Goal: Information Seeking & Learning: Learn about a topic

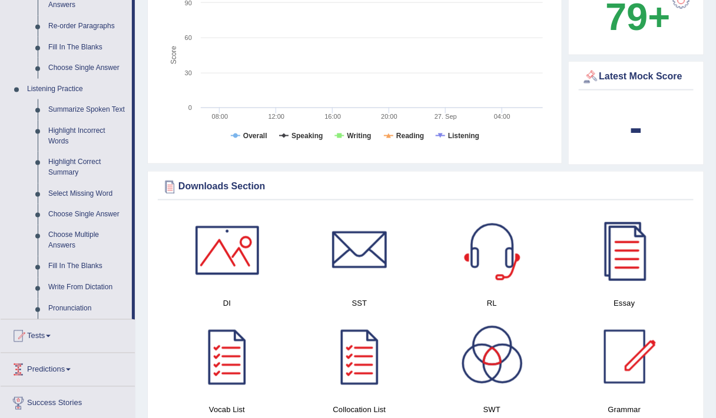
scroll to position [434, 0]
click at [88, 109] on link "Summarize Spoken Text" at bounding box center [87, 109] width 89 height 21
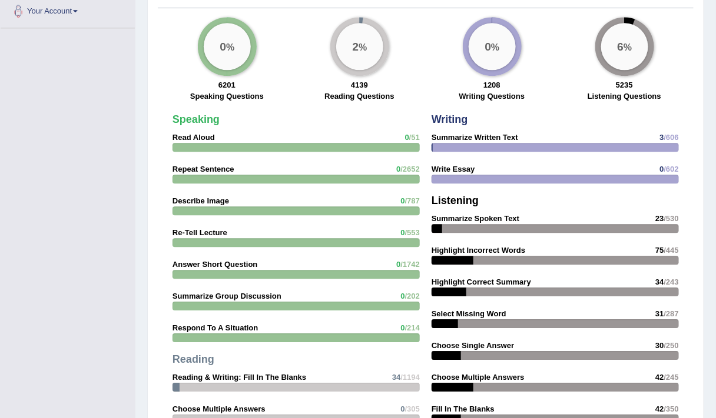
scroll to position [894, 0]
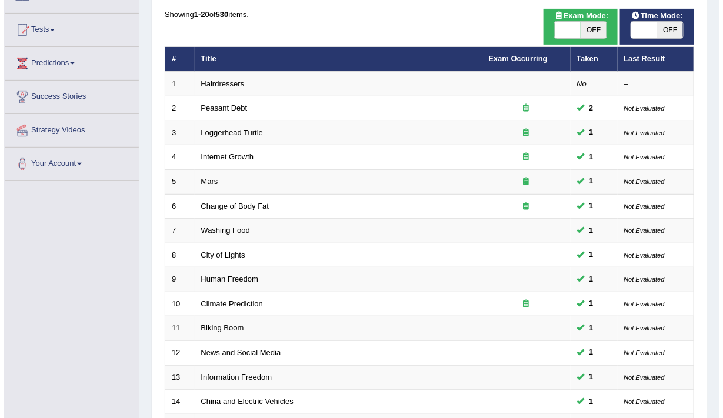
scroll to position [109, 0]
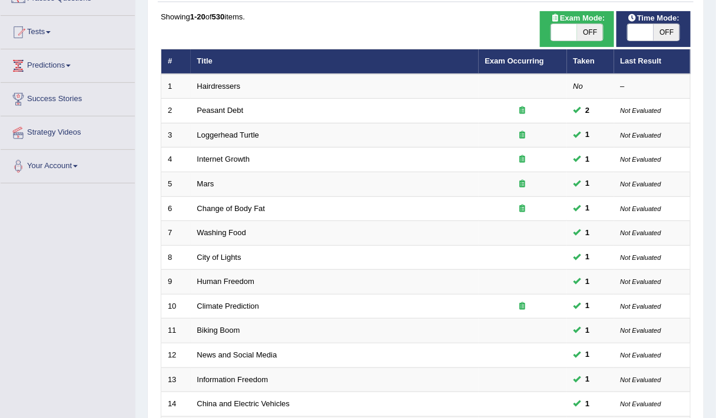
click at [581, 30] on span "OFF" at bounding box center [590, 32] width 26 height 16
checkbox input "true"
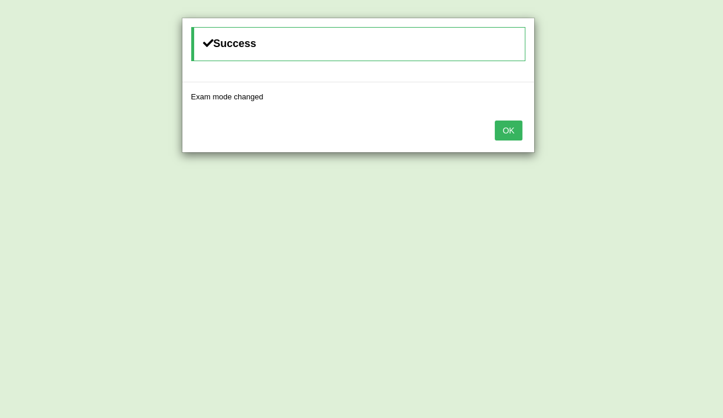
click at [511, 125] on button "OK" at bounding box center [508, 131] width 27 height 20
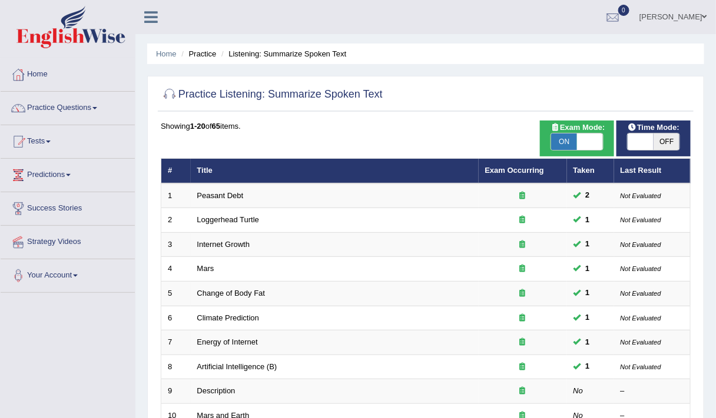
click at [590, 135] on span at bounding box center [590, 142] width 26 height 16
checkbox input "false"
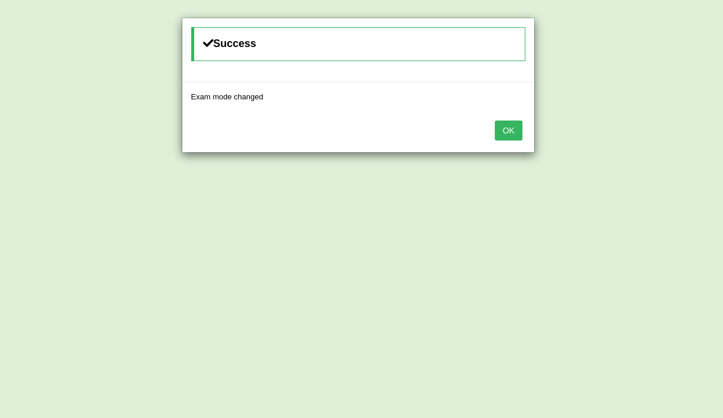
click at [519, 123] on button "OK" at bounding box center [508, 131] width 27 height 20
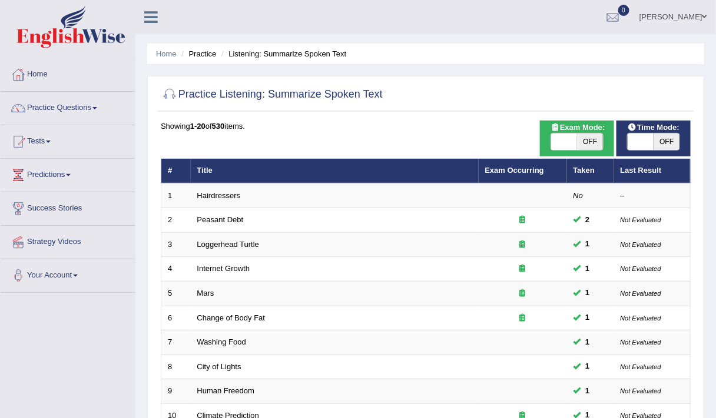
click at [668, 147] on span "OFF" at bounding box center [666, 142] width 26 height 16
checkbox input "true"
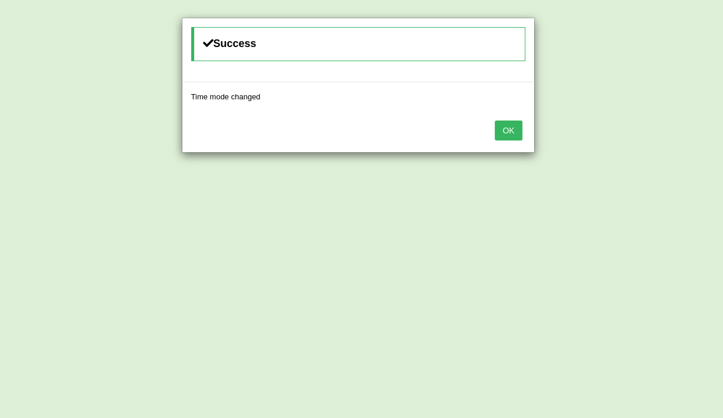
click at [509, 125] on button "OK" at bounding box center [508, 131] width 27 height 20
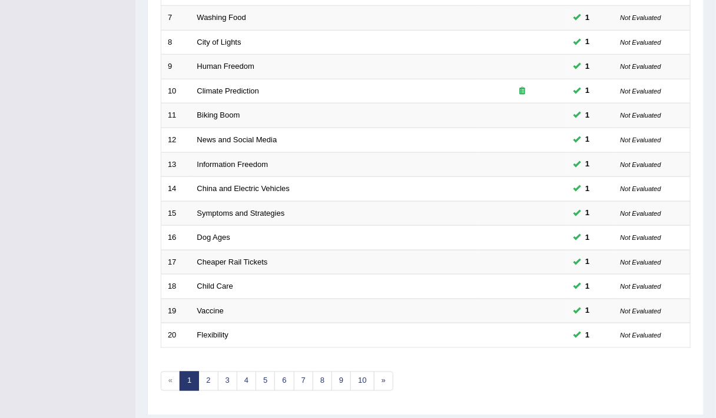
scroll to position [352, 0]
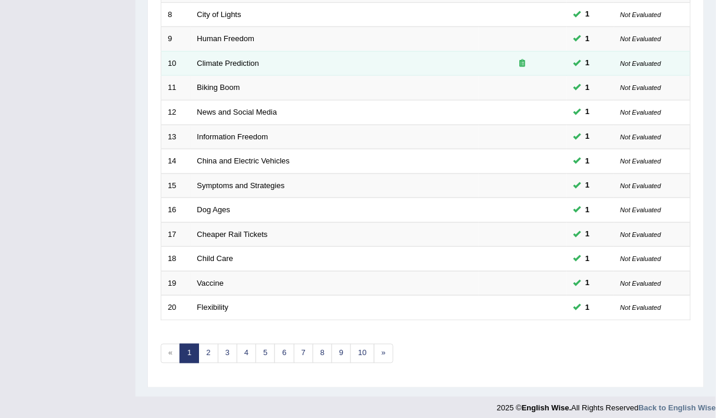
click at [524, 59] on icon at bounding box center [523, 63] width 6 height 8
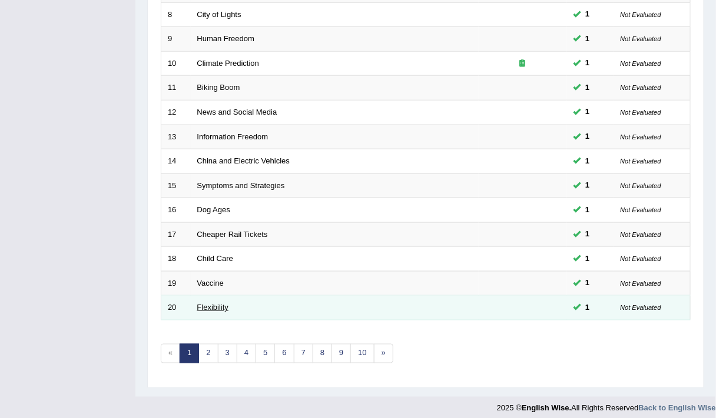
click at [207, 303] on link "Flexibility" at bounding box center [212, 307] width 31 height 9
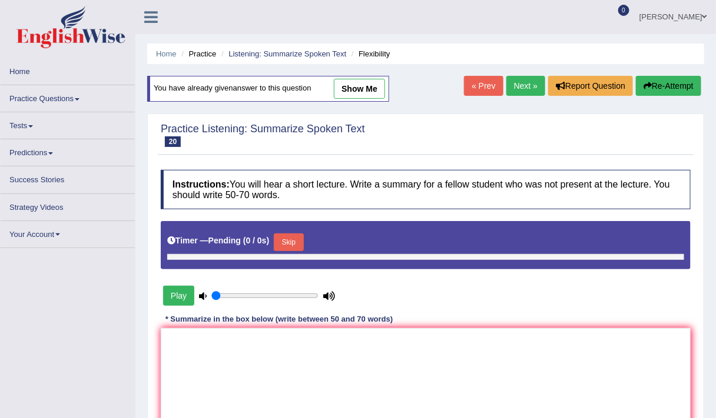
type input "0.5"
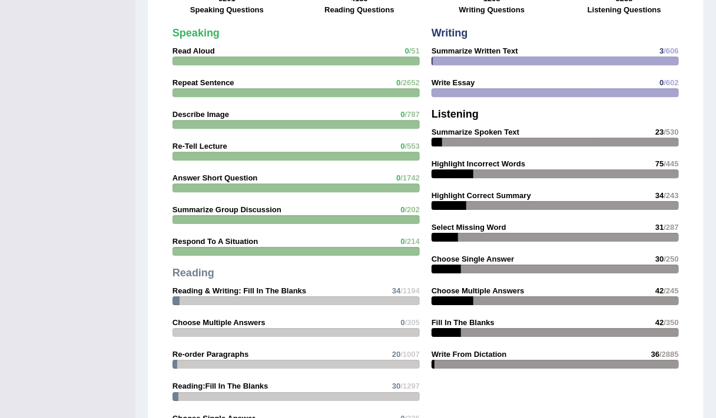
scroll to position [980, 0]
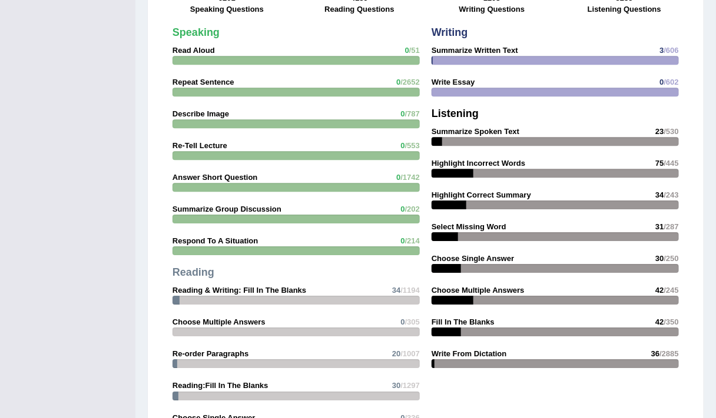
click at [520, 196] on div "Writing Summarize Written Text 3 /606 Write Essay 0 /602 Listening Summarize Sp…" at bounding box center [554, 201] width 259 height 360
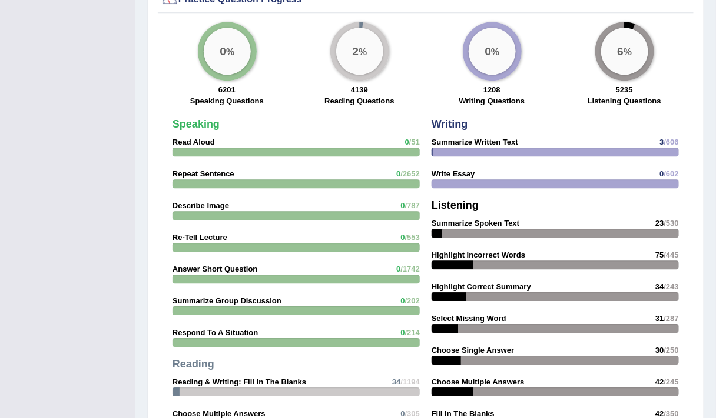
scroll to position [876, 0]
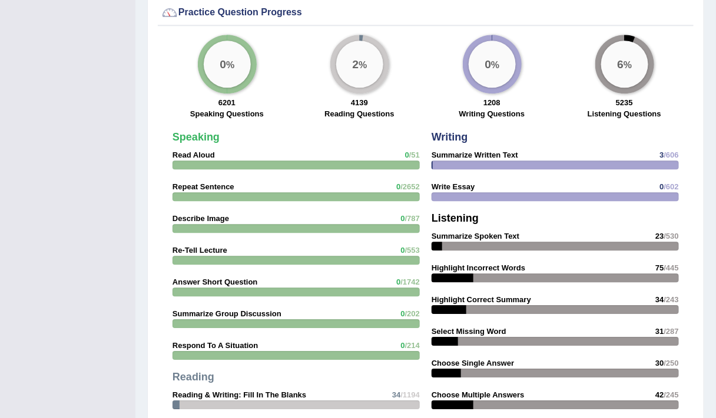
click at [520, 213] on h4 "Listening" at bounding box center [554, 219] width 247 height 12
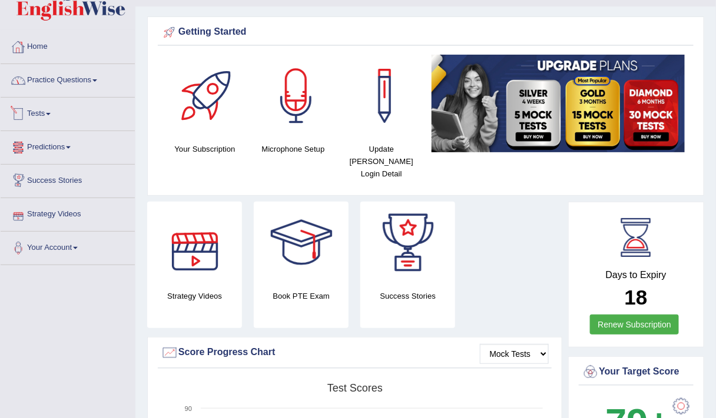
scroll to position [27, 0]
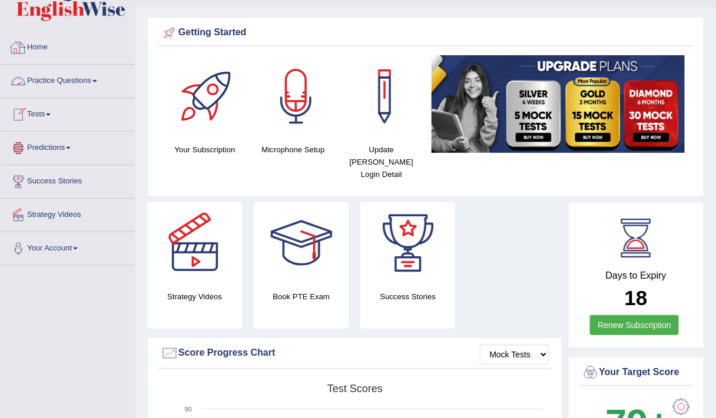
click at [66, 81] on link "Practice Questions" at bounding box center [68, 79] width 134 height 29
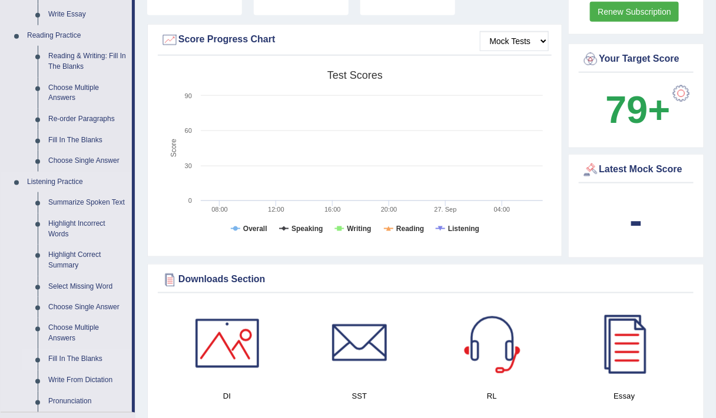
scroll to position [347, 0]
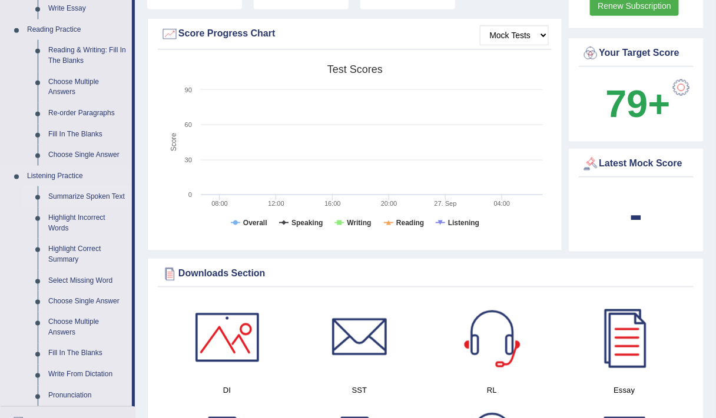
click at [78, 195] on link "Summarize Spoken Text" at bounding box center [87, 197] width 89 height 21
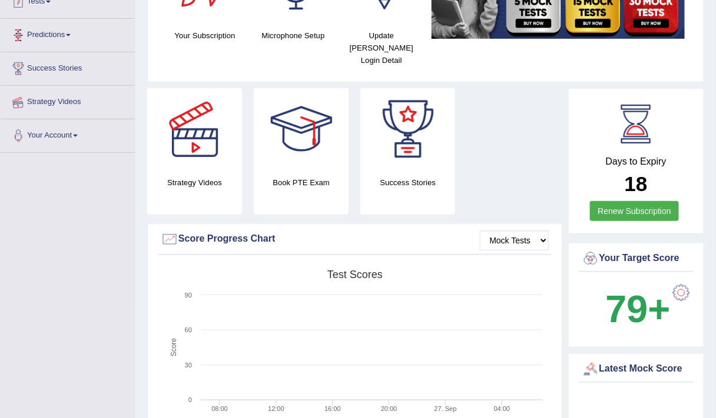
scroll to position [157, 0]
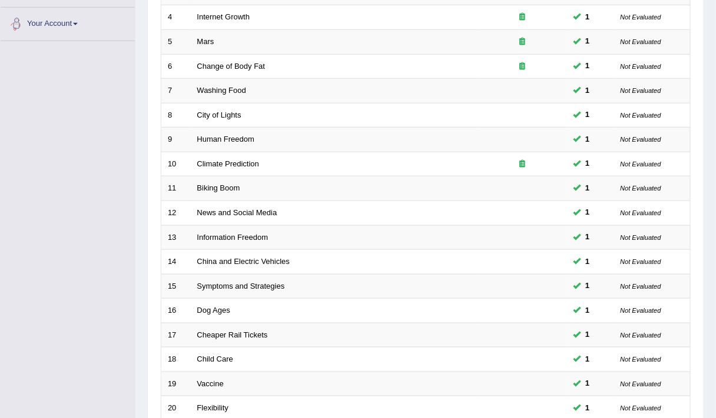
scroll to position [352, 0]
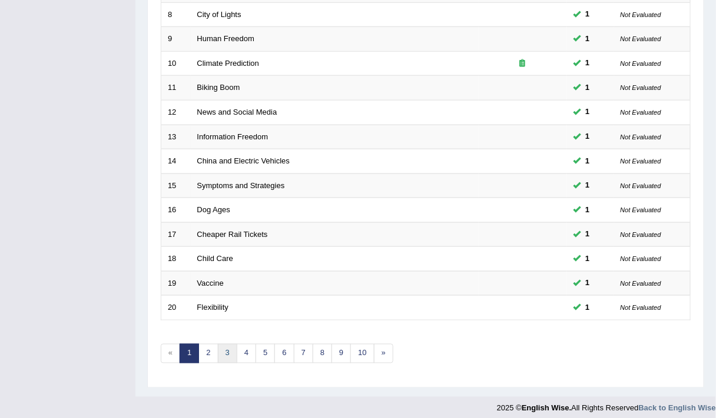
click at [222, 352] on link "3" at bounding box center [227, 353] width 19 height 19
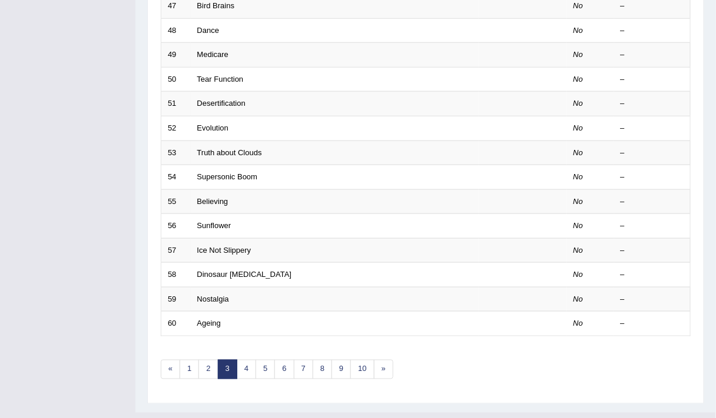
scroll to position [352, 0]
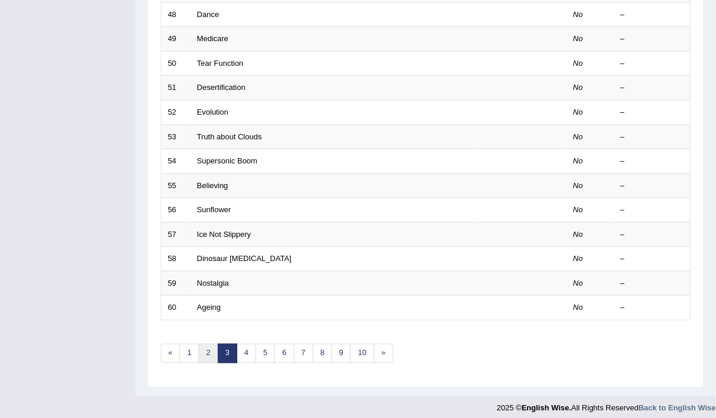
click at [204, 345] on link "2" at bounding box center [207, 353] width 19 height 19
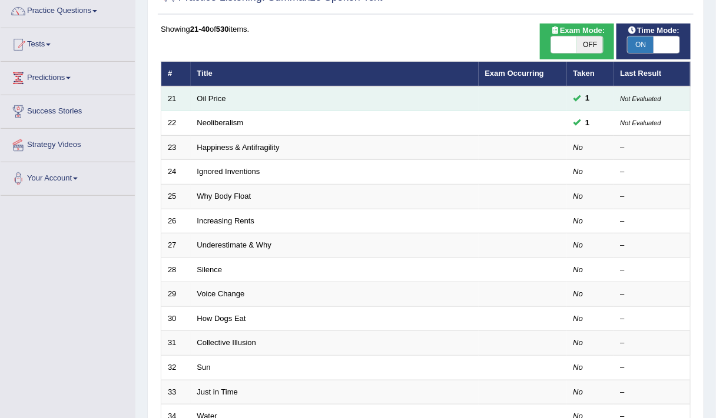
scroll to position [98, 0]
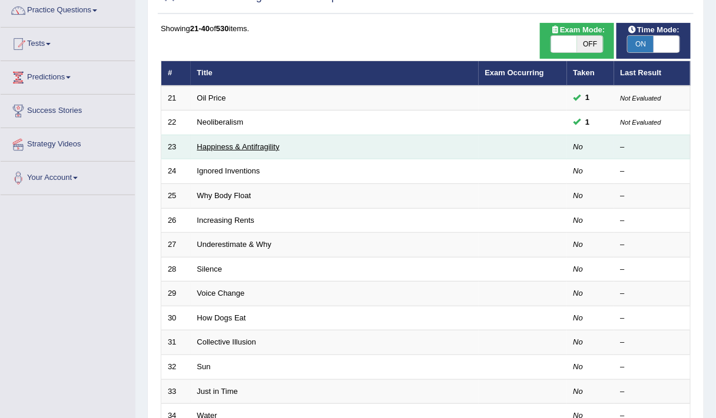
click at [238, 142] on link "Happiness & Antifragility" at bounding box center [238, 146] width 82 height 9
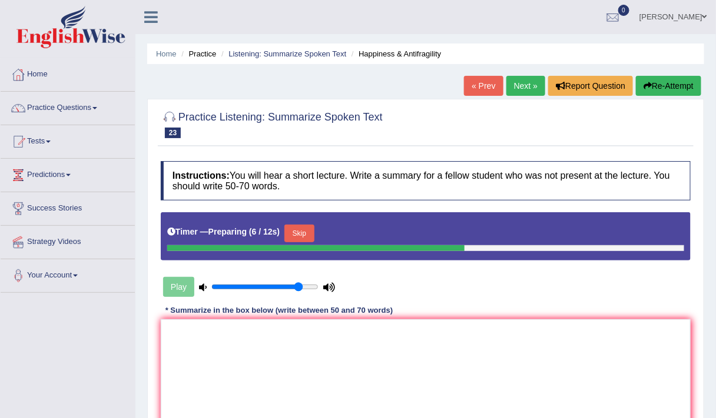
type input "0.85"
click at [300, 285] on input "range" at bounding box center [264, 286] width 107 height 9
click at [356, 385] on textarea at bounding box center [426, 377] width 530 height 114
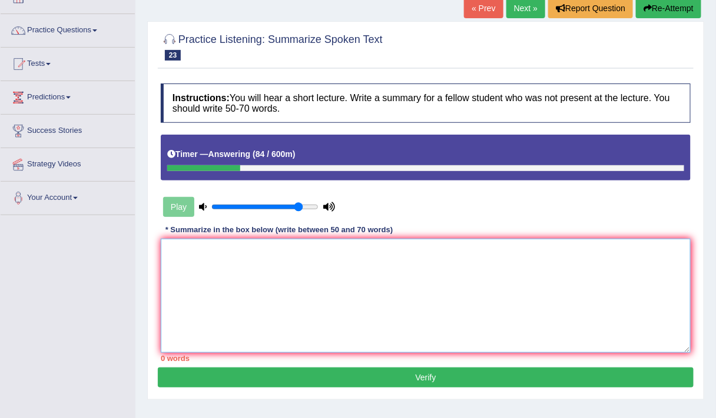
scroll to position [77, 0]
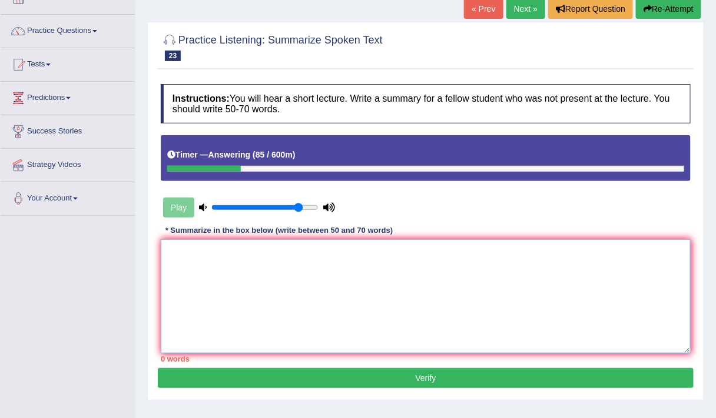
click at [339, 288] on textarea at bounding box center [426, 296] width 530 height 114
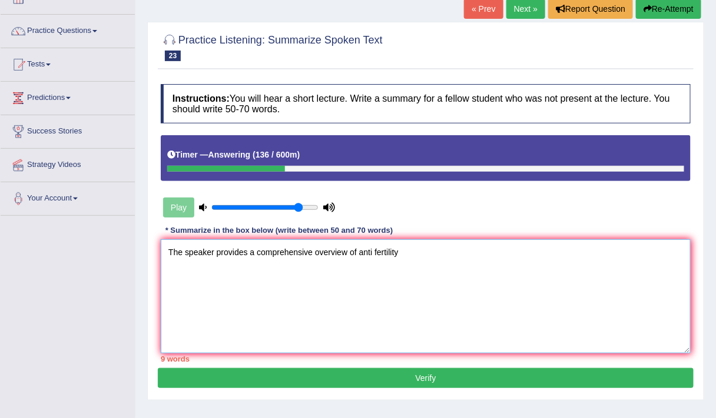
click at [375, 250] on textarea "The speaker provides a comprehensive overview of anti fertility" at bounding box center [426, 296] width 530 height 114
click at [417, 252] on textarea "The speaker provides a comprehensive overview of anti-fertility" at bounding box center [426, 296] width 530 height 114
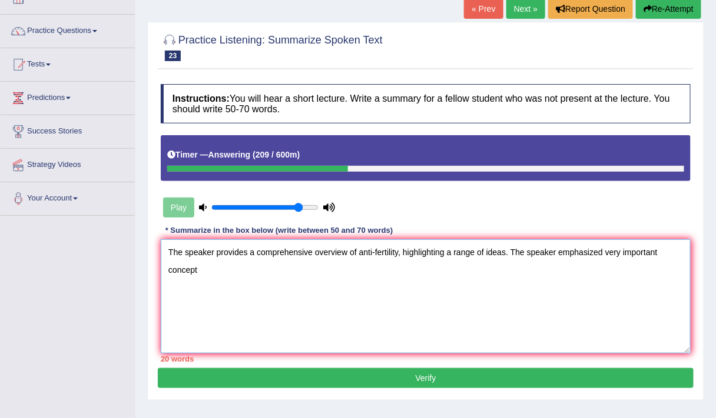
click at [658, 249] on textarea "The speaker provides a comprehensive overview of anti-fertility, highlighting a…" at bounding box center [426, 296] width 530 height 114
click at [656, 252] on textarea "The speaker provides a comprehensive overview of anti-fertility, highlighting a…" at bounding box center [426, 296] width 530 height 114
click at [653, 296] on textarea "The speaker provides a comprehensive overview of anti-fertility, highlighting a…" at bounding box center [426, 296] width 530 height 114
click at [618, 252] on textarea "The speaker provides a comprehensive overview of anti-fertility, highlighting a…" at bounding box center [426, 296] width 530 height 114
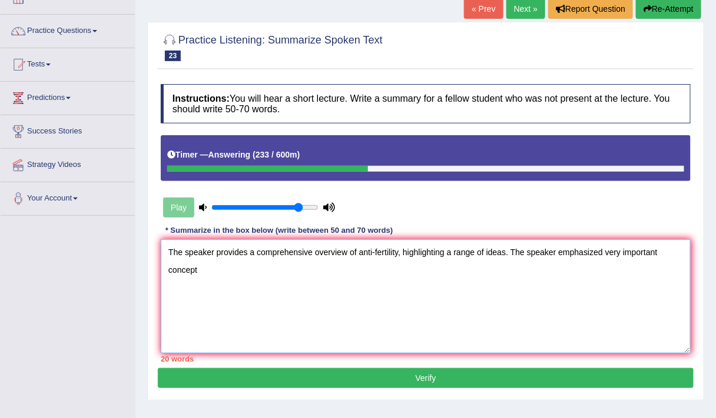
click at [661, 254] on textarea "The speaker provides a comprehensive overview of anti-fertility, highlighting a…" at bounding box center [426, 296] width 530 height 114
click at [200, 267] on textarea "The speaker provides a comprehensive overview of anti-fertility, highlighting a…" at bounding box center [426, 296] width 530 height 114
click at [603, 252] on textarea "The speaker provides a comprehensive overview of anti-fertility, highlighting a…" at bounding box center [426, 296] width 530 height 114
click at [586, 294] on textarea "The speaker provides a comprehensive overview of anti-fertility, highlighting a…" at bounding box center [426, 296] width 530 height 114
click at [374, 251] on textarea "The speaker provides a comprehensive overview of anti-fertility, highlighting a…" at bounding box center [426, 296] width 530 height 114
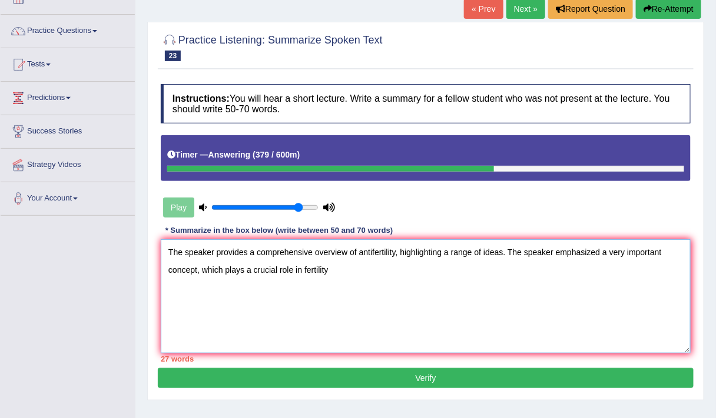
click at [330, 269] on textarea "The speaker provides a comprehensive overview of antifertility, highlighting a …" at bounding box center [426, 296] width 530 height 114
click at [305, 270] on textarea "The speaker provides a comprehensive overview of antifertility, highlighting a …" at bounding box center [426, 296] width 530 height 114
click at [305, 267] on textarea "The speaker provides a comprehensive overview of antifertility, highlighting a …" at bounding box center [426, 296] width 530 height 114
click at [328, 268] on textarea "The speaker provides a comprehensive overview of antifertility, highlighting a …" at bounding box center [426, 296] width 530 height 114
click at [376, 272] on textarea "The speaker provides a comprehensive overview of antifertility, highlighting a …" at bounding box center [426, 296] width 530 height 114
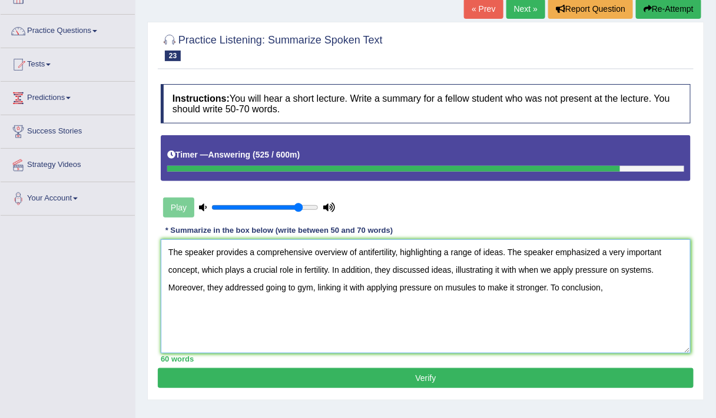
click at [515, 287] on textarea "The speaker provides a comprehensive overview of antifertility, highlighting a …" at bounding box center [426, 296] width 530 height 114
click at [464, 288] on textarea "The speaker provides a comprehensive overview of antifertility, highlighting a …" at bounding box center [426, 296] width 530 height 114
click at [603, 288] on textarea "The speaker provides a comprehensive overview of antifertility, highlighting a …" at bounding box center [426, 296] width 530 height 114
type textarea "The speaker provides a comprehensive overview of antifertility, highlighting a …"
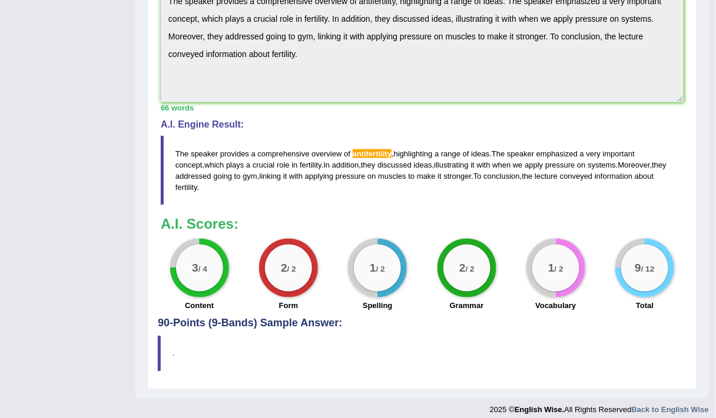
scroll to position [454, 0]
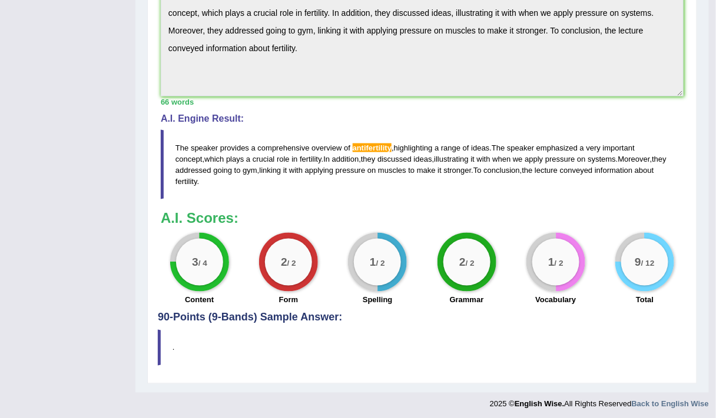
click at [375, 144] on span "antifertility" at bounding box center [371, 148] width 39 height 9
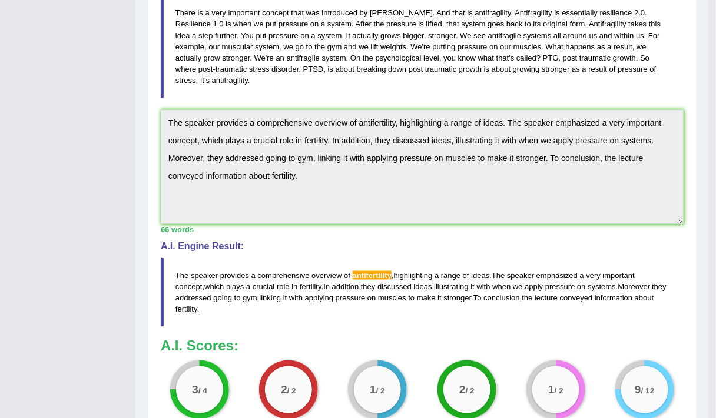
scroll to position [322, 0]
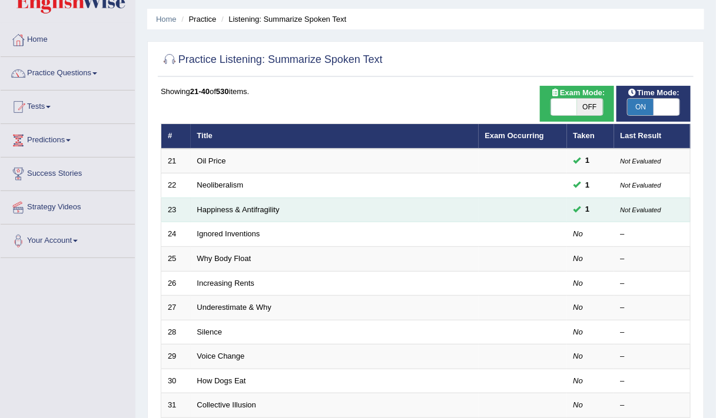
scroll to position [35, 0]
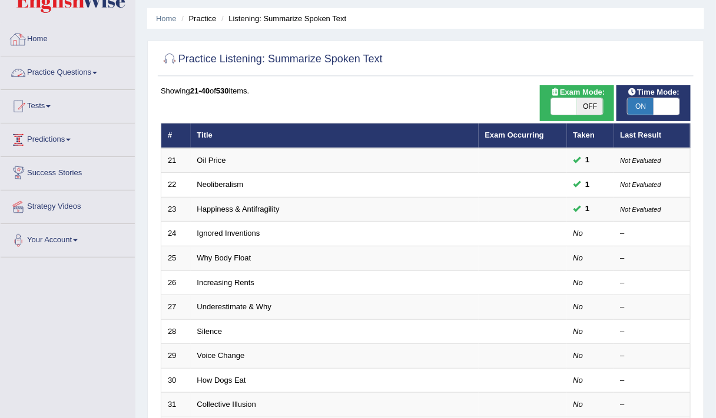
click at [64, 65] on link "Practice Questions" at bounding box center [68, 70] width 134 height 29
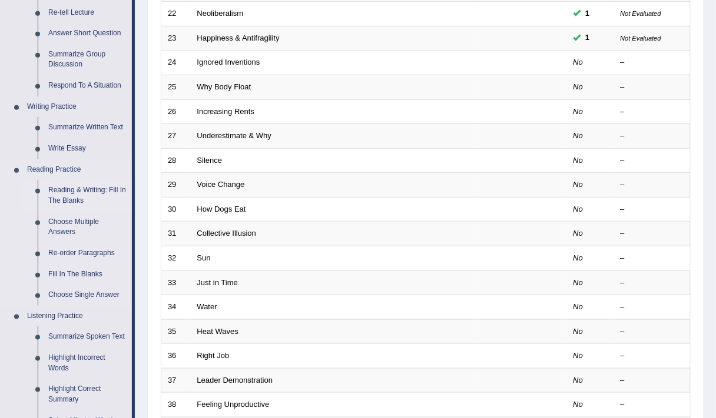
scroll to position [224, 0]
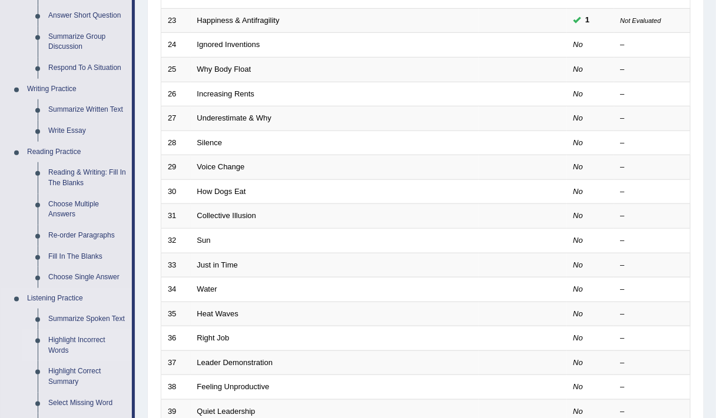
click at [64, 341] on link "Highlight Incorrect Words" at bounding box center [87, 345] width 89 height 31
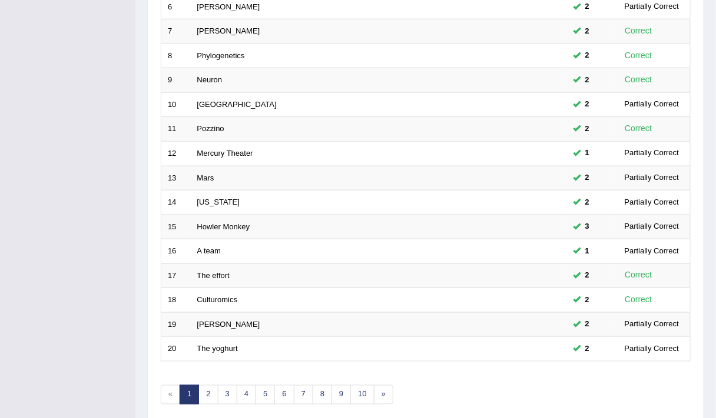
scroll to position [352, 0]
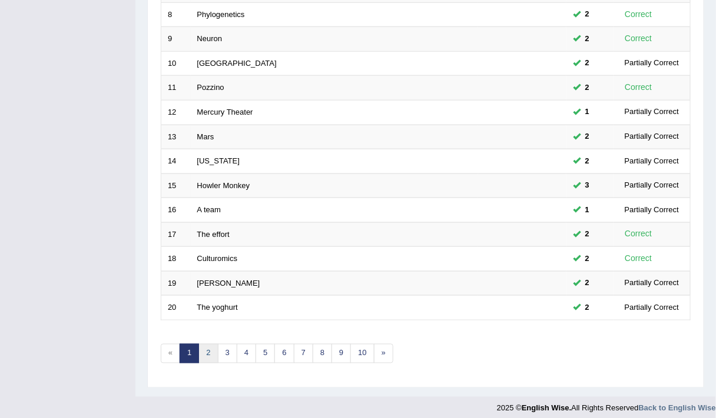
click at [209, 347] on link "2" at bounding box center [207, 353] width 19 height 19
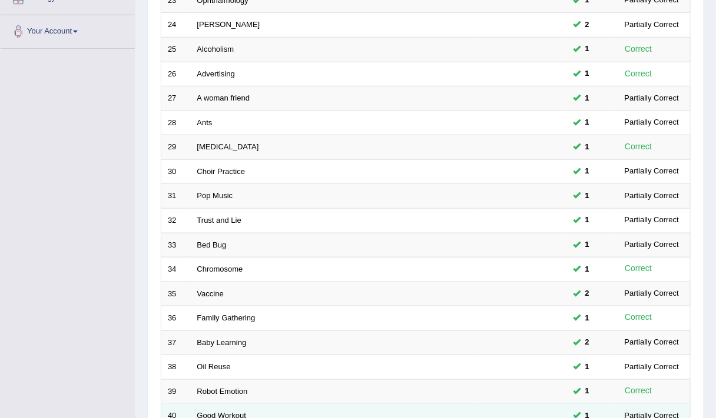
scroll to position [352, 0]
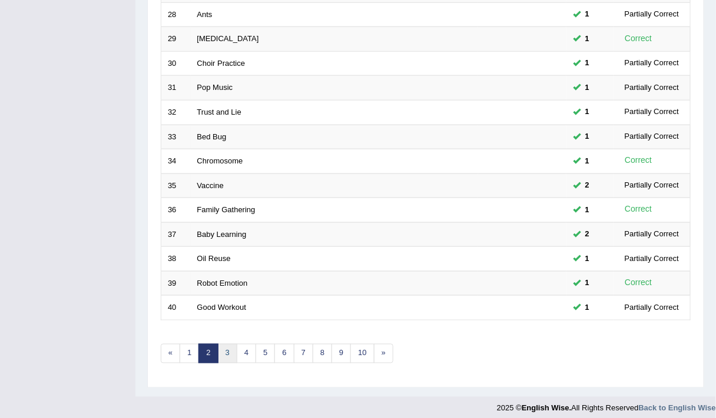
click at [228, 350] on link "3" at bounding box center [227, 353] width 19 height 19
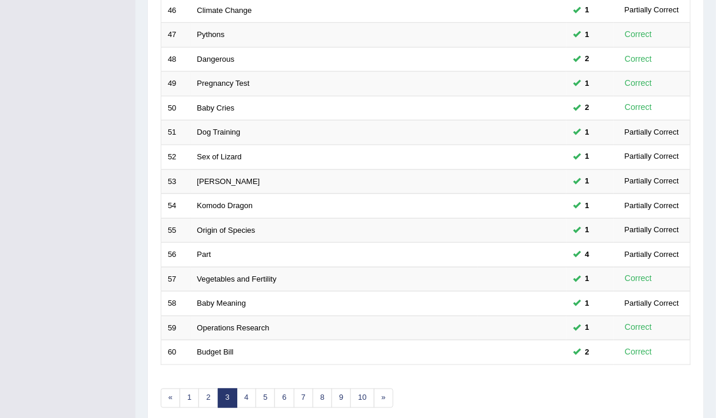
scroll to position [352, 0]
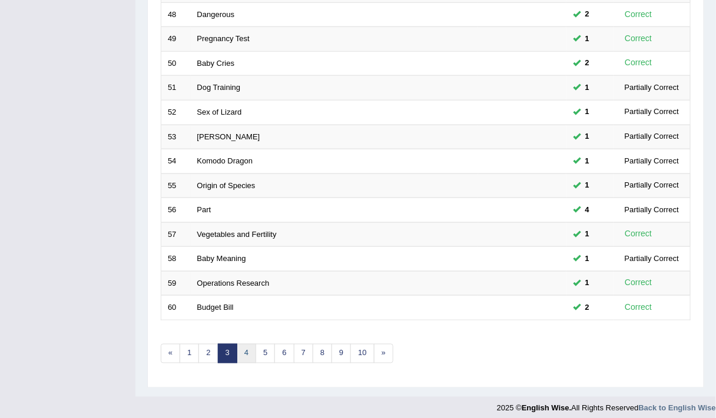
click at [247, 348] on link "4" at bounding box center [246, 353] width 19 height 19
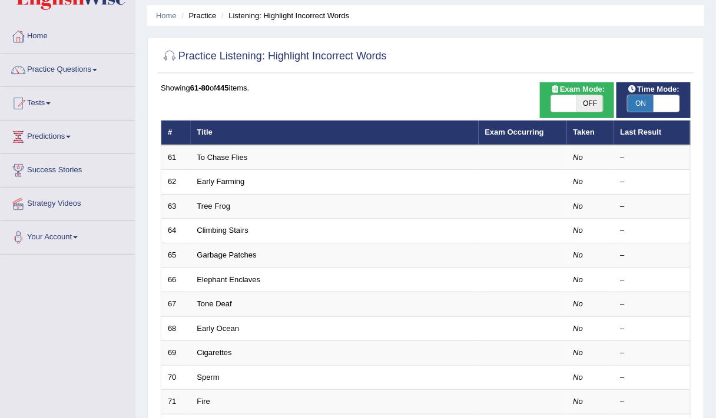
scroll to position [38, 0]
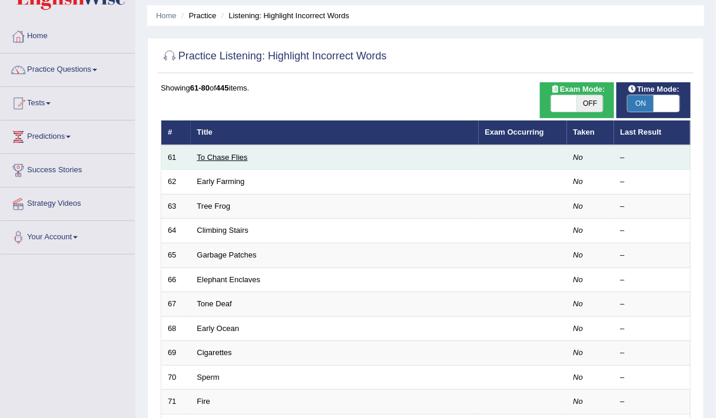
click at [231, 153] on link "To Chase Flies" at bounding box center [222, 157] width 51 height 9
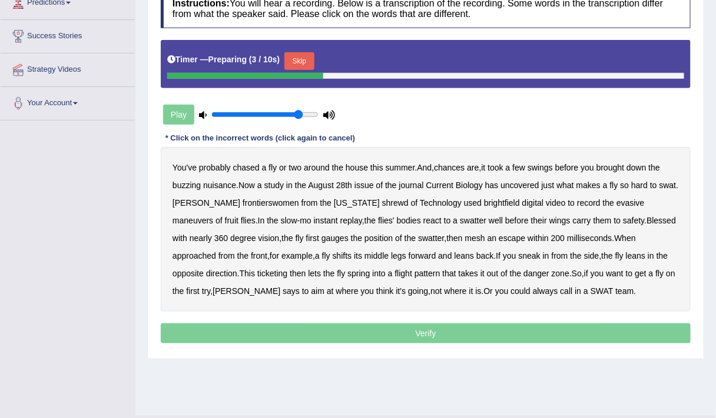
scroll to position [173, 0]
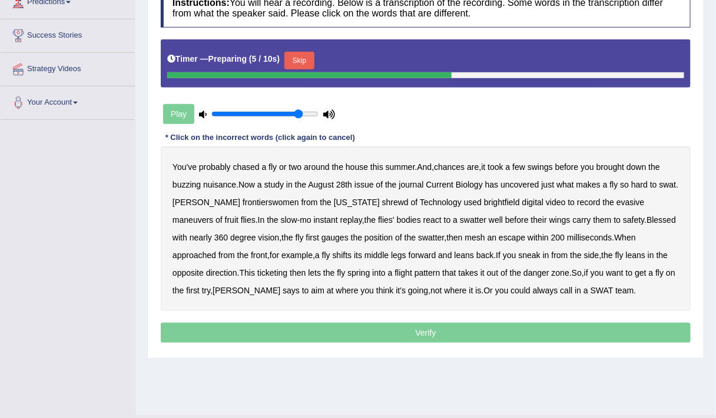
click at [295, 62] on button "Skip" at bounding box center [298, 61] width 29 height 18
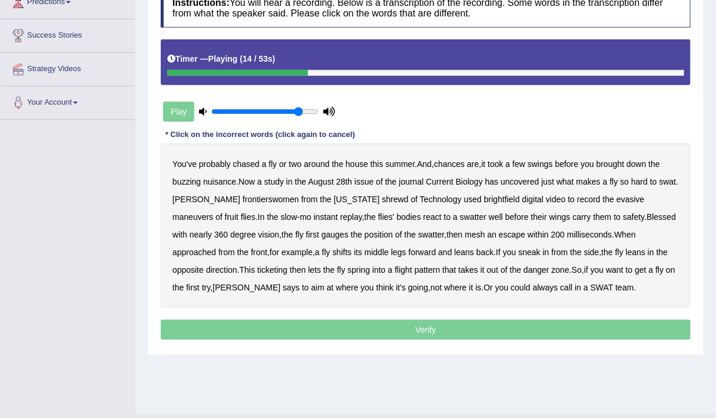
click at [254, 201] on b "frontierswomen" at bounding box center [270, 199] width 56 height 9
click at [484, 200] on b "brightfield" at bounding box center [502, 199] width 36 height 9
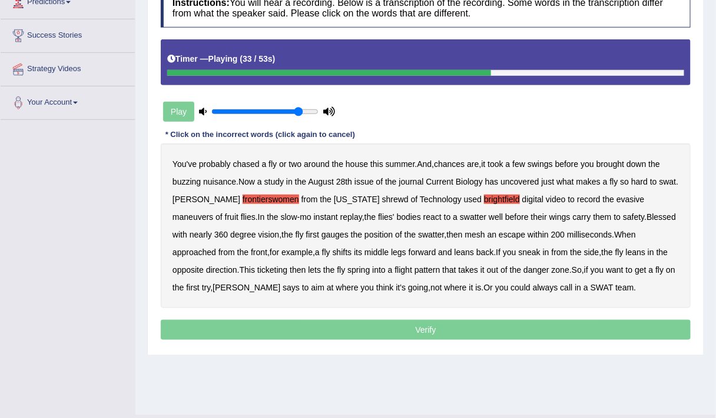
click at [465, 231] on b "mesh" at bounding box center [475, 234] width 20 height 9
click at [257, 268] on b "ticketing" at bounding box center [272, 269] width 30 height 9
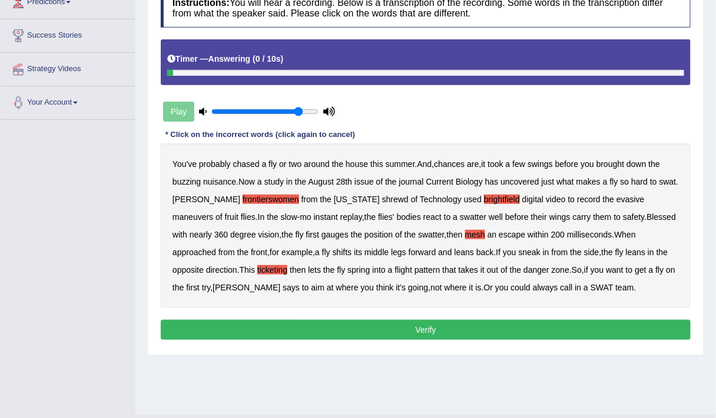
click at [427, 331] on button "Verify" at bounding box center [426, 330] width 530 height 20
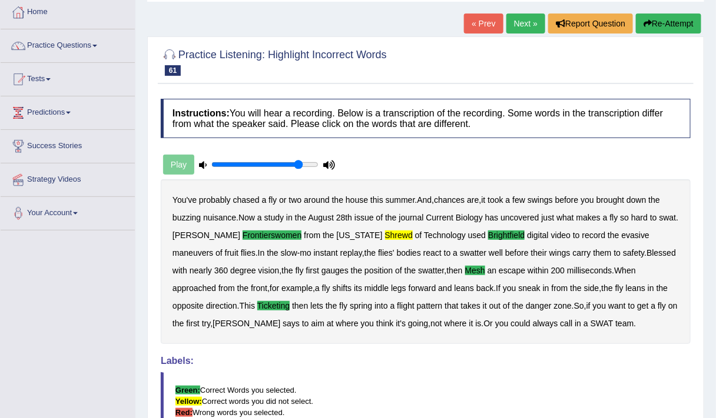
scroll to position [62, 0]
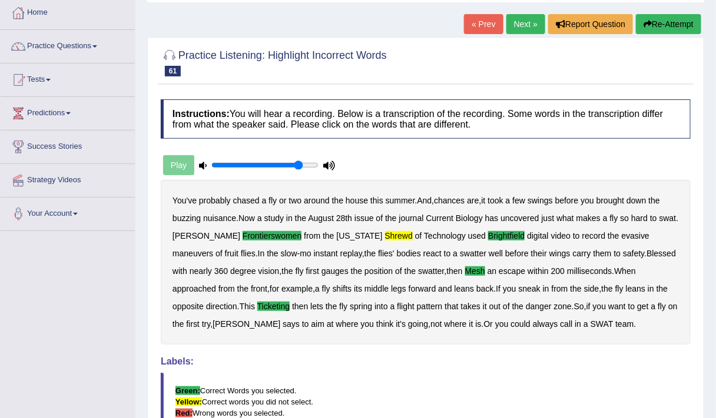
click at [427, 331] on div "You've probably chased a fly or two around the house this summer . And , chance…" at bounding box center [426, 262] width 530 height 165
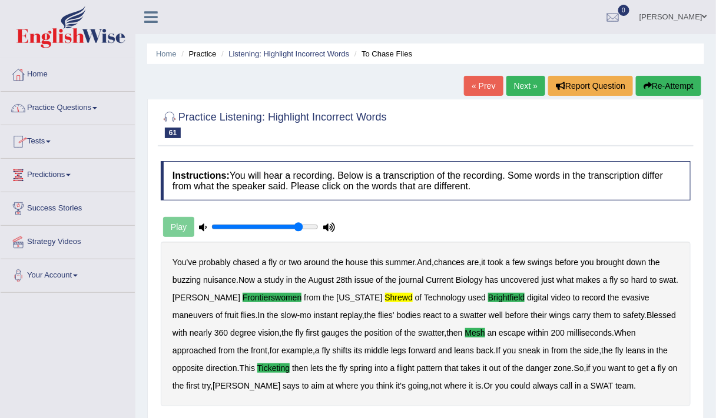
click at [82, 103] on link "Practice Questions" at bounding box center [68, 106] width 134 height 29
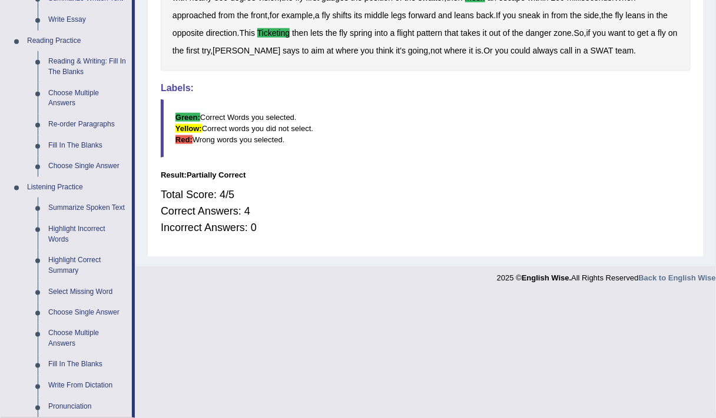
scroll to position [337, 0]
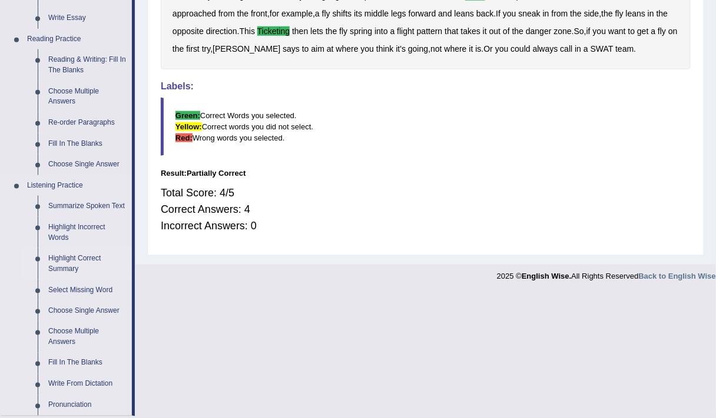
click at [58, 270] on link "Highlight Correct Summary" at bounding box center [87, 263] width 89 height 31
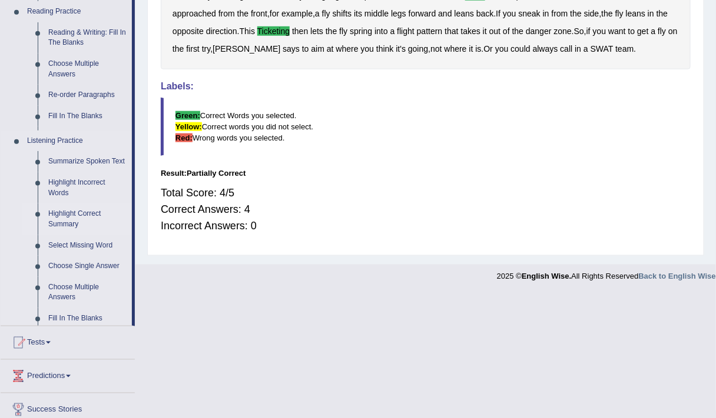
scroll to position [211, 0]
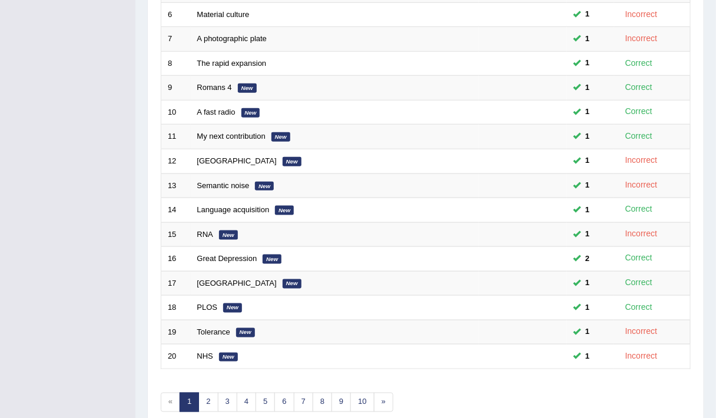
scroll to position [352, 0]
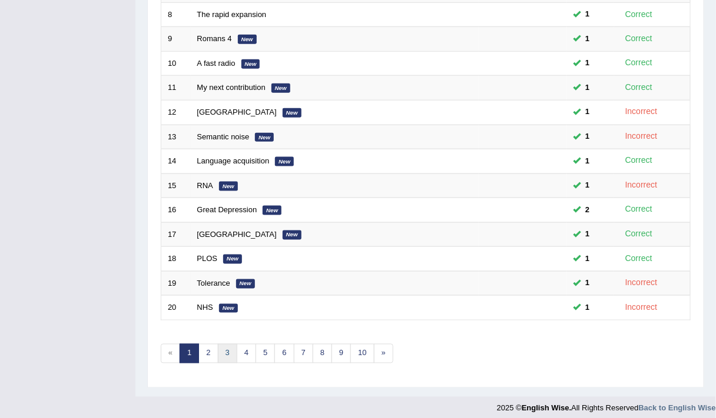
click at [227, 344] on link "3" at bounding box center [227, 353] width 19 height 19
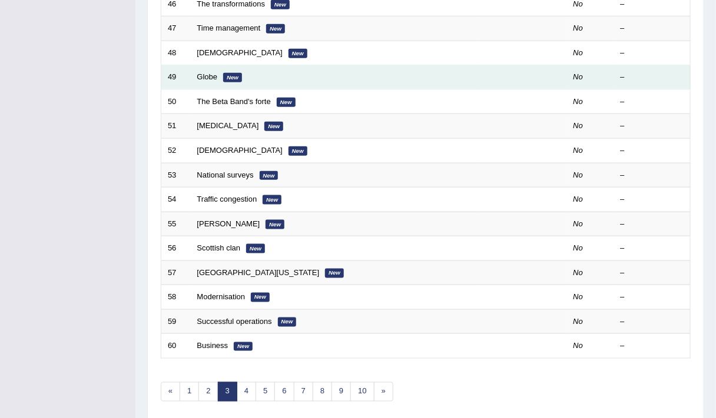
scroll to position [352, 0]
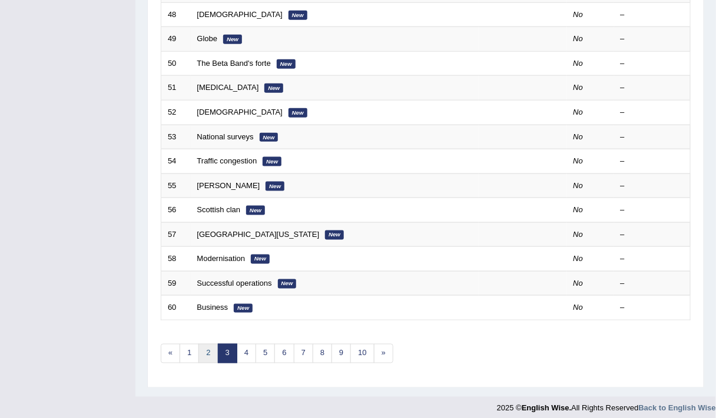
click at [210, 349] on link "2" at bounding box center [207, 353] width 19 height 19
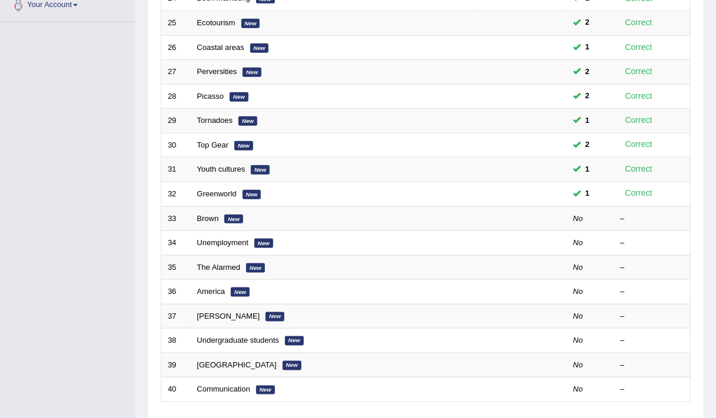
scroll to position [352, 0]
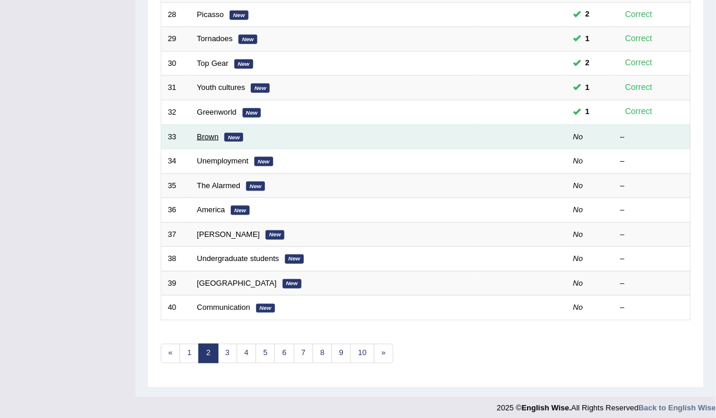
click at [198, 132] on link "Brown" at bounding box center [208, 136] width 22 height 9
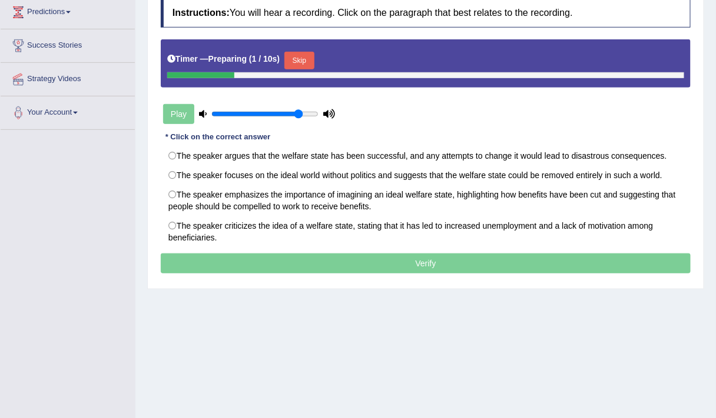
scroll to position [164, 0]
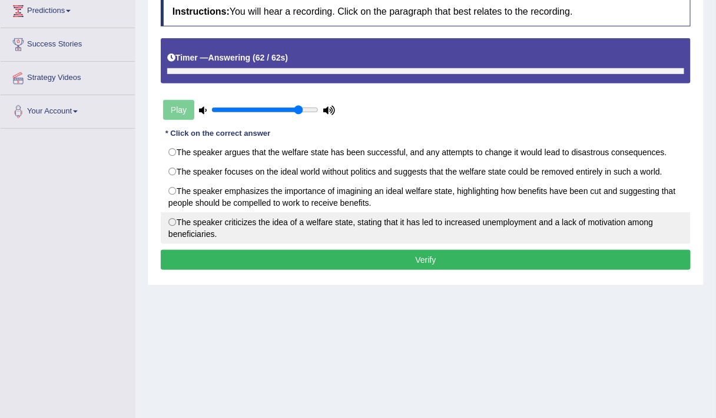
click at [257, 220] on label "The speaker criticizes the idea of a welfare state, stating that it has led to …" at bounding box center [426, 228] width 530 height 32
radio input "true"
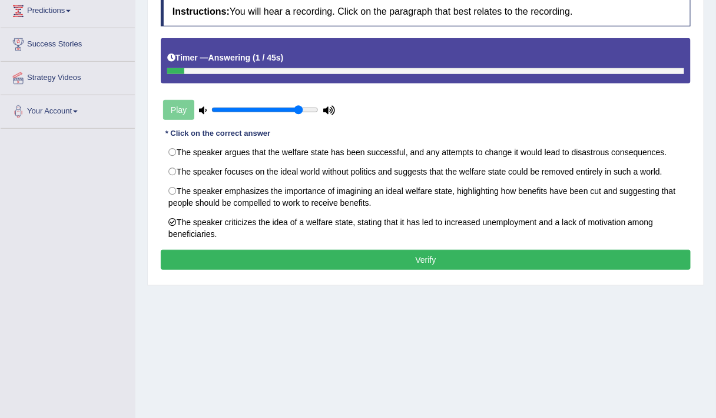
click at [298, 251] on button "Verify" at bounding box center [426, 260] width 530 height 20
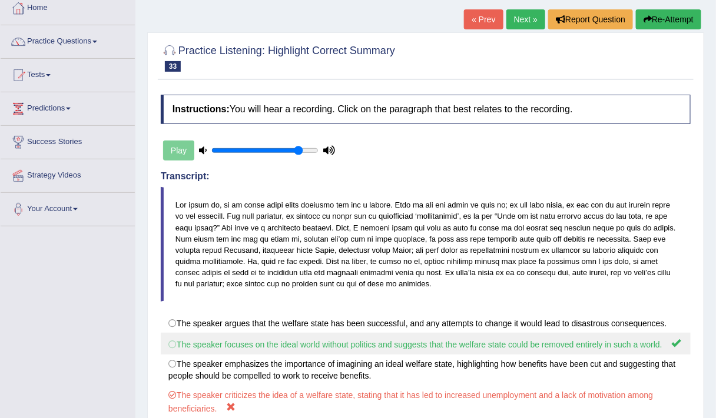
scroll to position [62, 0]
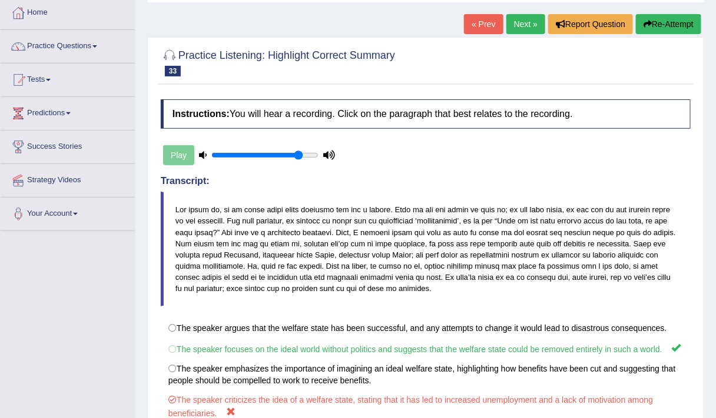
click at [528, 21] on link "Next »" at bounding box center [525, 24] width 39 height 20
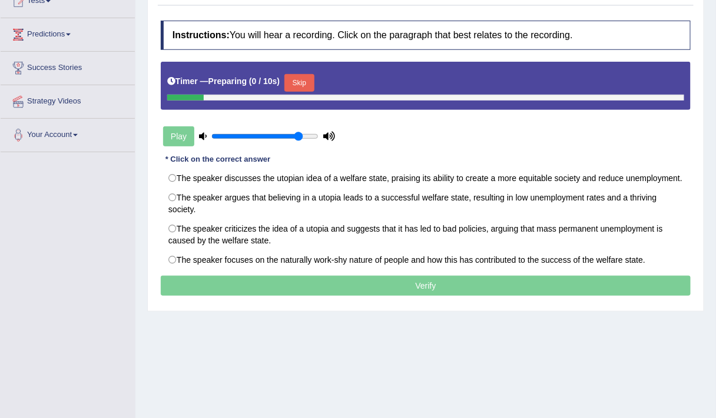
scroll to position [143, 0]
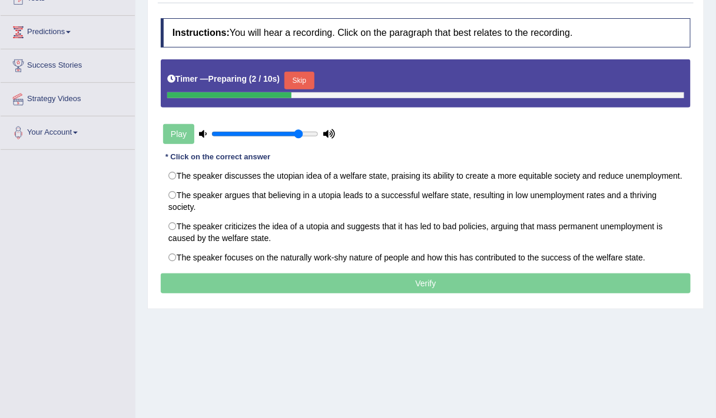
click at [311, 78] on button "Skip" at bounding box center [298, 81] width 29 height 18
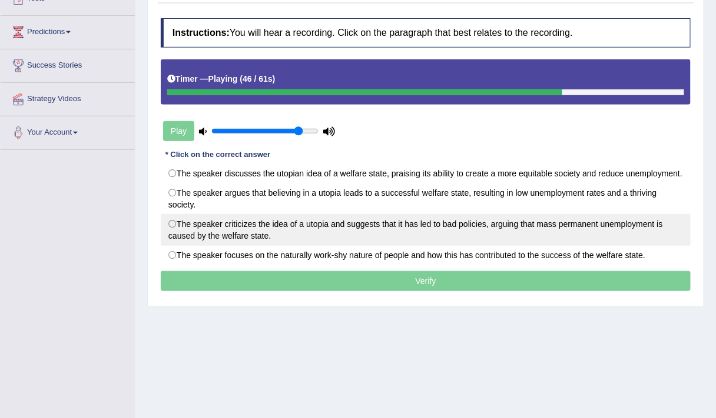
click at [425, 246] on label "The speaker criticizes the idea of a utopia and suggests that it has led to bad…" at bounding box center [426, 230] width 530 height 32
radio input "true"
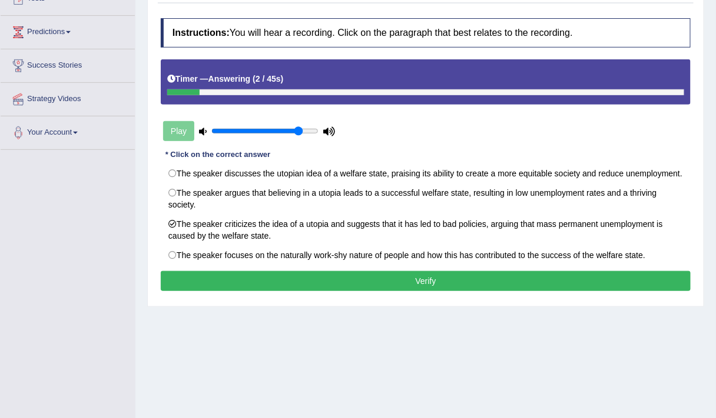
click at [464, 290] on button "Verify" at bounding box center [426, 281] width 530 height 20
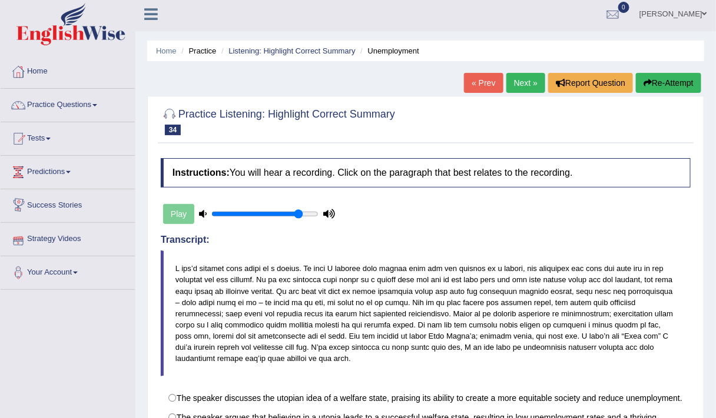
scroll to position [2, 0]
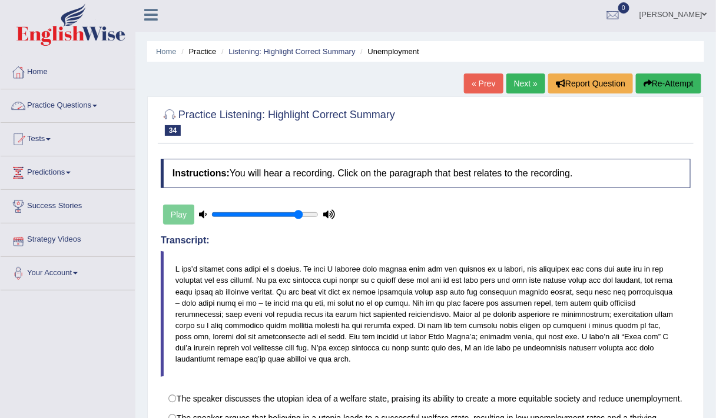
click at [74, 103] on link "Practice Questions" at bounding box center [68, 103] width 134 height 29
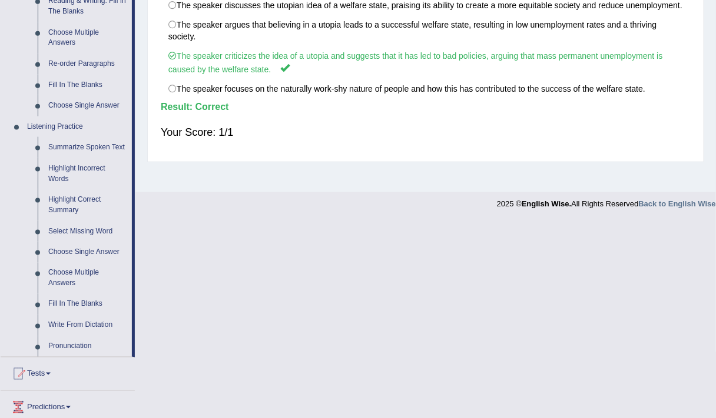
scroll to position [396, 0]
click at [72, 232] on link "Select Missing Word" at bounding box center [87, 231] width 89 height 21
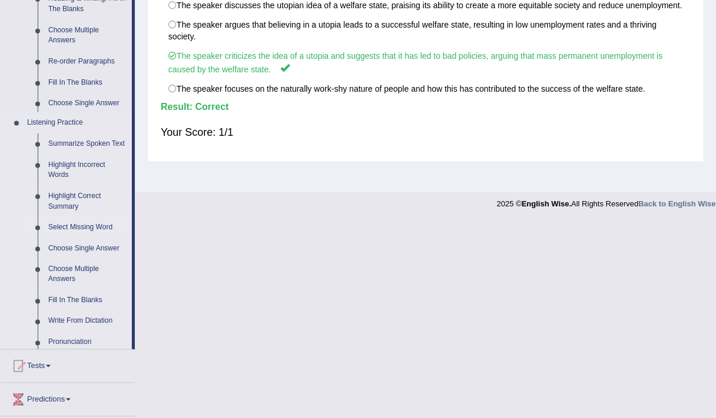
scroll to position [199, 0]
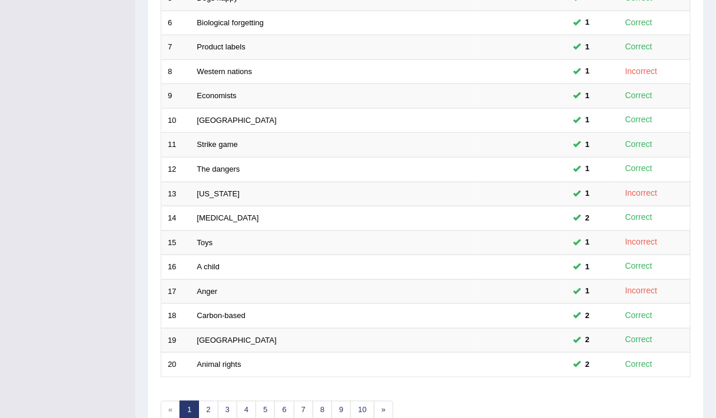
scroll to position [352, 0]
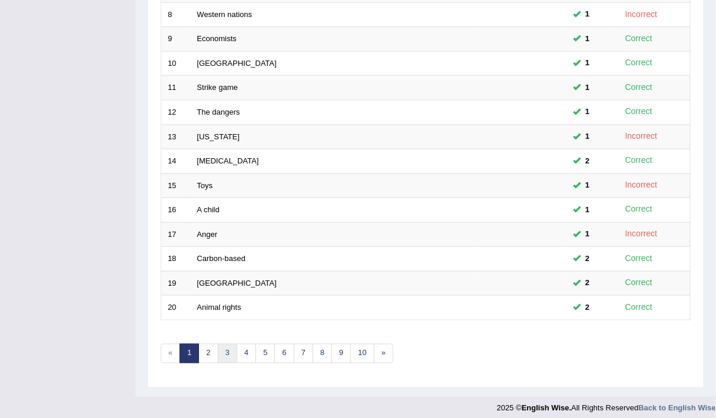
click at [231, 344] on link "3" at bounding box center [227, 353] width 19 height 19
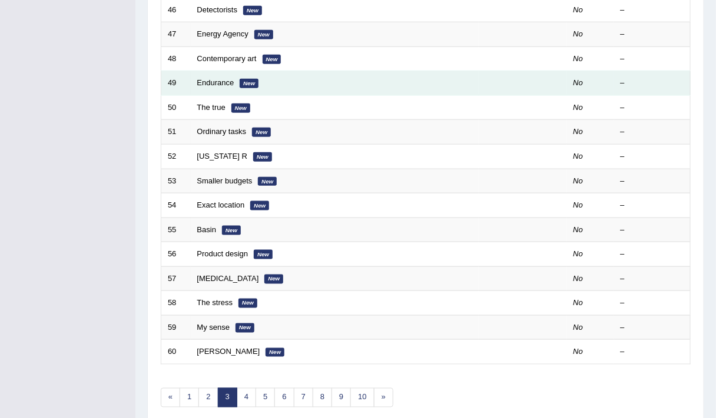
scroll to position [330, 0]
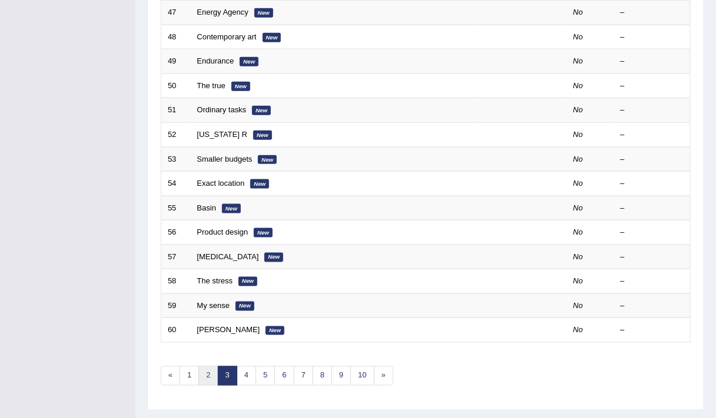
click at [199, 367] on link "2" at bounding box center [207, 376] width 19 height 19
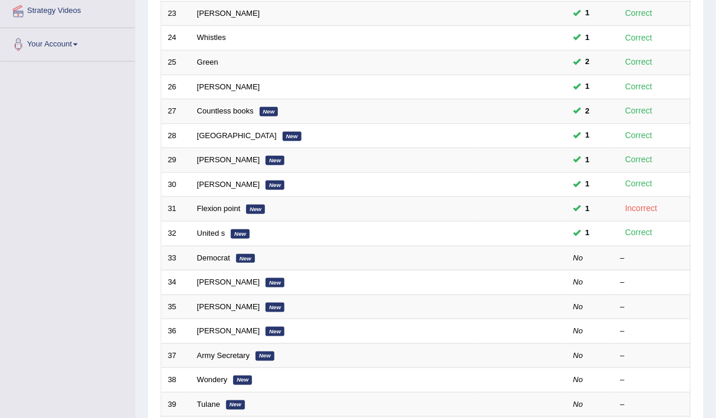
scroll to position [234, 0]
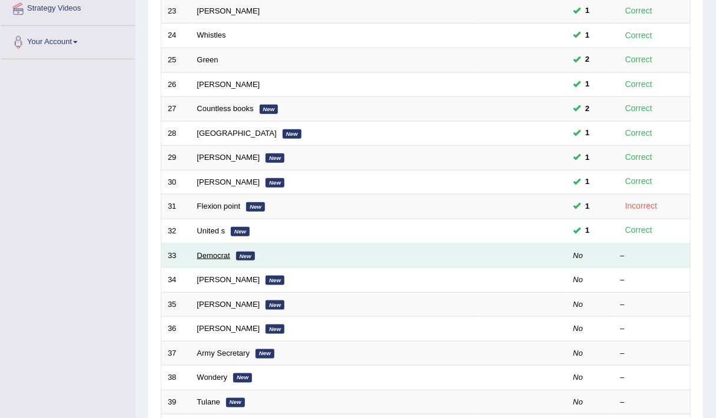
click at [212, 251] on link "Democrat" at bounding box center [213, 255] width 33 height 9
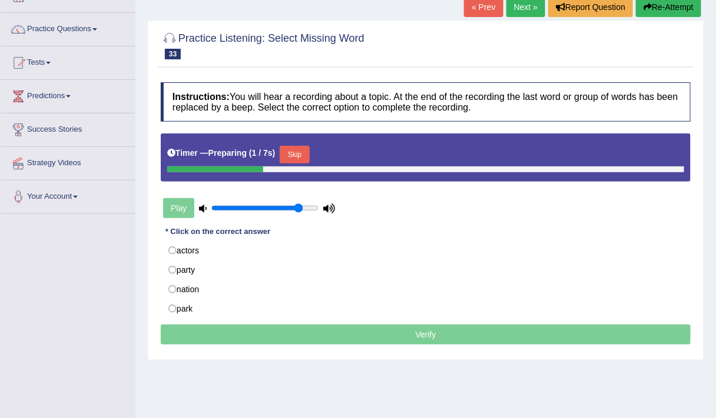
scroll to position [80, 0]
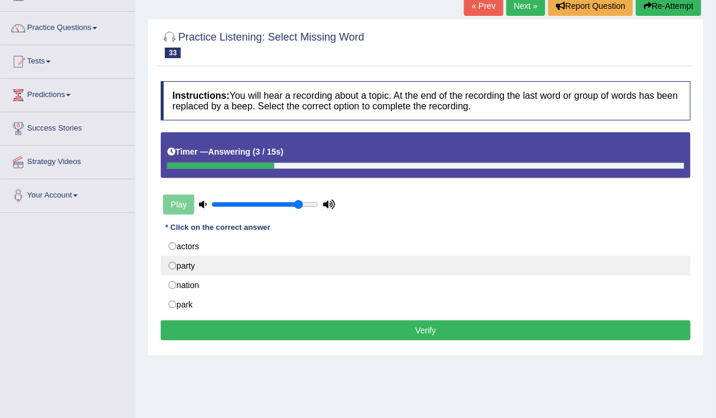
click at [191, 267] on label "party" at bounding box center [426, 266] width 530 height 20
radio input "true"
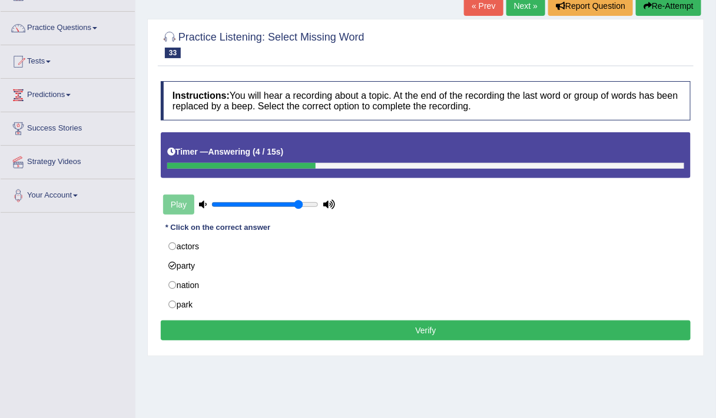
click at [266, 324] on button "Verify" at bounding box center [426, 331] width 530 height 20
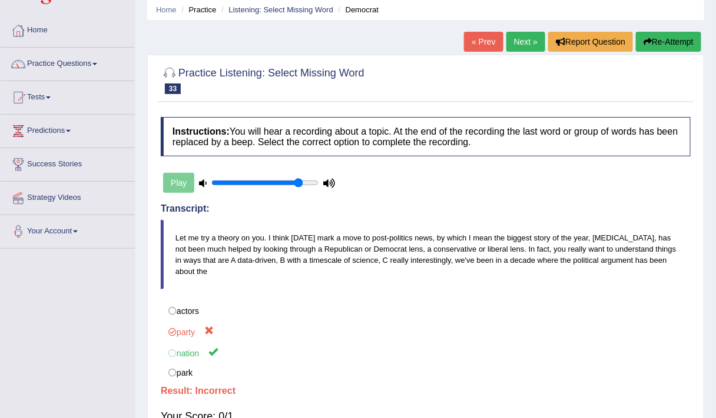
scroll to position [44, 0]
click at [528, 38] on link "Next »" at bounding box center [525, 42] width 39 height 20
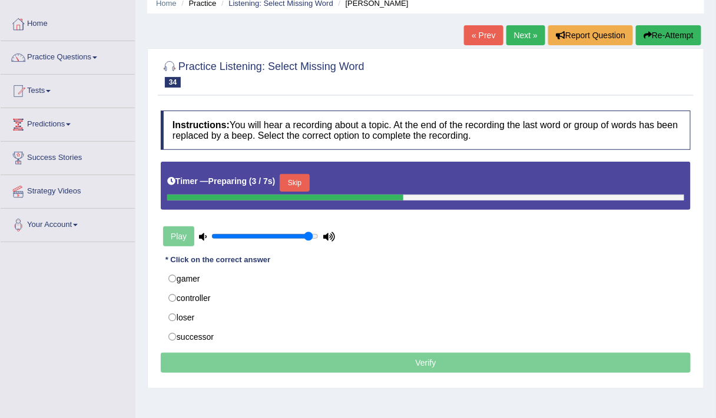
type input "0.95"
click at [310, 234] on input "range" at bounding box center [264, 236] width 107 height 9
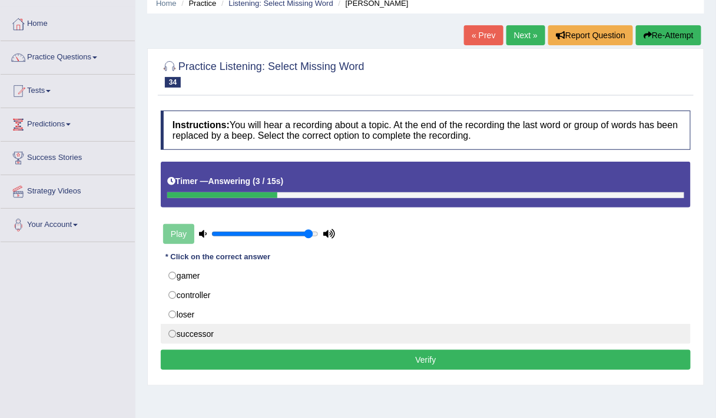
click at [219, 327] on label "successor" at bounding box center [426, 334] width 530 height 20
radio input "true"
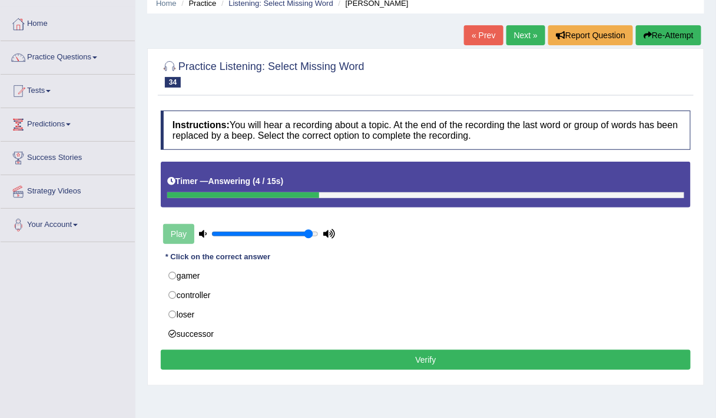
click at [274, 361] on button "Verify" at bounding box center [426, 360] width 530 height 20
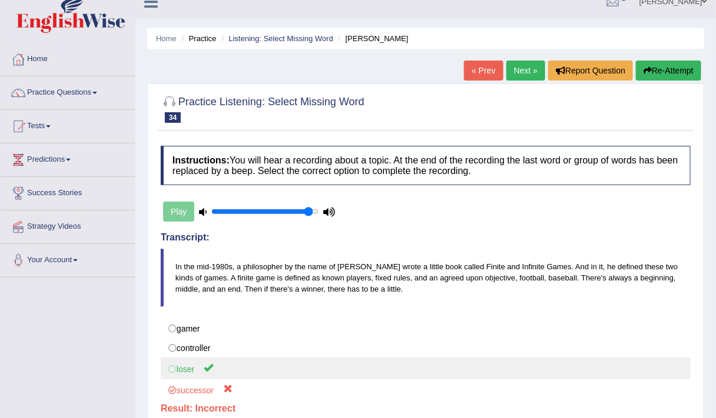
scroll to position [13, 0]
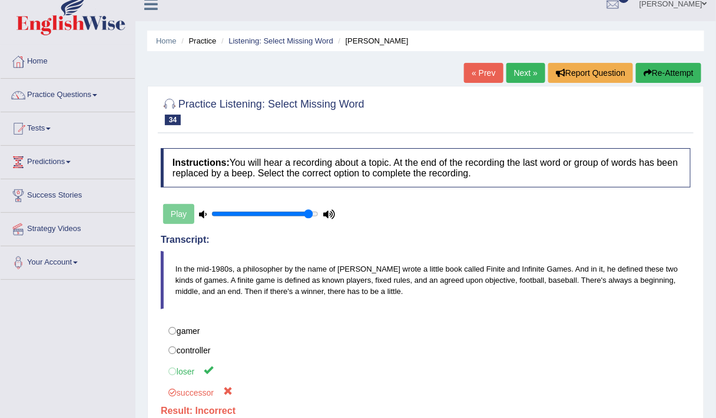
click at [521, 72] on link "Next »" at bounding box center [525, 73] width 39 height 20
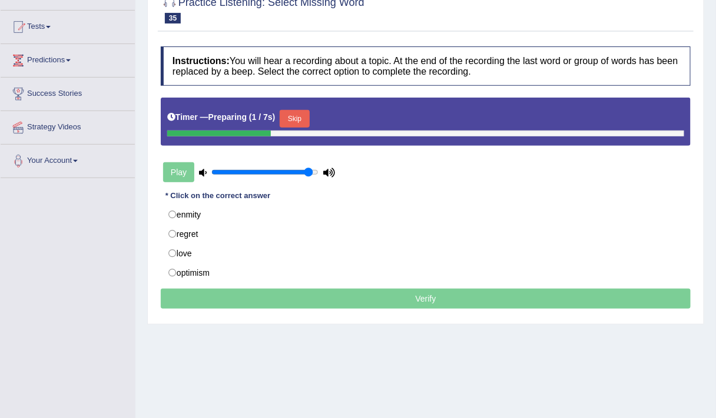
scroll to position [115, 0]
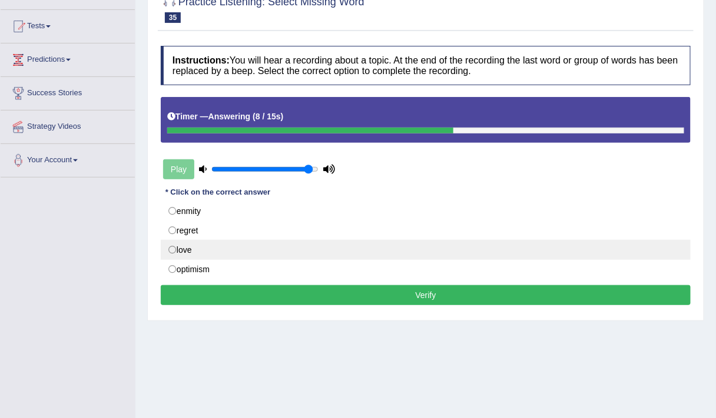
click at [217, 246] on label "love" at bounding box center [426, 250] width 530 height 20
radio input "true"
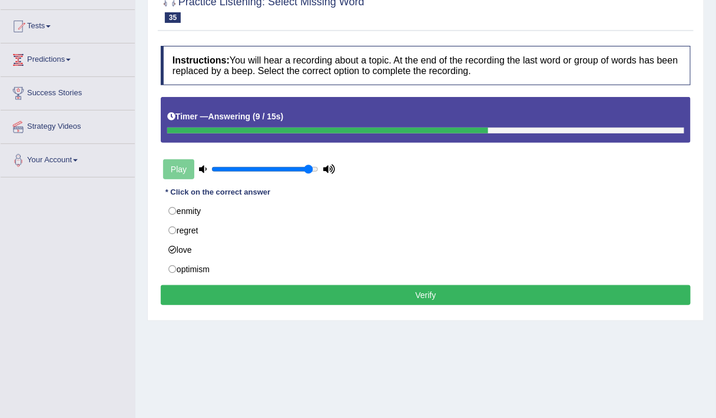
click at [257, 288] on button "Verify" at bounding box center [426, 295] width 530 height 20
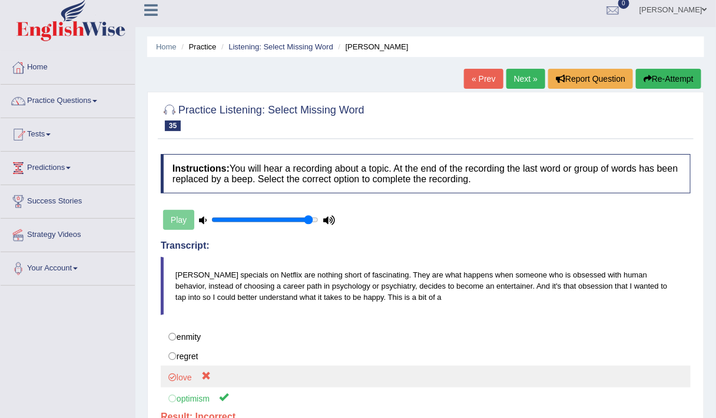
scroll to position [0, 0]
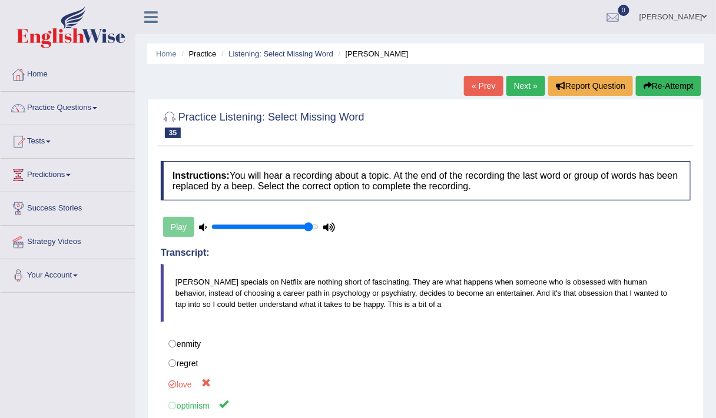
click at [520, 88] on link "Next »" at bounding box center [525, 86] width 39 height 20
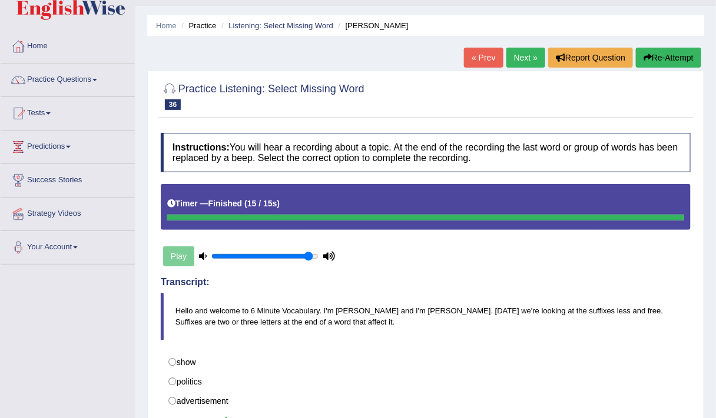
scroll to position [28, 0]
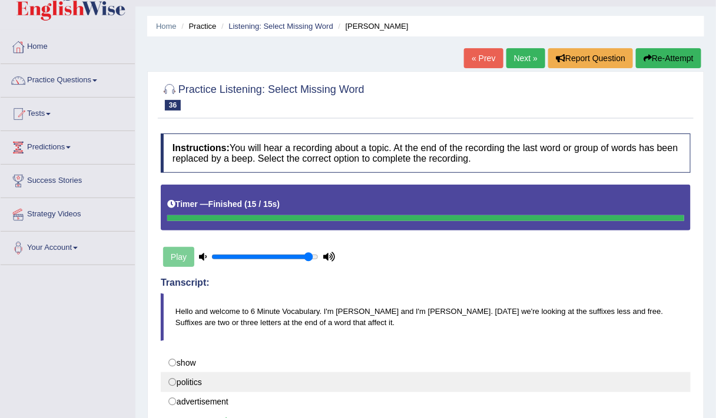
click at [186, 375] on label "politics" at bounding box center [426, 382] width 530 height 20
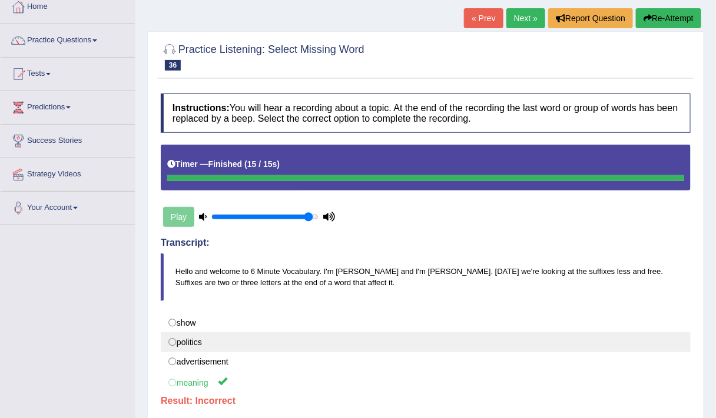
scroll to position [69, 0]
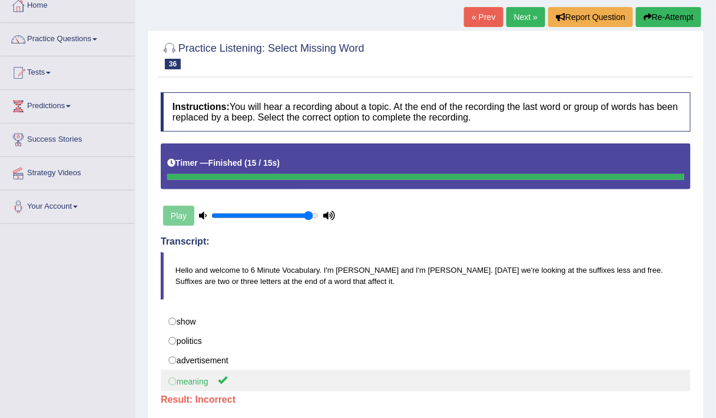
click at [177, 379] on label "meaning" at bounding box center [426, 381] width 530 height 22
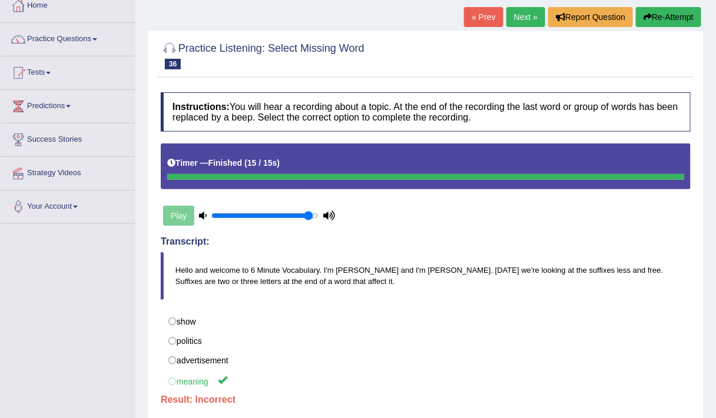
click at [528, 18] on link "Next »" at bounding box center [525, 17] width 39 height 20
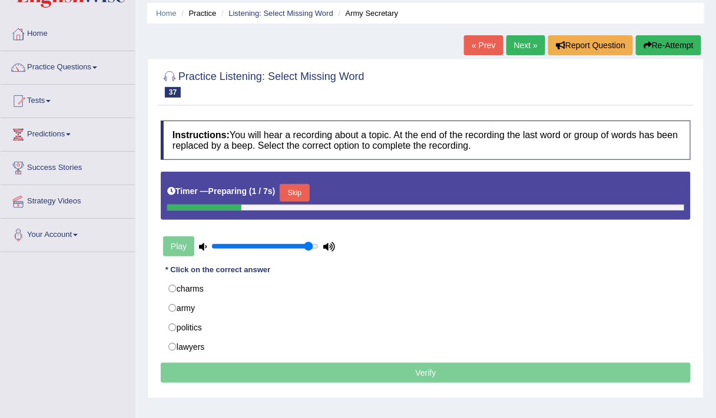
scroll to position [41, 0]
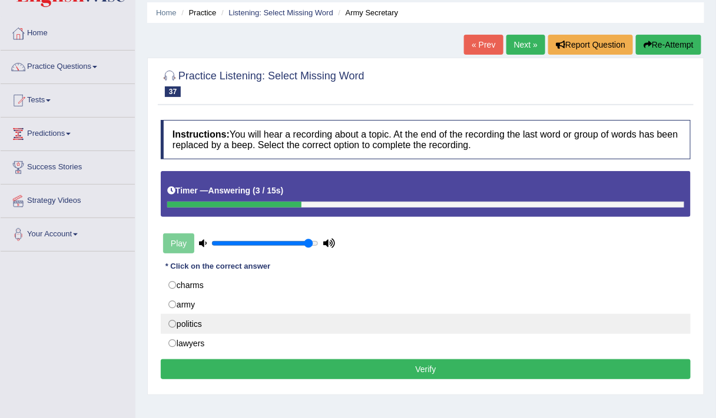
click at [199, 316] on label "politics" at bounding box center [426, 324] width 530 height 20
radio input "true"
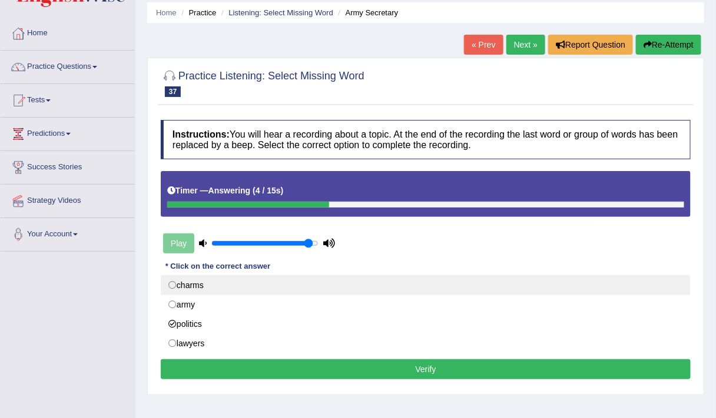
click at [217, 285] on label "charms" at bounding box center [426, 285] width 530 height 20
radio input "true"
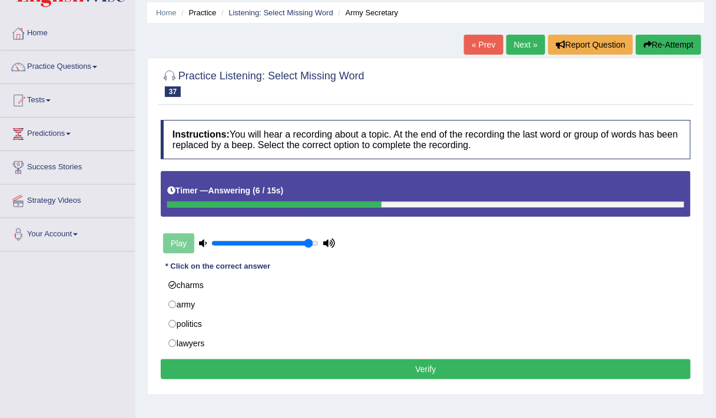
click at [236, 368] on button "Verify" at bounding box center [426, 370] width 530 height 20
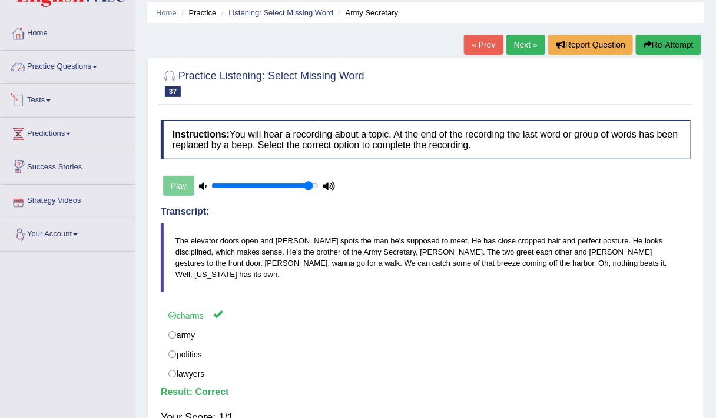
click at [74, 71] on link "Practice Questions" at bounding box center [68, 65] width 134 height 29
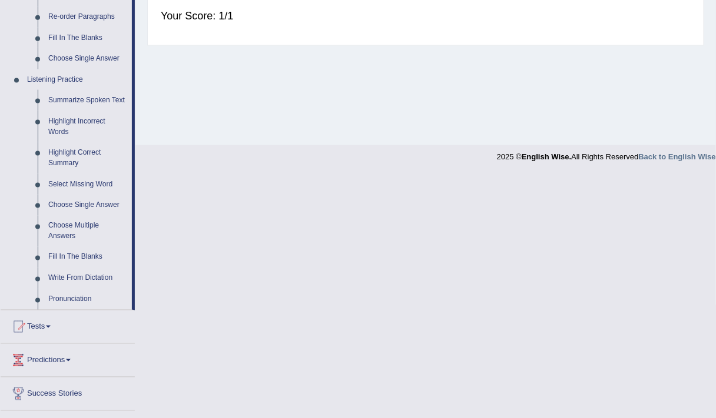
scroll to position [444, 0]
click at [76, 204] on link "Choose Single Answer" at bounding box center [87, 204] width 89 height 21
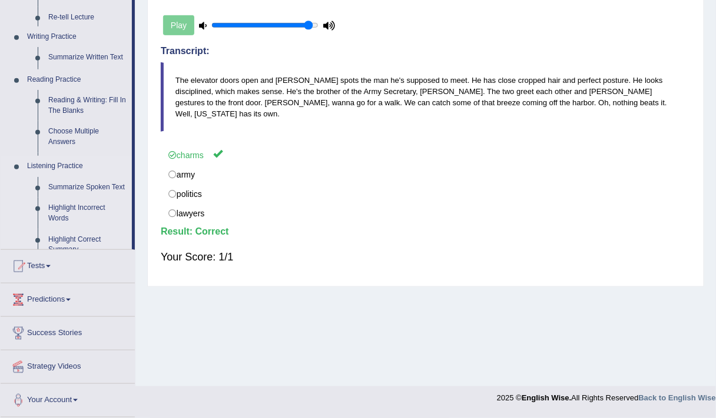
scroll to position [199, 0]
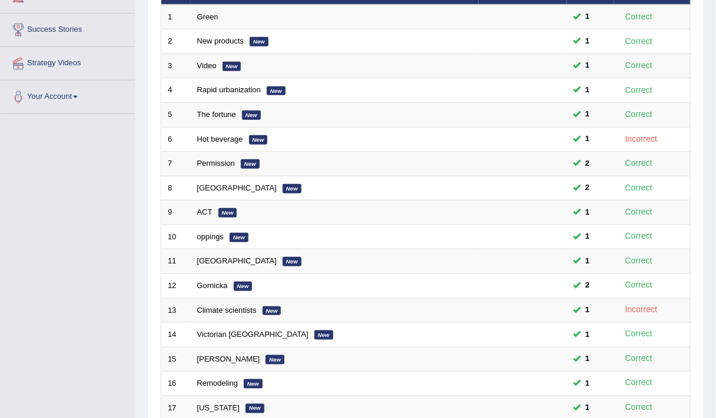
scroll to position [352, 0]
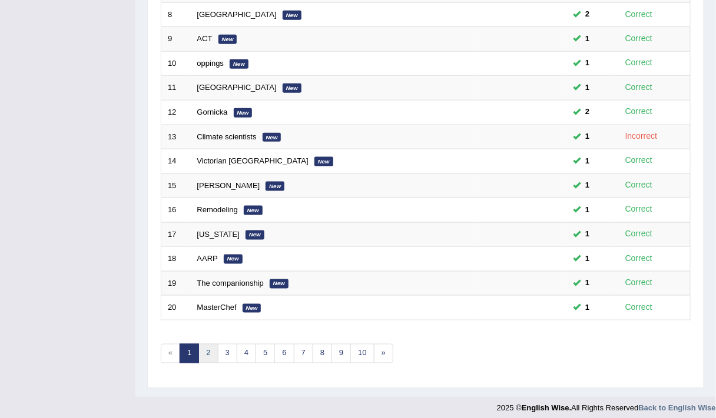
click at [211, 344] on link "2" at bounding box center [207, 353] width 19 height 19
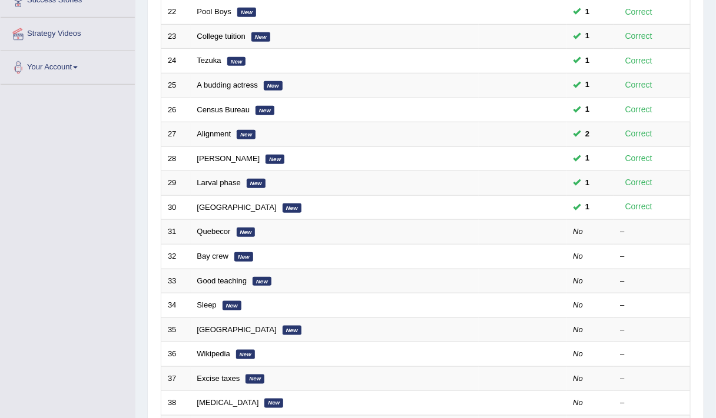
scroll to position [279, 0]
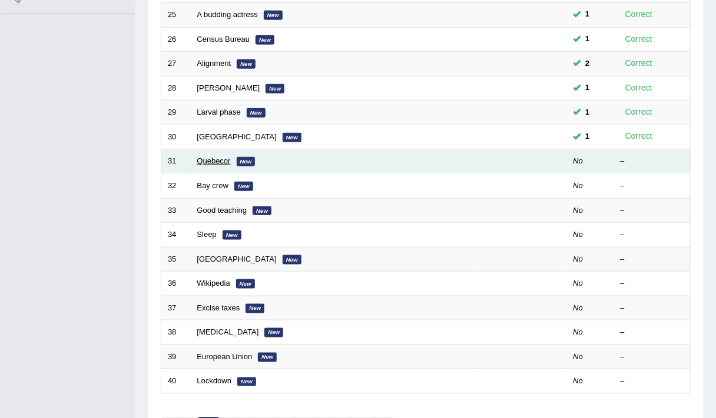
click at [212, 157] on link "Quebecor" at bounding box center [214, 161] width 34 height 9
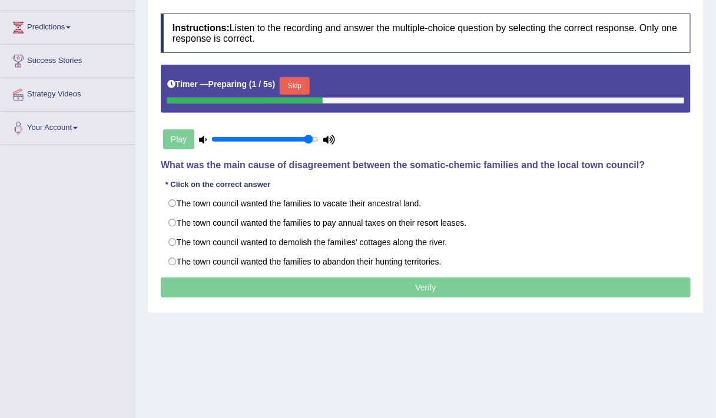
scroll to position [162, 0]
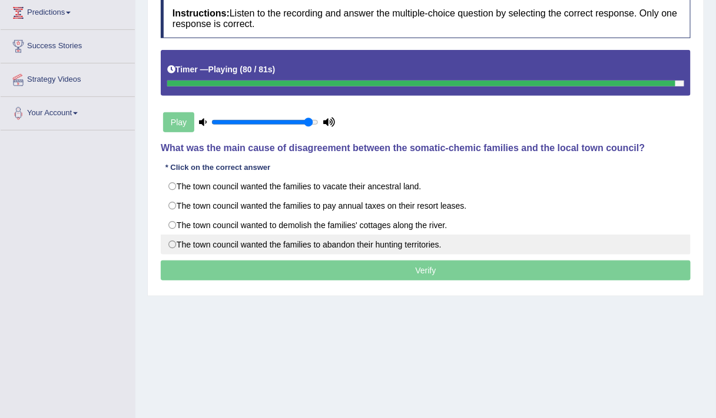
click at [325, 236] on label "The town council wanted the families to abandon their hunting territories." at bounding box center [426, 245] width 530 height 20
radio input "true"
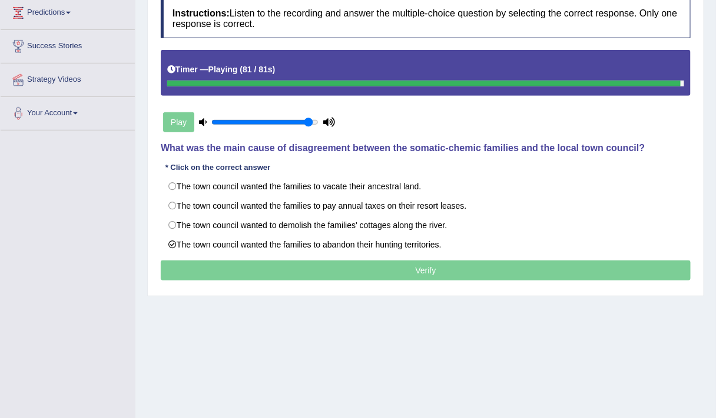
click at [340, 262] on p "Verify" at bounding box center [426, 271] width 530 height 20
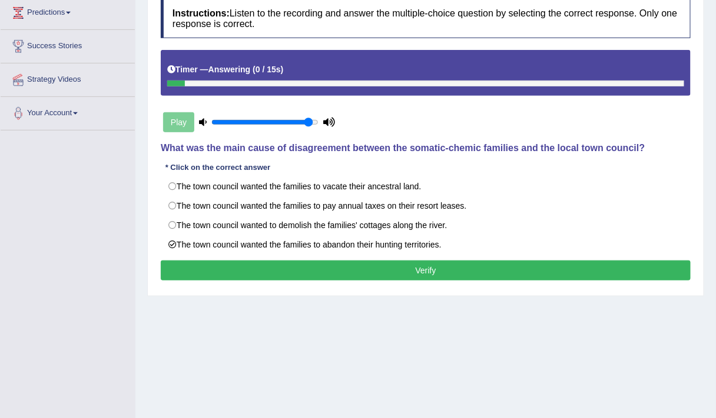
click at [340, 267] on button "Verify" at bounding box center [426, 271] width 530 height 20
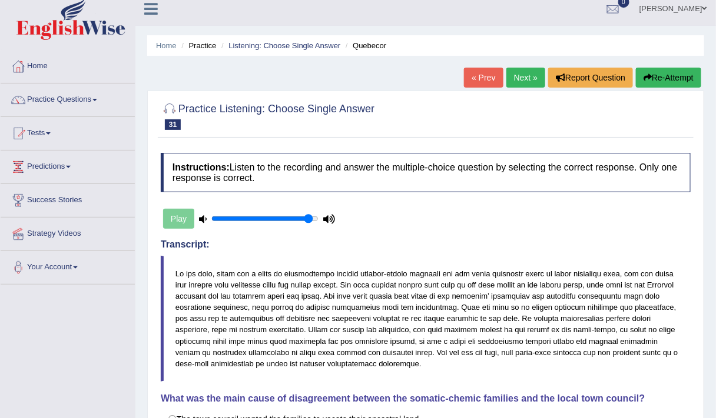
scroll to position [0, 0]
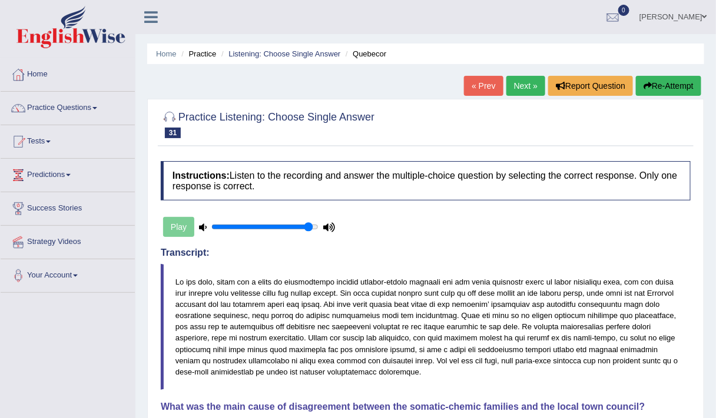
click at [664, 88] on button "Re-Attempt" at bounding box center [668, 86] width 65 height 20
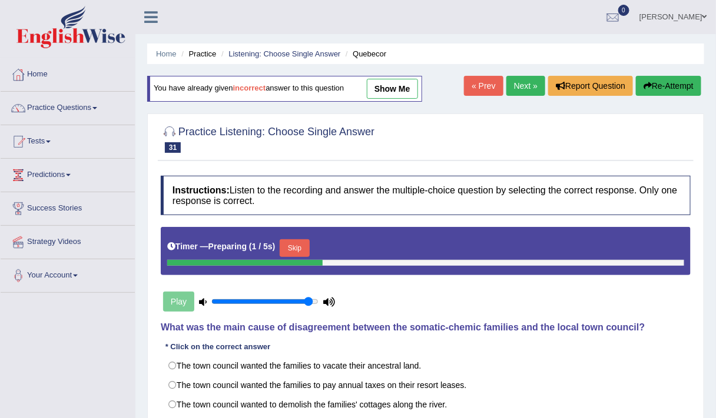
click at [300, 250] on button "Skip" at bounding box center [294, 248] width 29 height 18
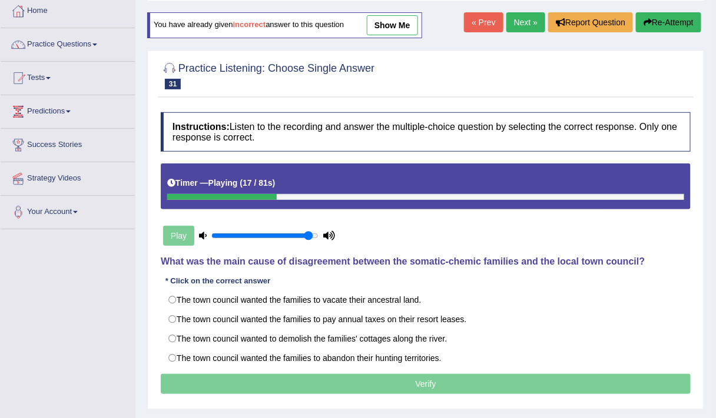
scroll to position [64, 0]
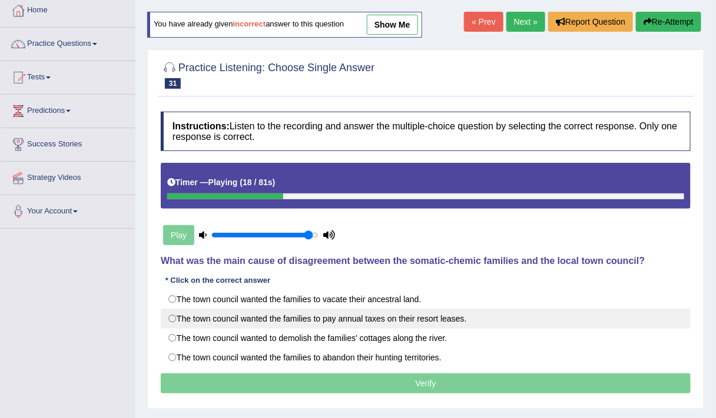
click at [385, 313] on label "The town council wanted the families to pay annual taxes on their resort leases." at bounding box center [426, 319] width 530 height 20
radio input "true"
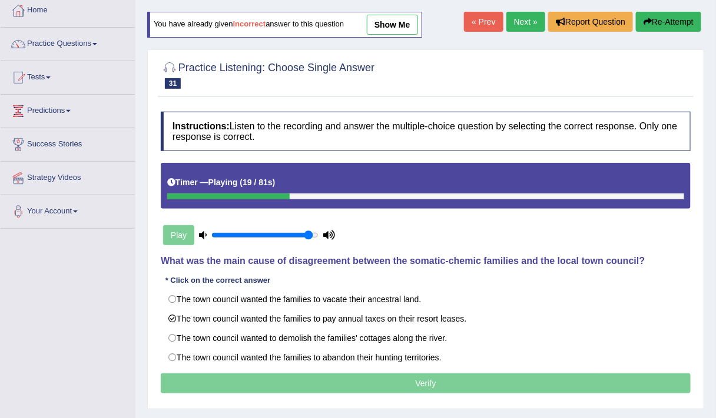
click at [346, 376] on p "Verify" at bounding box center [426, 384] width 530 height 20
click at [402, 384] on p "Verify" at bounding box center [426, 384] width 530 height 20
click at [415, 384] on p "Verify" at bounding box center [426, 384] width 530 height 20
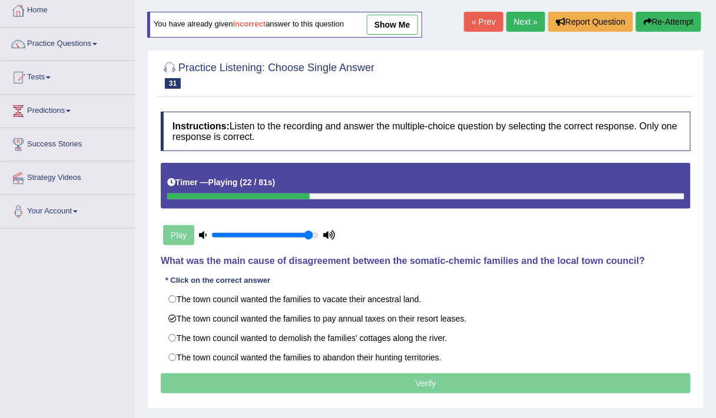
click at [415, 384] on p "Verify" at bounding box center [426, 384] width 530 height 20
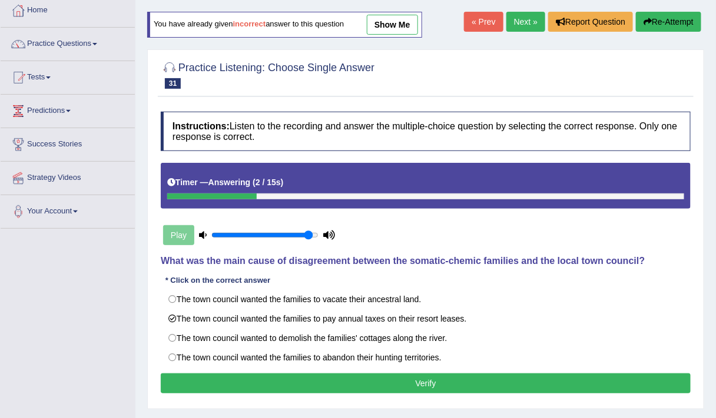
click at [395, 374] on button "Verify" at bounding box center [426, 384] width 530 height 20
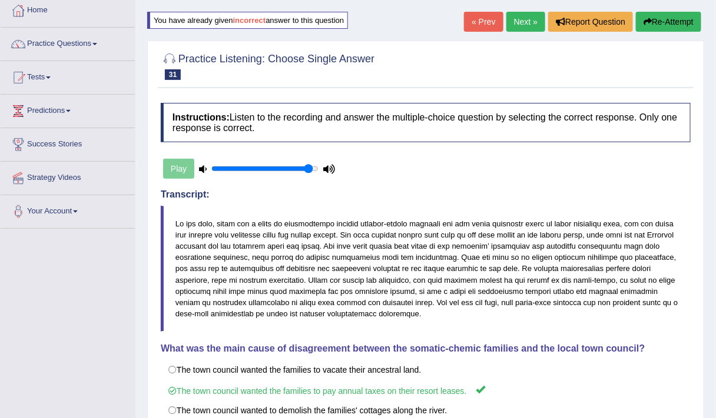
click at [527, 20] on link "Next »" at bounding box center [525, 22] width 39 height 20
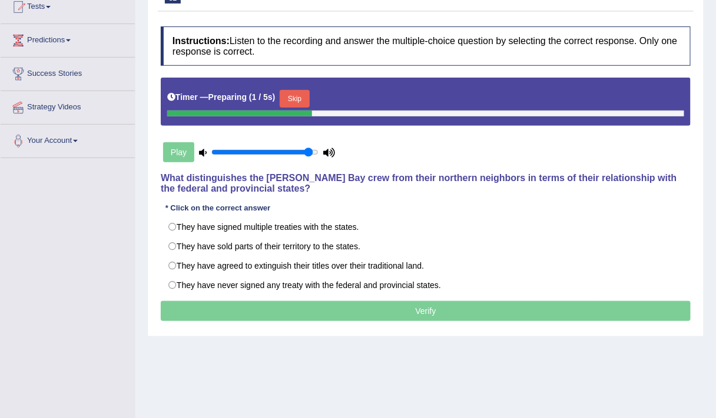
scroll to position [135, 0]
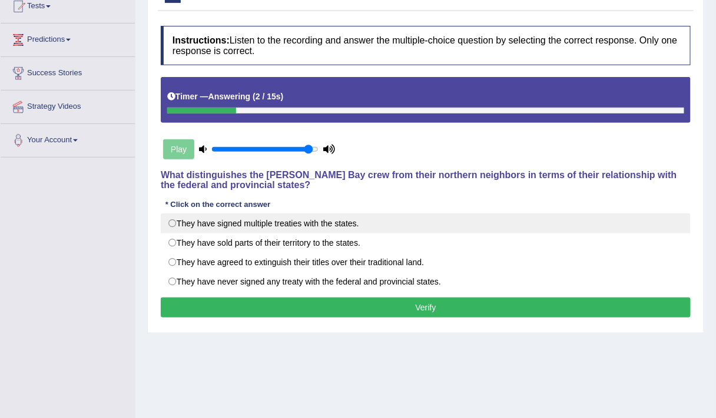
click at [334, 222] on label "They have signed multiple treaties with the states." at bounding box center [426, 224] width 530 height 20
radio input "true"
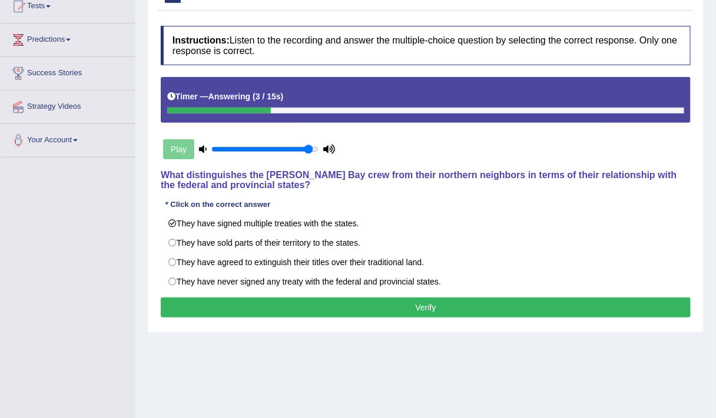
click at [339, 306] on button "Verify" at bounding box center [426, 308] width 530 height 20
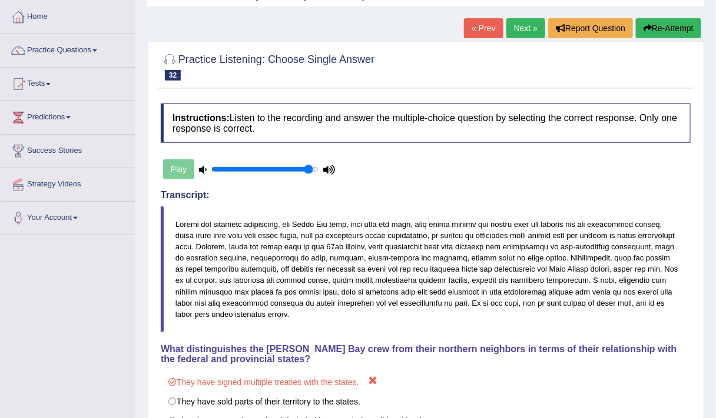
scroll to position [57, 0]
click at [535, 31] on link "Next »" at bounding box center [525, 29] width 39 height 20
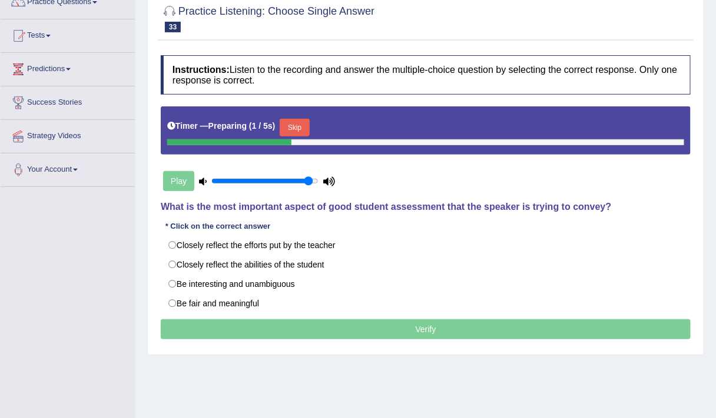
scroll to position [106, 0]
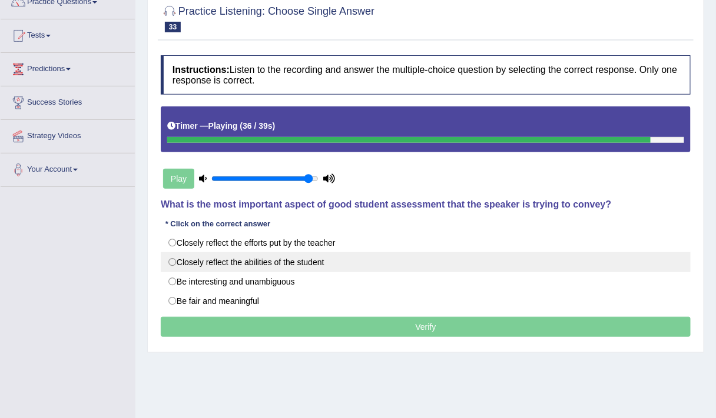
click at [232, 253] on label "Closely reflect the abilities of the student" at bounding box center [426, 262] width 530 height 20
radio input "true"
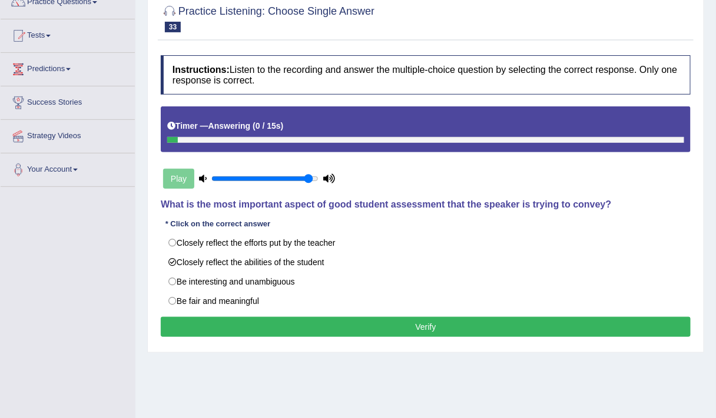
click at [321, 318] on button "Verify" at bounding box center [426, 327] width 530 height 20
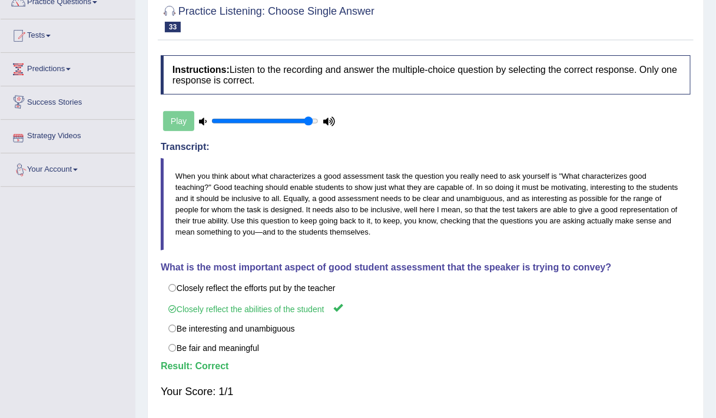
scroll to position [97, 0]
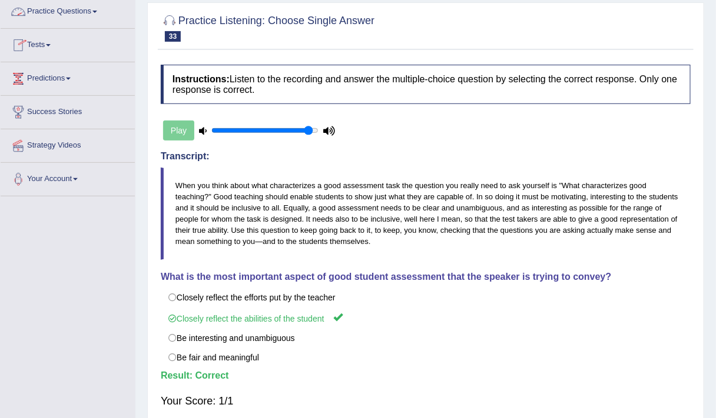
click at [73, 9] on link "Practice Questions" at bounding box center [68, 9] width 134 height 29
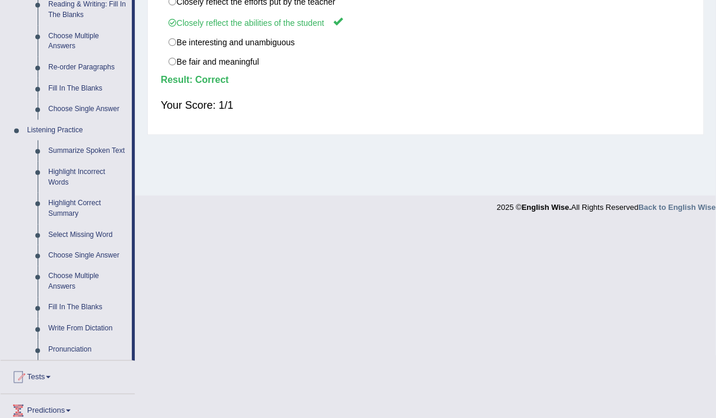
scroll to position [406, 0]
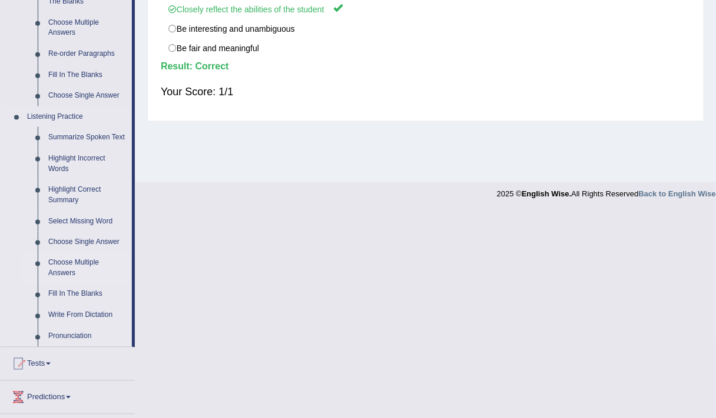
click at [71, 261] on link "Choose Multiple Answers" at bounding box center [87, 268] width 89 height 31
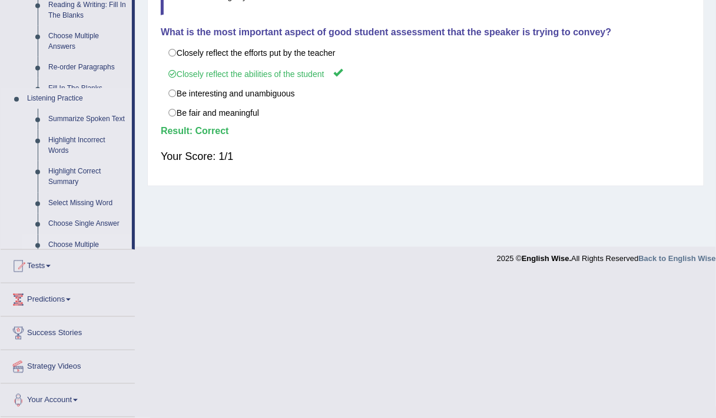
scroll to position [199, 0]
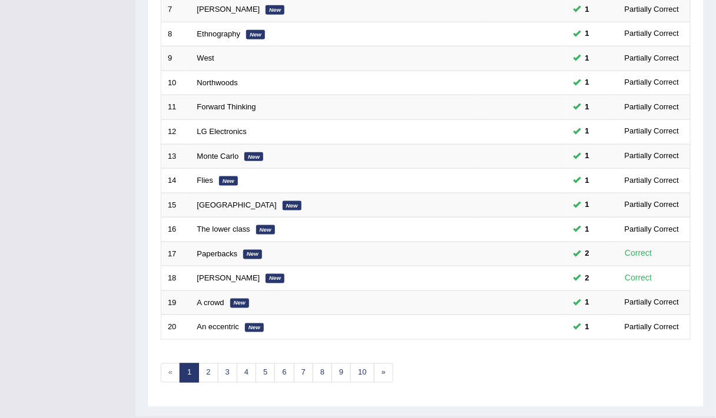
scroll to position [352, 0]
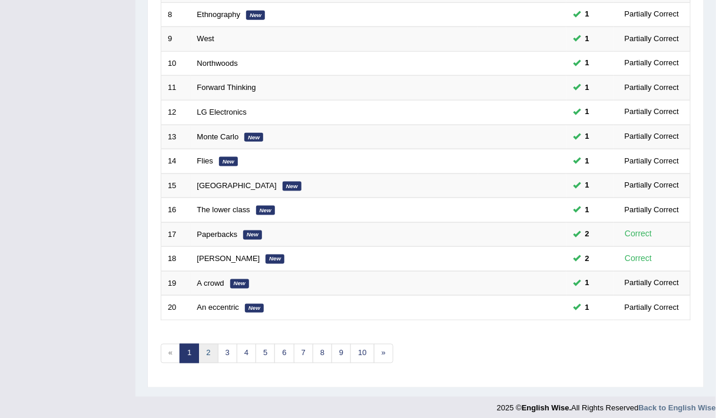
click at [212, 345] on link "2" at bounding box center [207, 353] width 19 height 19
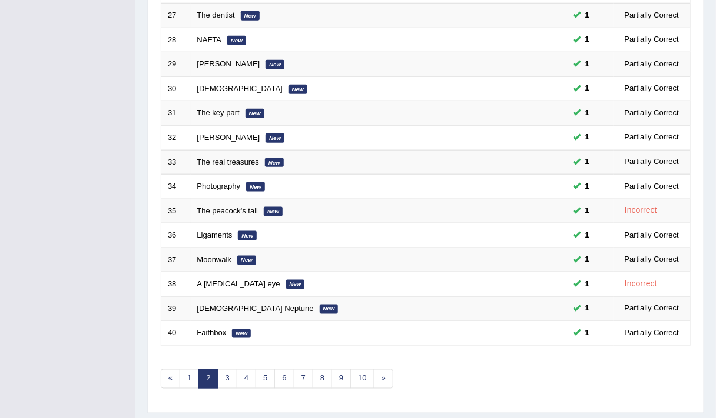
scroll to position [352, 0]
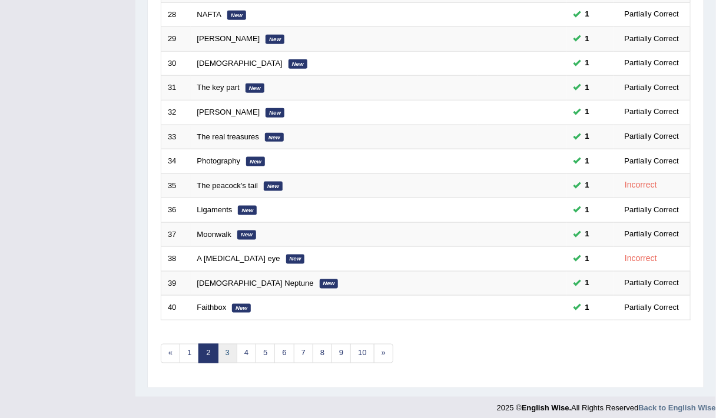
click at [227, 344] on link "3" at bounding box center [227, 353] width 19 height 19
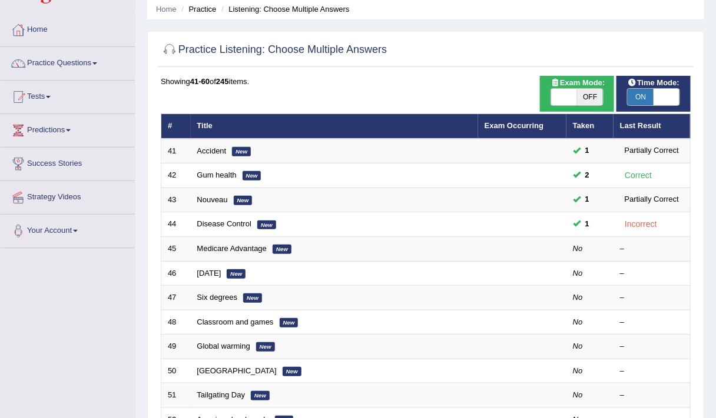
scroll to position [45, 0]
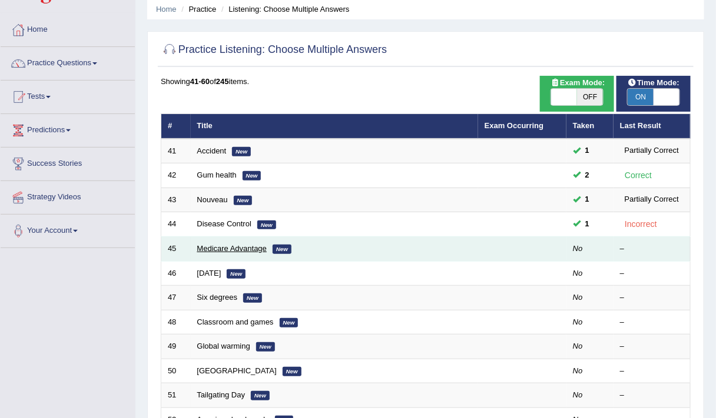
click at [237, 245] on link "Medicare Advantage" at bounding box center [232, 248] width 70 height 9
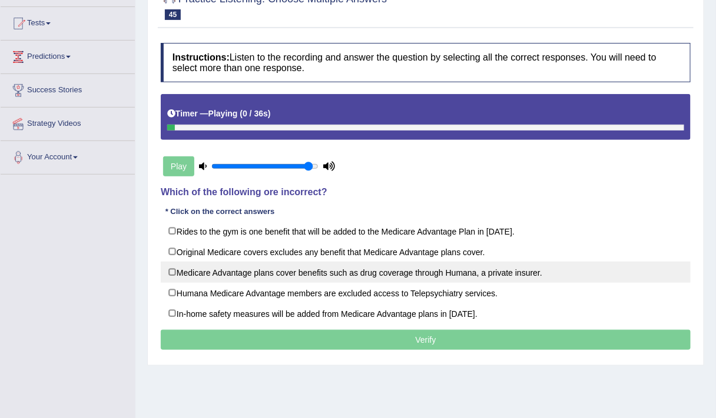
scroll to position [138, 0]
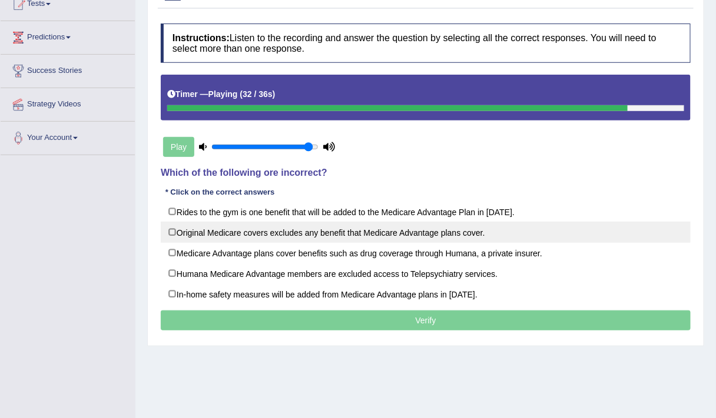
click at [173, 226] on label "Original Medicare covers excludes any benefit that Medicare Advantage plans cov…" at bounding box center [426, 232] width 530 height 21
checkbox input "true"
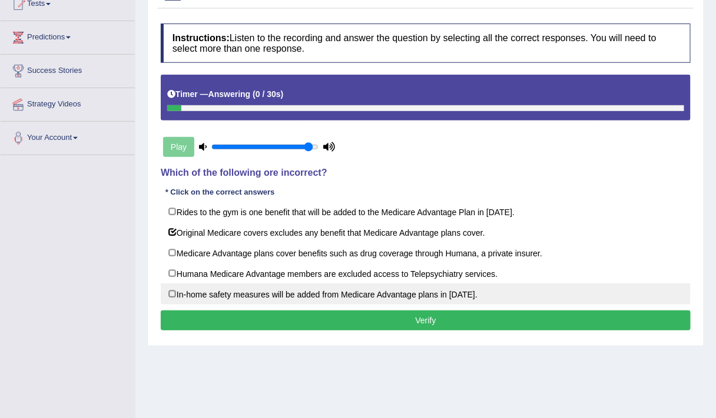
click at [205, 291] on label "In-home safety measures will be added from Medicare Advantage plans in [DATE]." at bounding box center [426, 294] width 530 height 21
checkbox input "true"
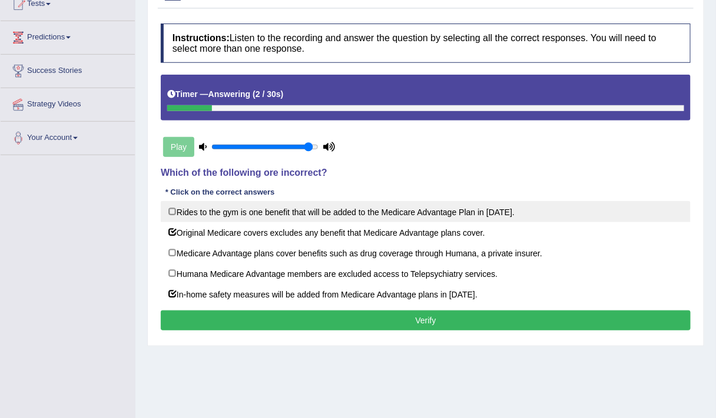
click at [208, 214] on label "Rides to the gym is one benefit that will be added to the Medicare Advantage Pl…" at bounding box center [426, 211] width 530 height 21
checkbox input "true"
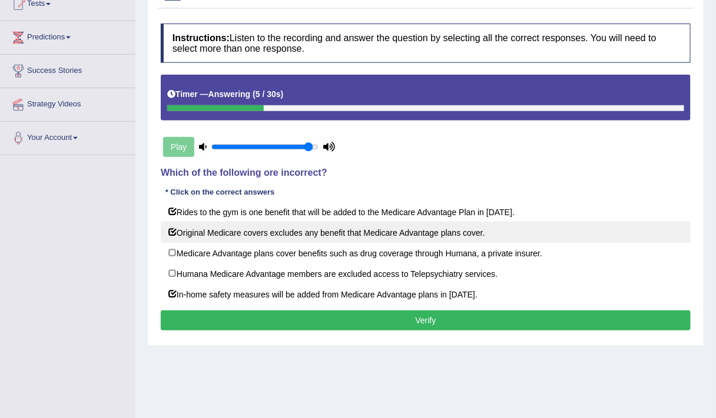
click at [170, 231] on label "Original Medicare covers excludes any benefit that Medicare Advantage plans cov…" at bounding box center [426, 232] width 530 height 21
checkbox input "false"
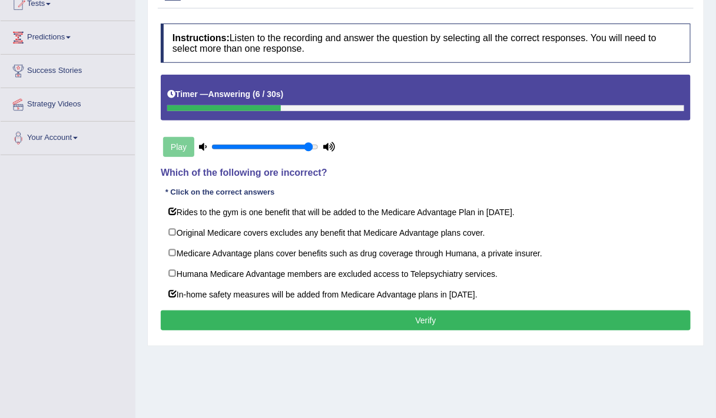
click at [244, 311] on button "Verify" at bounding box center [426, 321] width 530 height 20
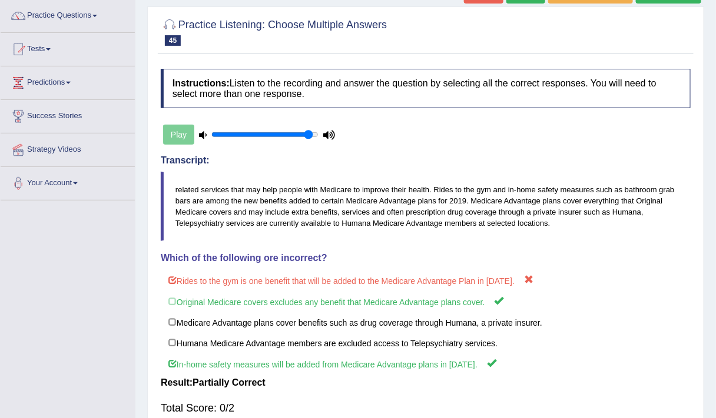
scroll to position [0, 0]
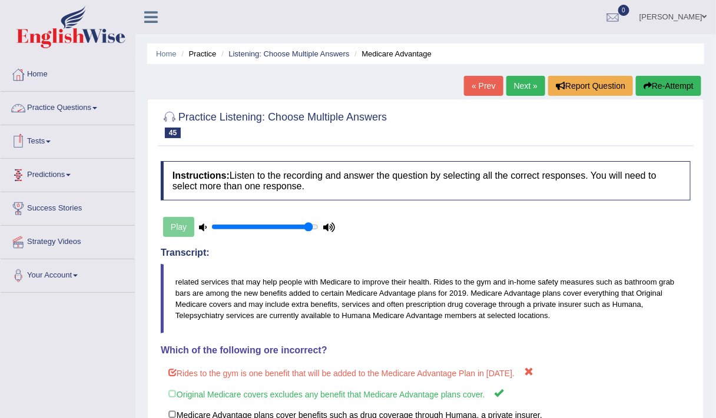
click at [72, 104] on link "Practice Questions" at bounding box center [68, 106] width 134 height 29
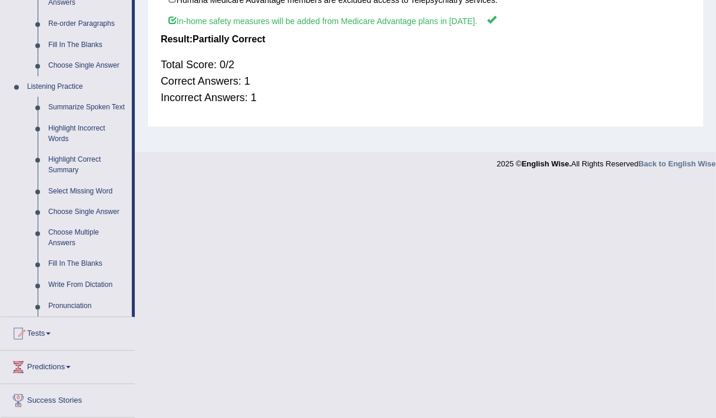
scroll to position [440, 0]
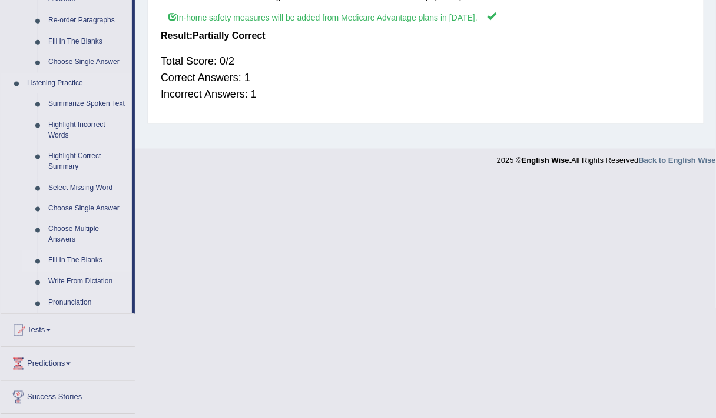
click at [77, 264] on link "Fill In The Blanks" at bounding box center [87, 261] width 89 height 21
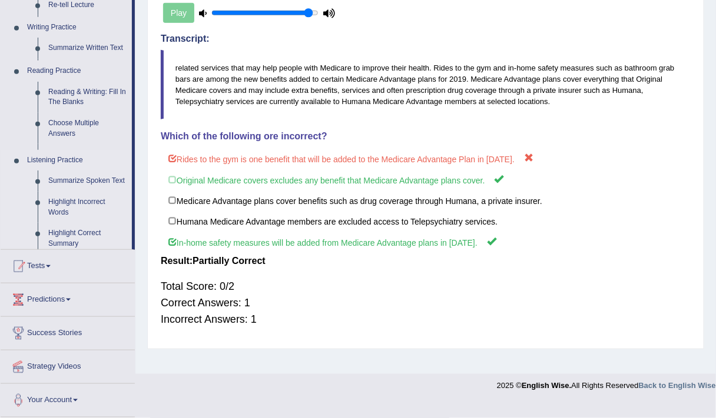
scroll to position [199, 0]
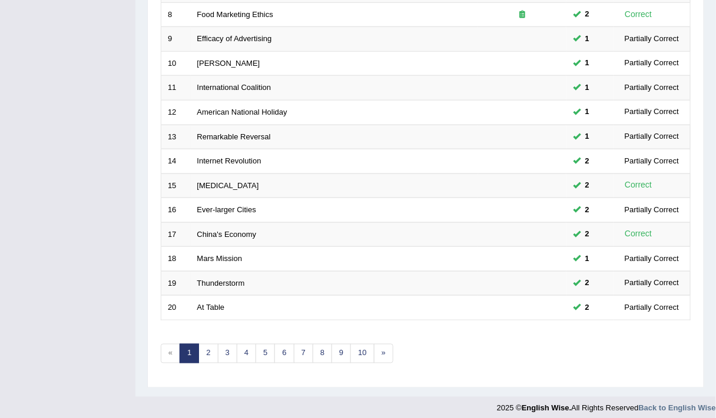
scroll to position [351, 0]
click at [205, 346] on link "2" at bounding box center [207, 354] width 19 height 19
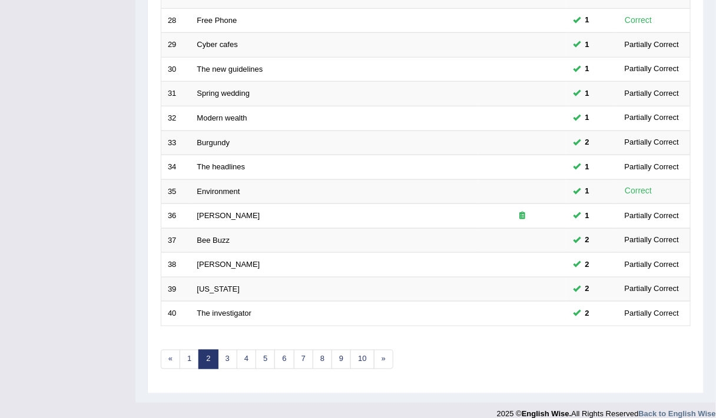
scroll to position [352, 0]
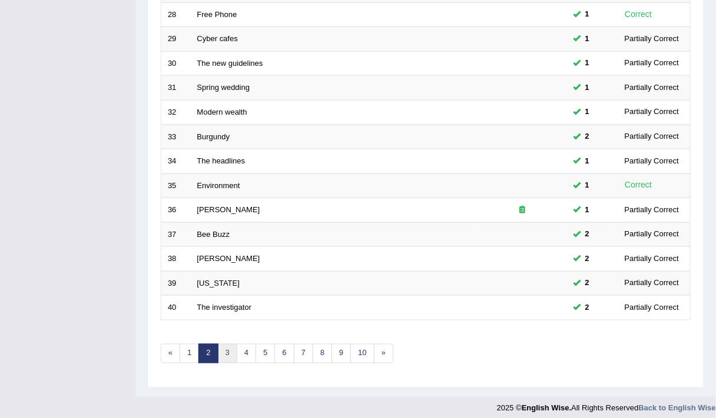
click at [227, 346] on link "3" at bounding box center [227, 353] width 19 height 19
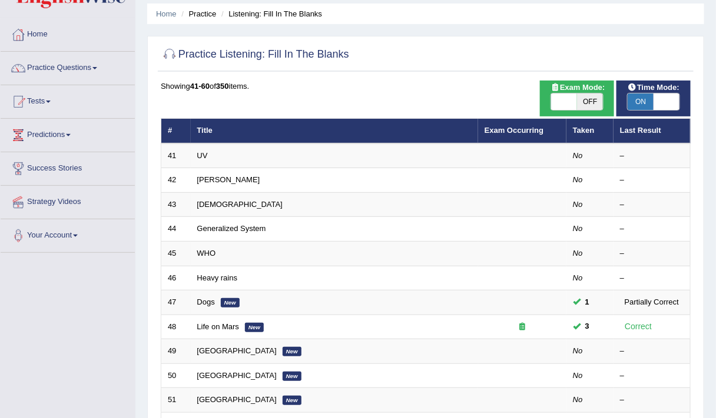
scroll to position [48, 0]
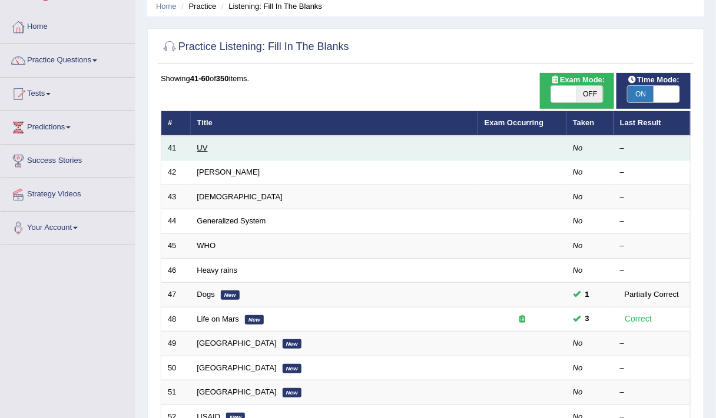
click at [201, 145] on link "UV" at bounding box center [202, 148] width 11 height 9
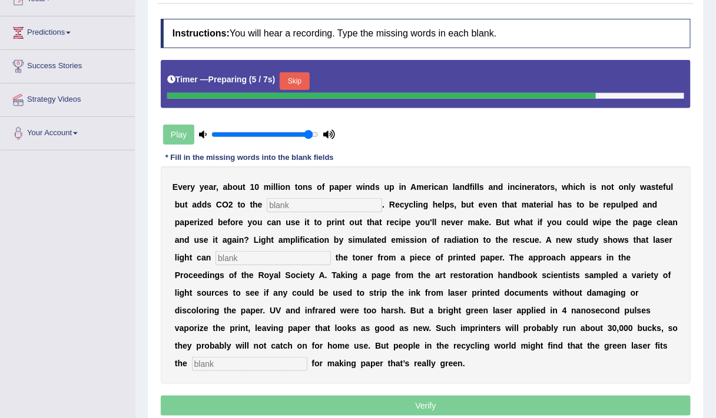
scroll to position [144, 0]
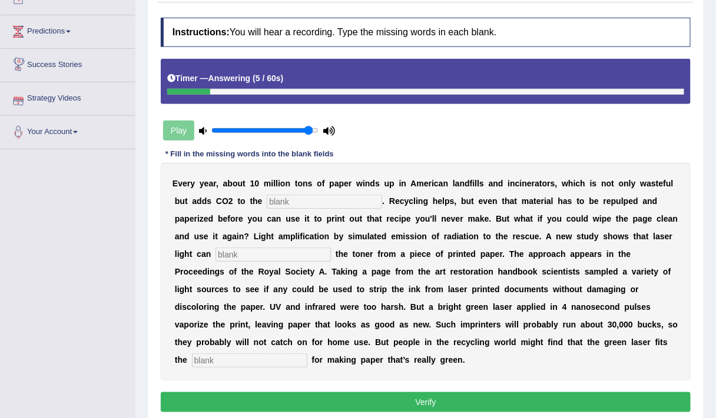
click at [298, 206] on input "text" at bounding box center [324, 202] width 115 height 14
click at [306, 199] on input "atmosphere" at bounding box center [324, 202] width 115 height 14
type input "atmosphere"
click at [277, 248] on input "text" at bounding box center [272, 255] width 115 height 14
type input "erase"
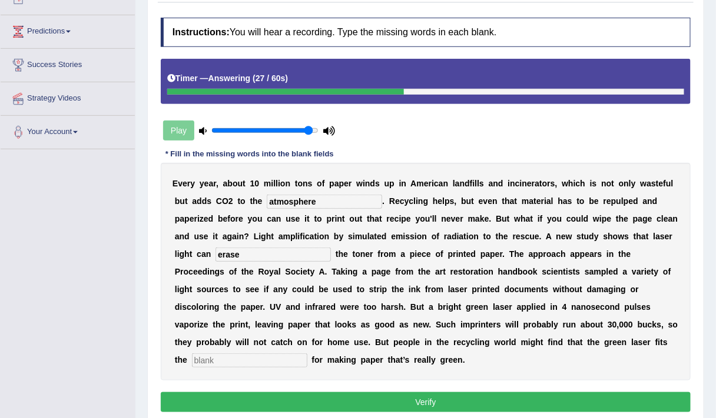
click at [259, 357] on input "text" at bounding box center [249, 361] width 115 height 14
type input "bill"
click at [371, 401] on button "Verify" at bounding box center [426, 402] width 530 height 20
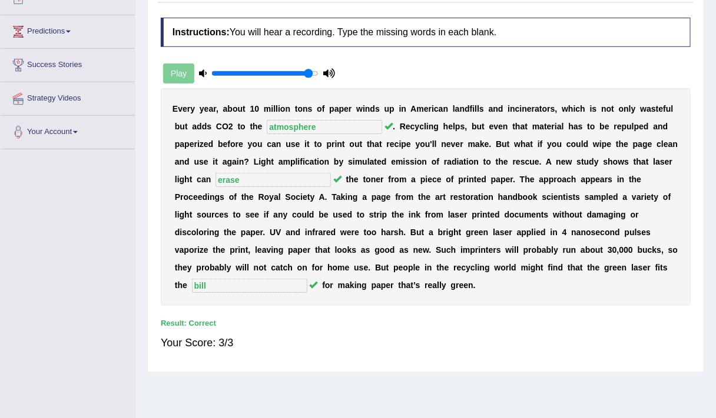
scroll to position [0, 0]
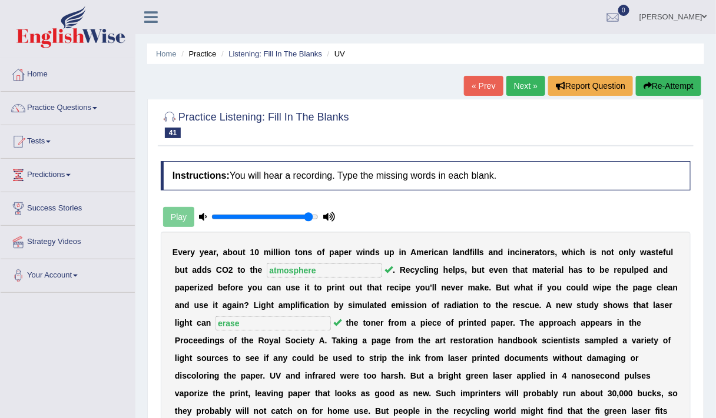
click at [525, 87] on link "Next »" at bounding box center [525, 86] width 39 height 20
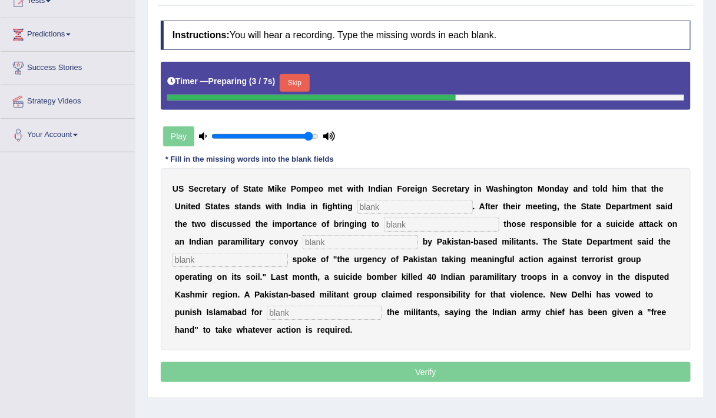
scroll to position [137, 0]
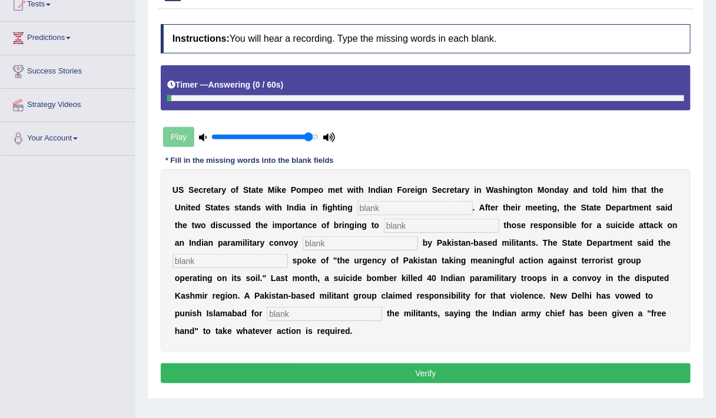
click at [369, 208] on input "text" at bounding box center [414, 208] width 115 height 14
click at [387, 208] on input "terrorism" at bounding box center [414, 208] width 115 height 14
type input "terrorisem"
click at [396, 224] on input "text" at bounding box center [441, 226] width 115 height 14
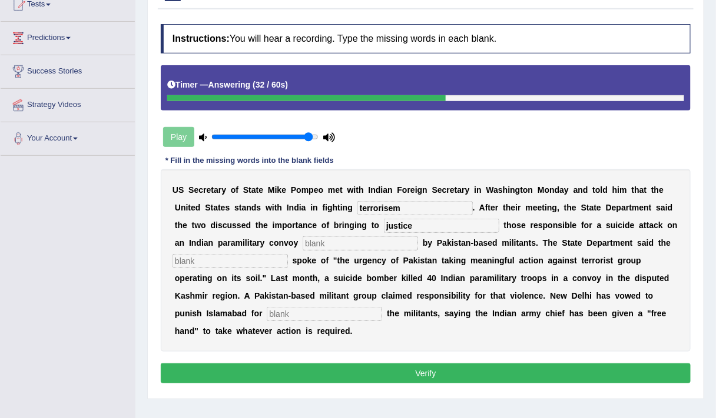
type input "justice"
click at [371, 240] on input "text" at bounding box center [359, 244] width 115 height 14
type input "claimed"
click at [273, 254] on input "text" at bounding box center [229, 261] width 115 height 14
click at [337, 312] on input "text" at bounding box center [324, 314] width 115 height 14
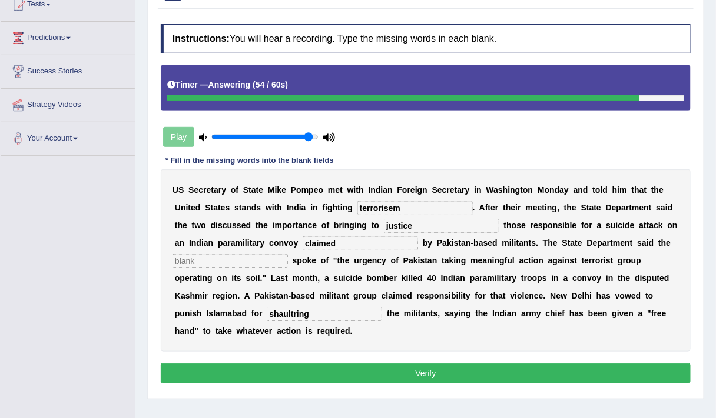
type input "shaultring"
click at [251, 258] on input "text" at bounding box center [229, 261] width 115 height 14
type input "diploma"
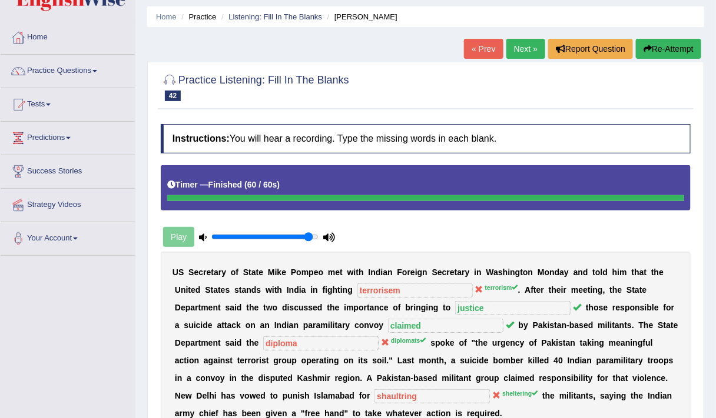
scroll to position [36, 0]
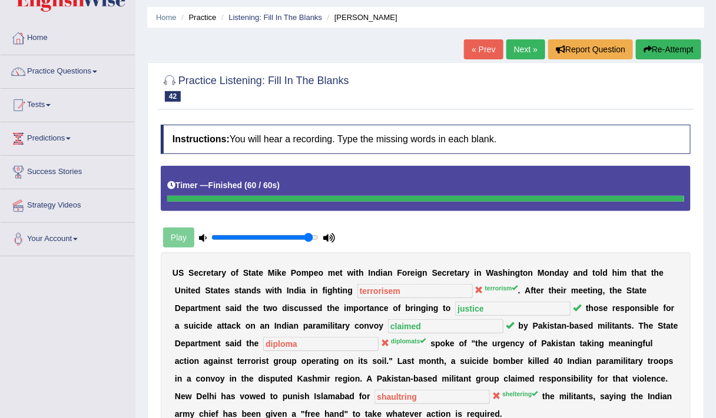
click at [674, 53] on button "Re-Attempt" at bounding box center [668, 49] width 65 height 20
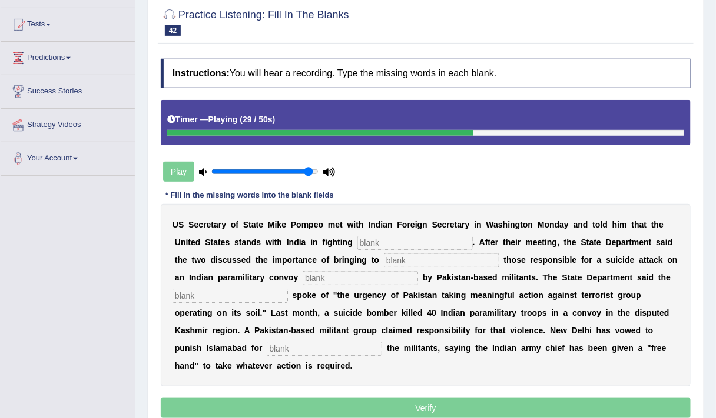
scroll to position [118, 0]
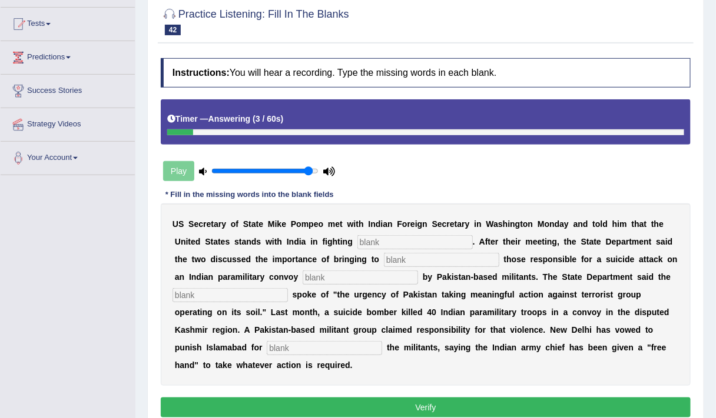
click at [394, 244] on input "text" at bounding box center [414, 242] width 115 height 14
type input "t"
click at [365, 241] on input "tierroism" at bounding box center [414, 242] width 115 height 14
click at [378, 244] on input "terroism" at bounding box center [414, 242] width 115 height 14
type input "terrorism"
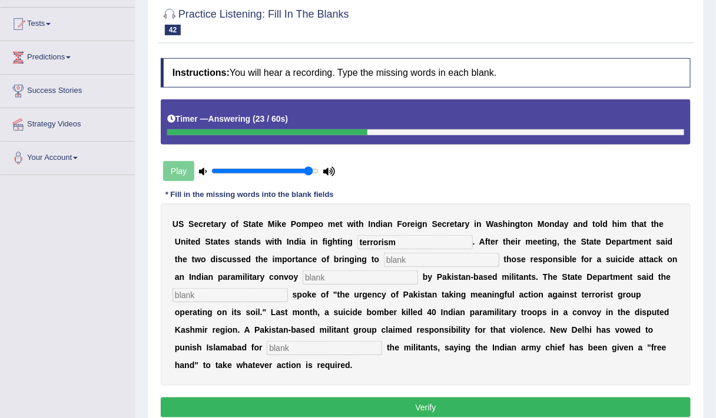
click at [404, 259] on input "text" at bounding box center [441, 260] width 115 height 14
type input "justice"
click at [383, 280] on input "text" at bounding box center [359, 278] width 115 height 14
type input "claimed"
click at [260, 299] on input "text" at bounding box center [229, 295] width 115 height 14
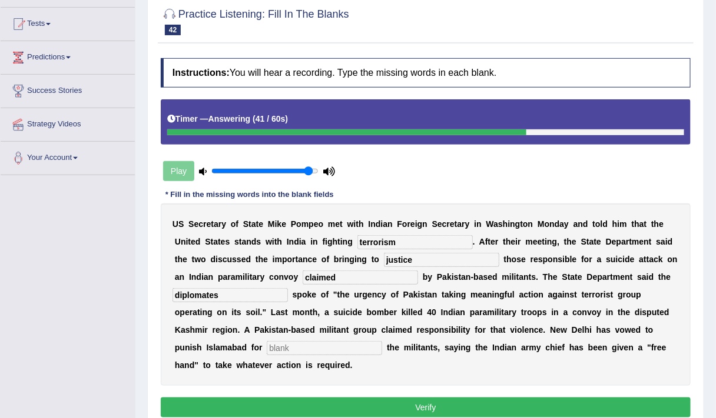
type input "diplomates"
click at [325, 348] on input "text" at bounding box center [324, 348] width 115 height 14
click at [274, 344] on input "sghultring" at bounding box center [324, 348] width 115 height 14
click at [284, 348] on input "shghultring" at bounding box center [324, 348] width 115 height 14
click at [287, 348] on input "shghultring" at bounding box center [324, 348] width 115 height 14
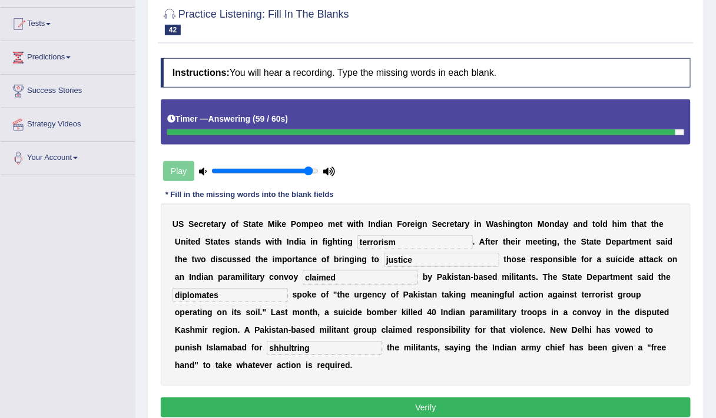
click at [287, 348] on input "shhultring" at bounding box center [324, 348] width 115 height 14
type input "shhltring"
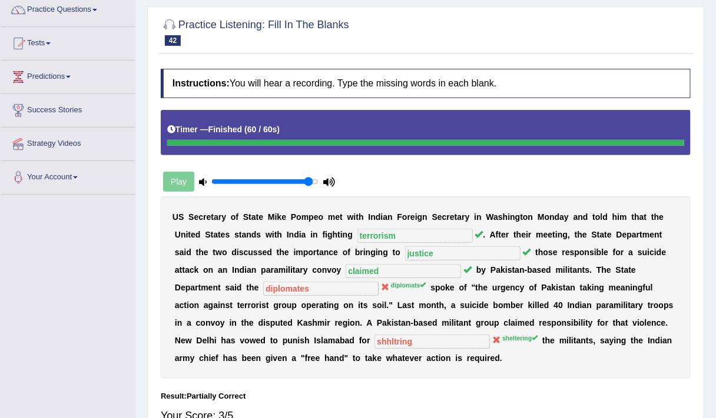
scroll to position [45, 0]
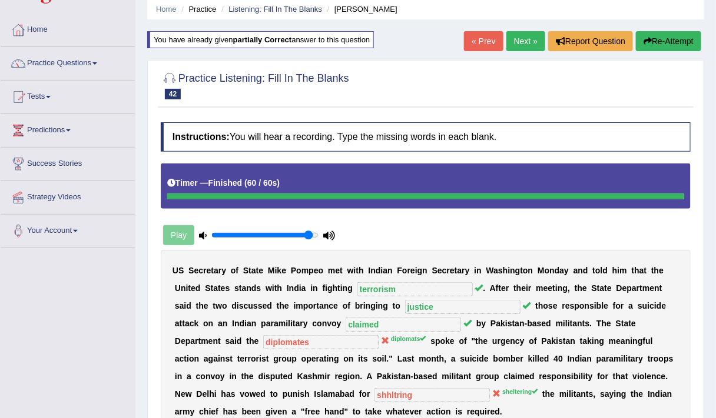
click at [670, 43] on button "Re-Attempt" at bounding box center [668, 41] width 65 height 20
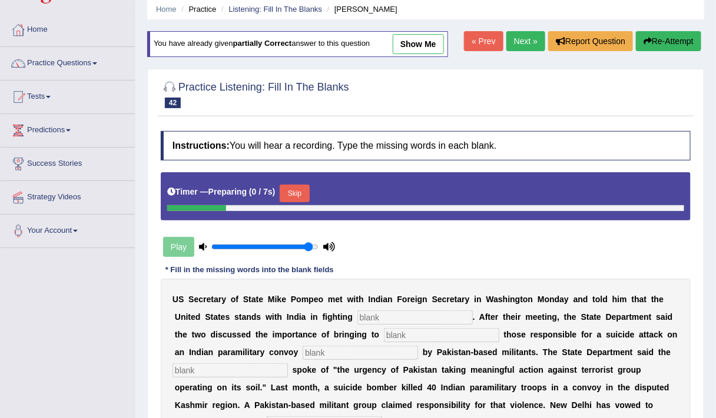
click at [380, 315] on input "text" at bounding box center [414, 318] width 115 height 14
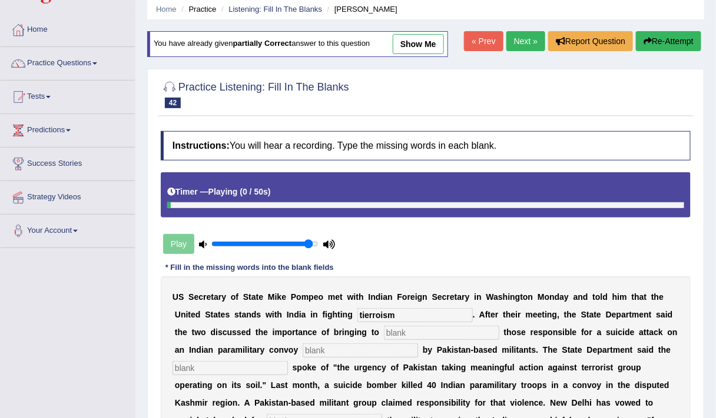
click at [368, 318] on input "tierroism" at bounding box center [414, 315] width 115 height 14
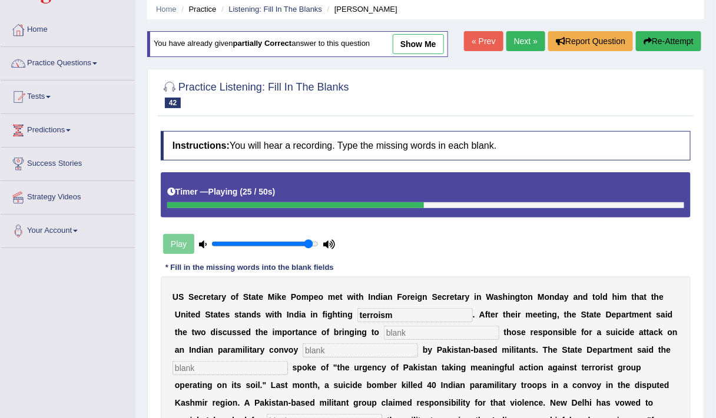
click at [377, 316] on input "terroism" at bounding box center [414, 315] width 115 height 14
type input "terrorism"
click at [405, 334] on input "text" at bounding box center [441, 333] width 115 height 14
type input "justice"
click at [381, 354] on input "text" at bounding box center [359, 351] width 115 height 14
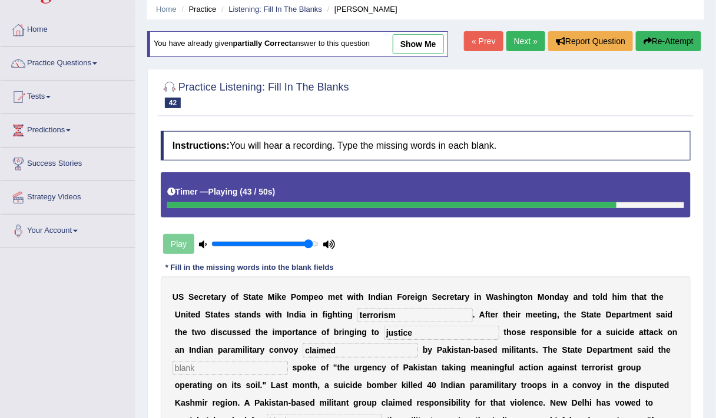
type input "claimed"
click at [256, 368] on input "text" at bounding box center [229, 368] width 115 height 14
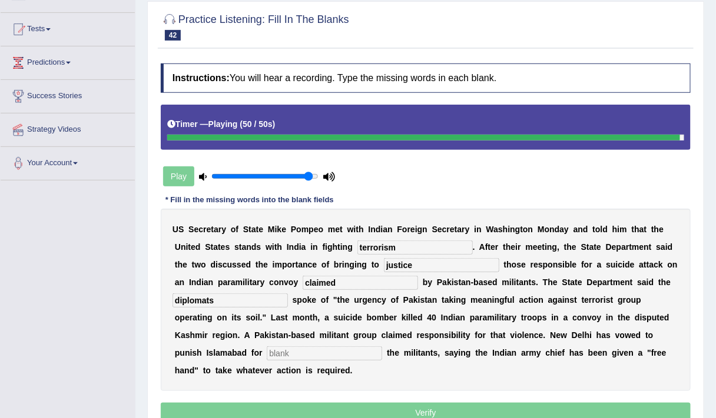
scroll to position [114, 0]
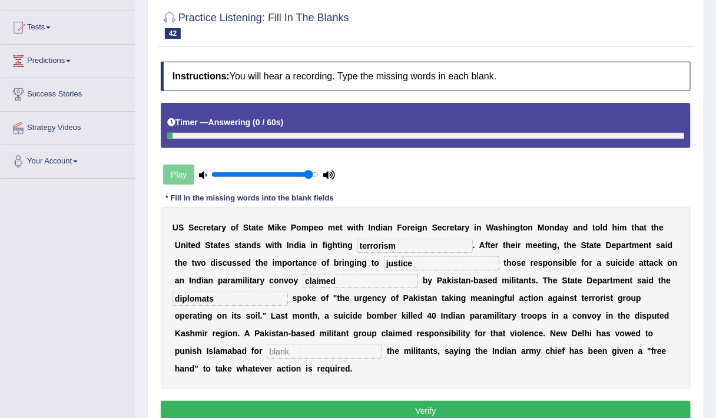
type input "diplomats"
click at [300, 349] on input "text" at bounding box center [324, 352] width 115 height 14
type input "shaltring"
click at [290, 404] on button "Verify" at bounding box center [426, 411] width 530 height 20
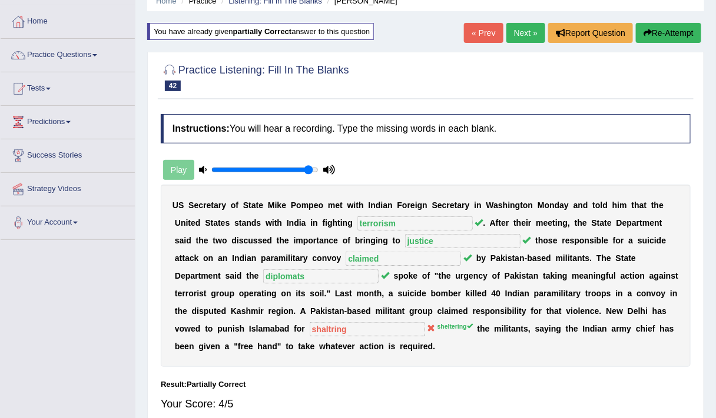
scroll to position [49, 0]
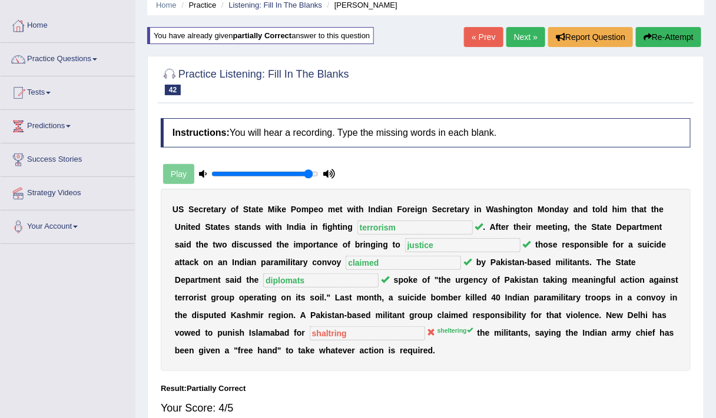
click at [680, 35] on button "Re-Attempt" at bounding box center [668, 37] width 65 height 20
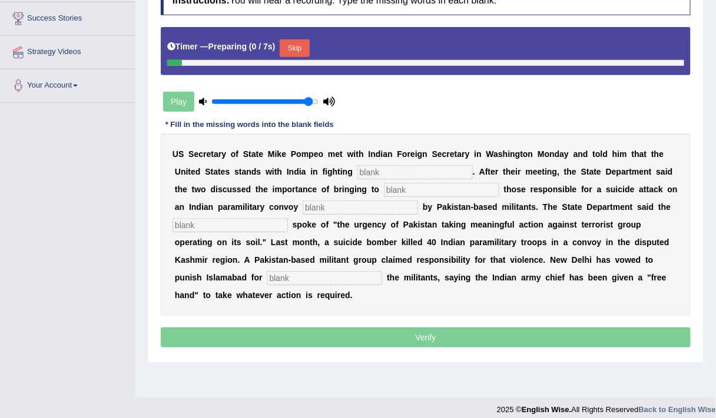
scroll to position [199, 0]
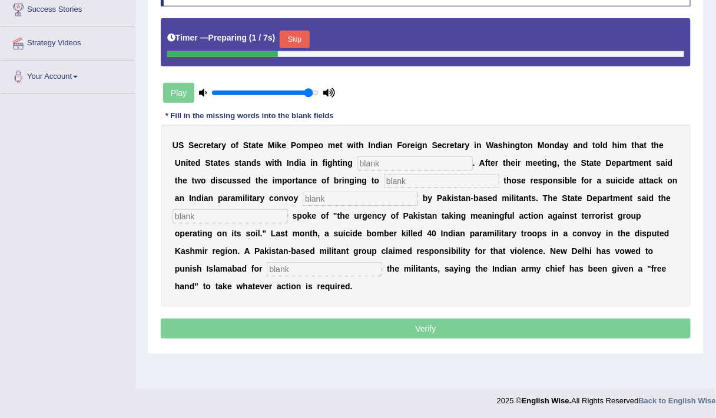
click at [330, 264] on input "text" at bounding box center [324, 269] width 115 height 14
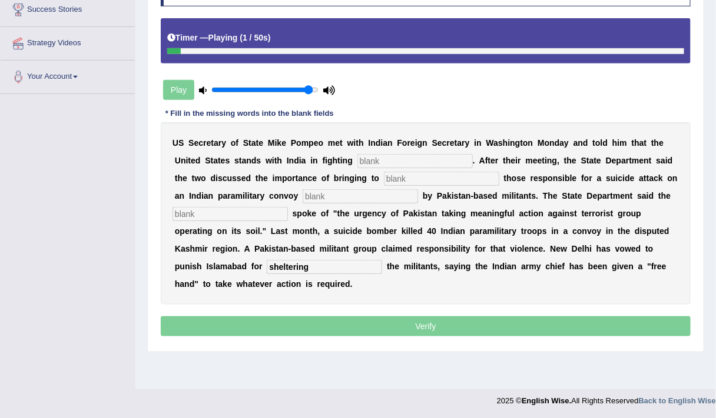
click at [284, 266] on input "sheltering" at bounding box center [324, 267] width 115 height 14
type input "shaltering"
click at [245, 213] on input "text" at bounding box center [229, 214] width 115 height 14
type input "diplomats"
click at [365, 192] on input "text" at bounding box center [359, 196] width 115 height 14
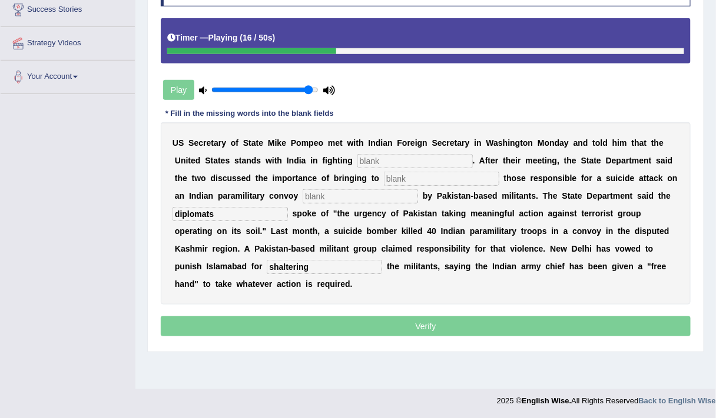
type input "c"
type input "justice"
click at [418, 179] on input "text" at bounding box center [441, 179] width 115 height 14
type input "justice"
click at [388, 193] on input "justice" at bounding box center [359, 196] width 115 height 14
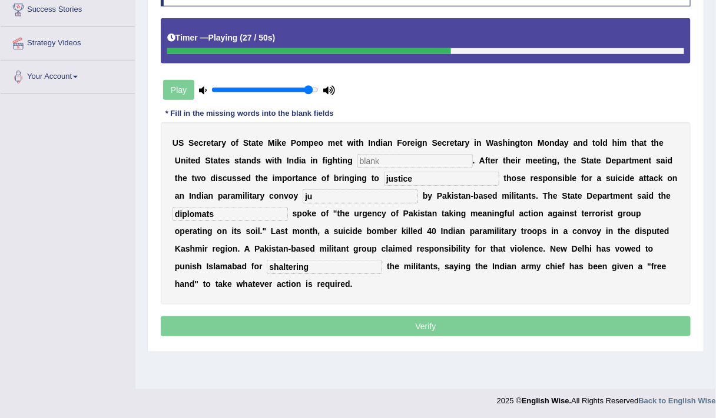
type input "j"
type input "claimed"
click at [424, 161] on input "text" at bounding box center [414, 161] width 115 height 14
click at [374, 158] on input "terrisem" at bounding box center [414, 161] width 115 height 14
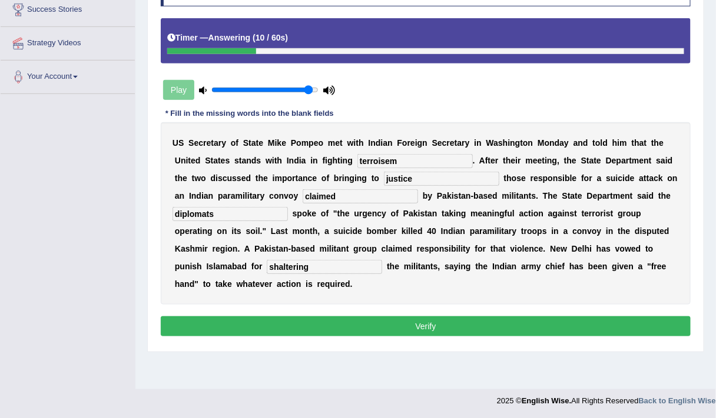
click at [404, 162] on input "terroisem" at bounding box center [414, 161] width 115 height 14
type input "t"
type input "terrorism"
click at [358, 321] on button "Verify" at bounding box center [426, 327] width 530 height 20
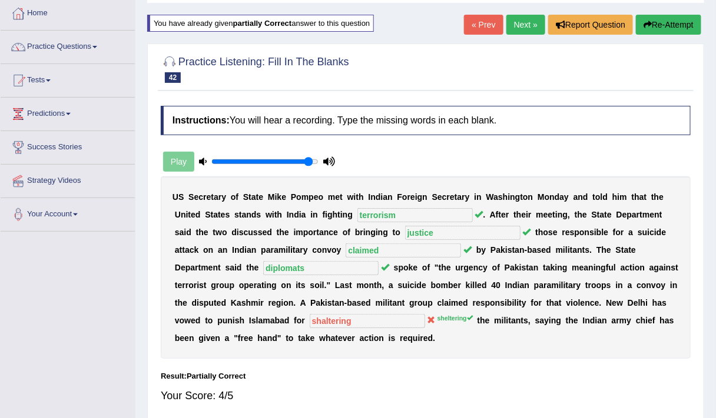
scroll to position [59, 0]
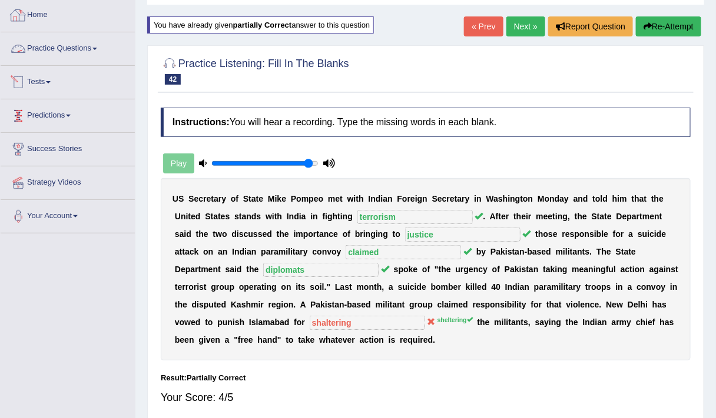
click at [71, 44] on link "Practice Questions" at bounding box center [68, 46] width 134 height 29
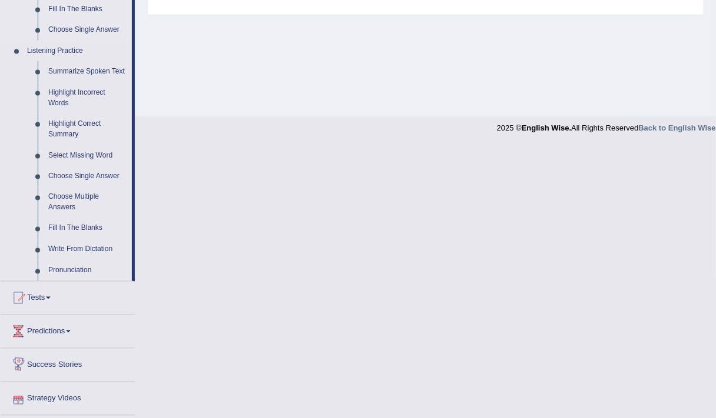
scroll to position [501, 0]
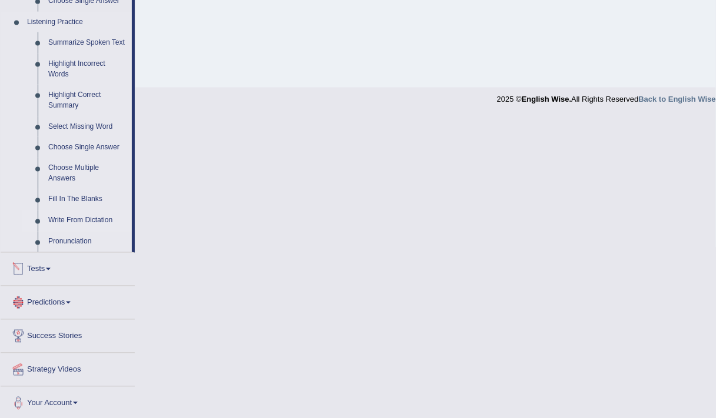
click at [72, 215] on link "Write From Dictation" at bounding box center [87, 221] width 89 height 21
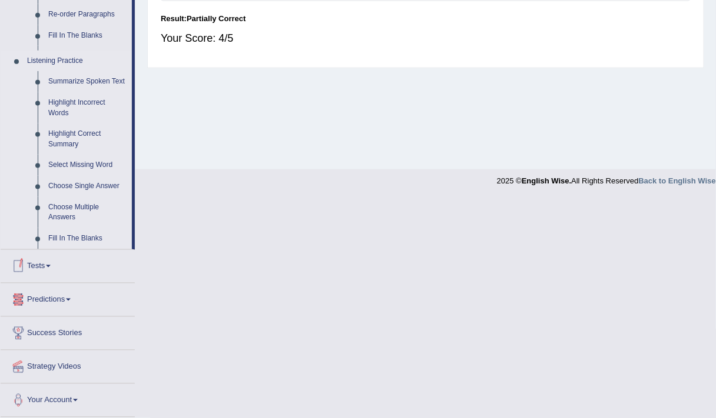
scroll to position [199, 0]
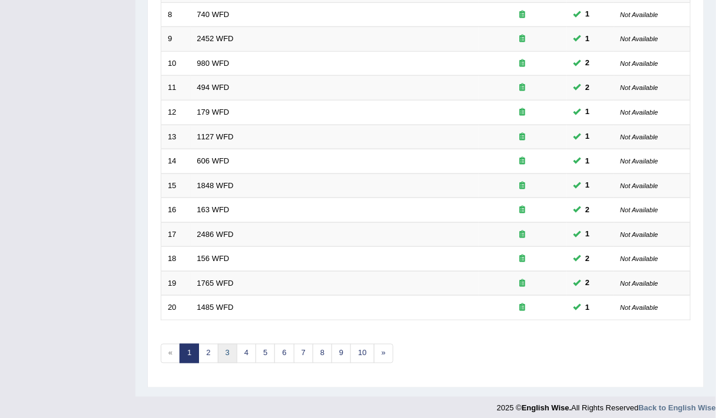
scroll to position [352, 0]
click at [208, 350] on link "2" at bounding box center [207, 354] width 19 height 19
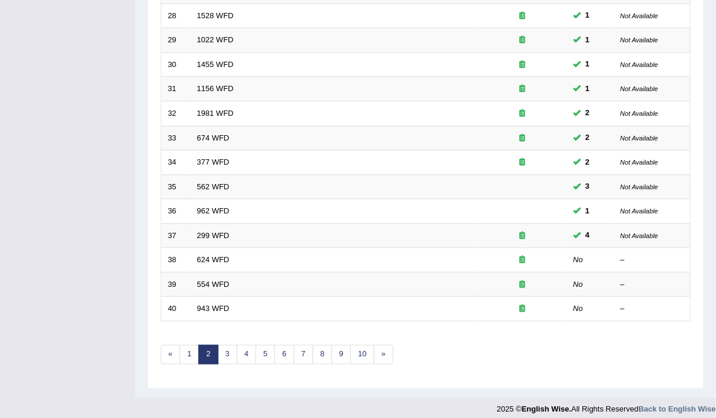
scroll to position [352, 0]
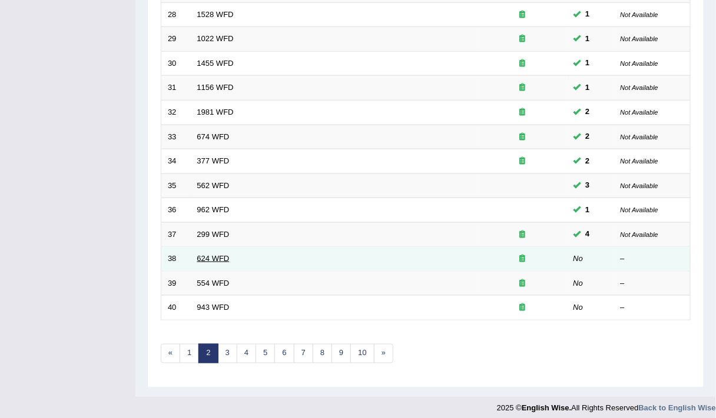
click at [207, 254] on link "624 WFD" at bounding box center [213, 258] width 32 height 9
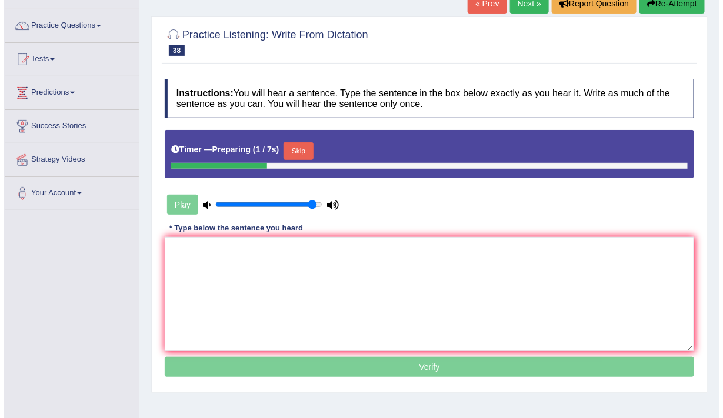
scroll to position [84, 0]
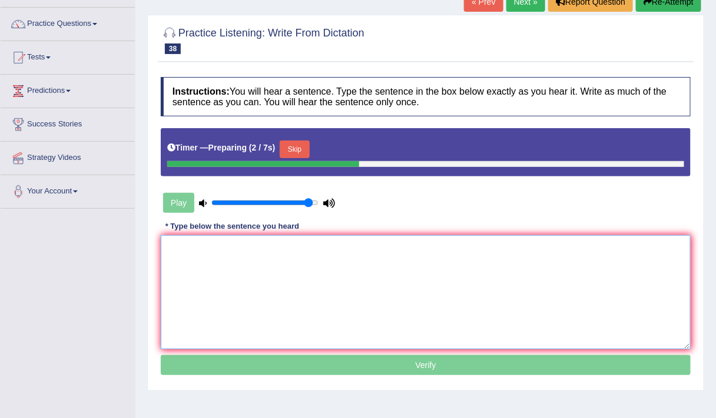
click at [279, 341] on textarea at bounding box center [426, 292] width 530 height 114
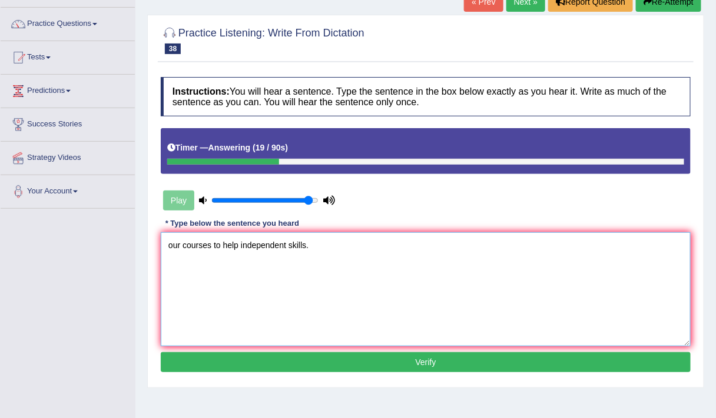
click at [172, 245] on textarea "our courses to help independent skills." at bounding box center [426, 289] width 530 height 114
click at [214, 247] on textarea "Our courses to help independent skills." at bounding box center [426, 289] width 530 height 114
click at [302, 245] on textarea "Our courses are to help independent skills." at bounding box center [426, 289] width 530 height 114
click at [254, 245] on textarea "Our courses are to help independent skills." at bounding box center [426, 289] width 530 height 114
click at [321, 245] on textarea "Our courses are to help the independent skills." at bounding box center [426, 289] width 530 height 114
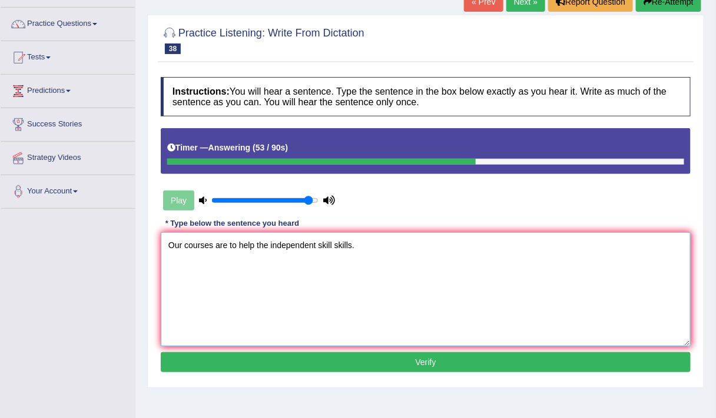
type textarea "Our courses are to help the independent skill skills."
click at [325, 355] on button "Verify" at bounding box center [426, 362] width 530 height 20
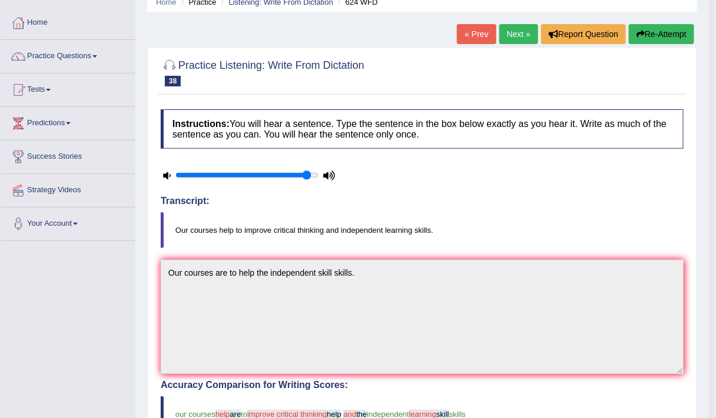
scroll to position [0, 0]
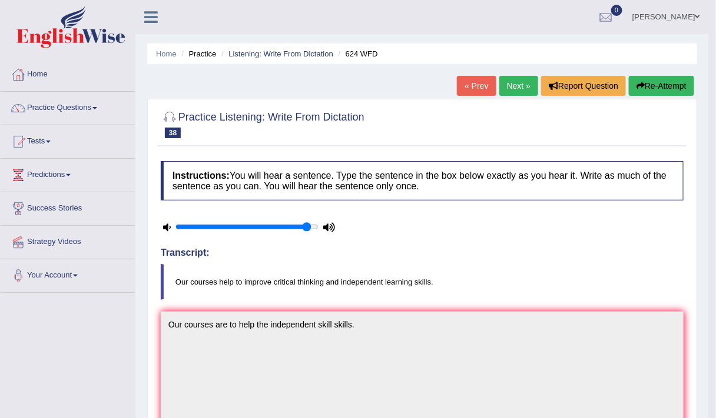
click at [676, 92] on button "Re-Attempt" at bounding box center [660, 86] width 65 height 20
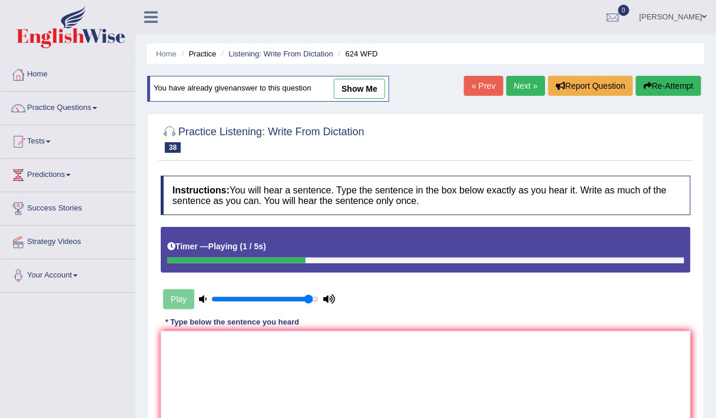
scroll to position [199, 0]
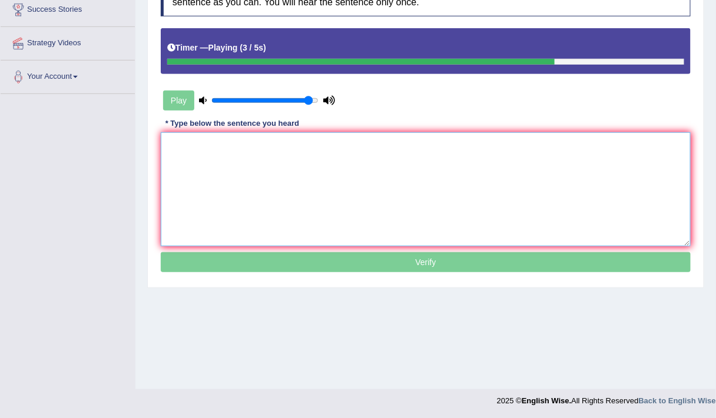
click at [562, 178] on textarea at bounding box center [426, 189] width 530 height 114
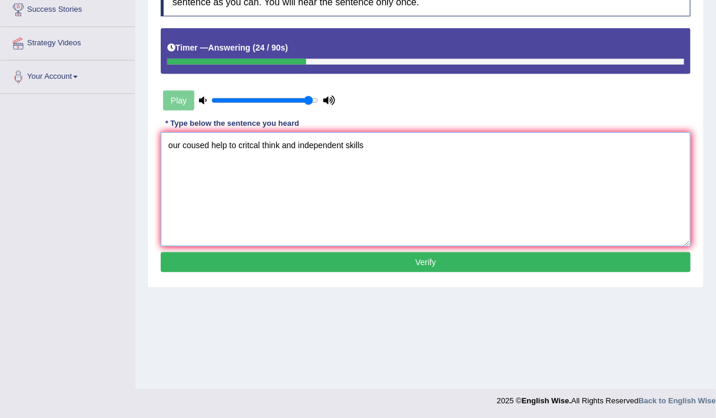
click at [172, 144] on textarea "our coused help to critcal think and independent skills" at bounding box center [426, 189] width 530 height 114
click at [211, 144] on textarea "Our coused help to critcal think and independent skills" at bounding box center [426, 189] width 530 height 114
click at [228, 147] on textarea "Our courses help to critcal think and independent skills" at bounding box center [426, 189] width 530 height 114
click at [230, 149] on textarea "Our courses help to critcal think and independent skills" at bounding box center [426, 189] width 530 height 114
click at [311, 145] on textarea "Our courses help helped to critcal think and independent skills" at bounding box center [426, 189] width 530 height 114
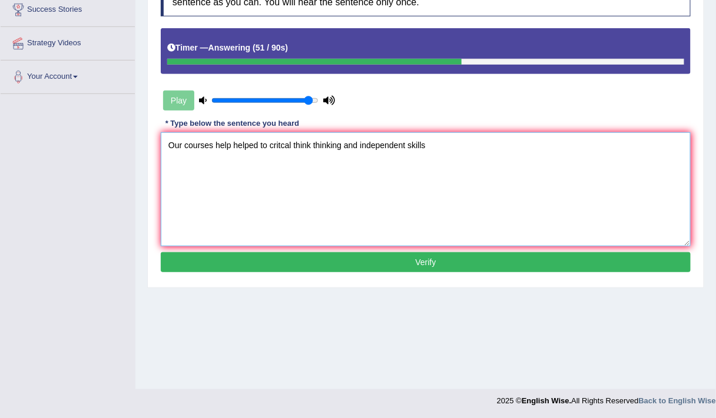
click at [429, 144] on textarea "Our courses help helped to critcal think thinking and independent skills" at bounding box center [426, 189] width 530 height 114
click at [214, 144] on textarea "Our courses help helped to critcal think thinking and independent skills skill." at bounding box center [426, 189] width 530 height 114
click at [244, 144] on textarea "Our courses are here help helped to critcal think thinking and independent skil…" at bounding box center [426, 189] width 530 height 114
click at [287, 172] on textarea "Our courses are here to help helped to critcal think thinking and independent s…" at bounding box center [426, 189] width 530 height 114
type textarea "Our courses are here to help helped to critcal think thinking and independent s…"
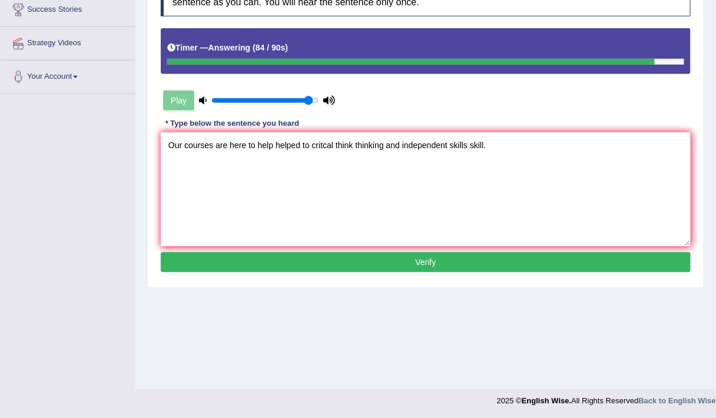
click at [356, 263] on button "Verify" at bounding box center [426, 262] width 530 height 20
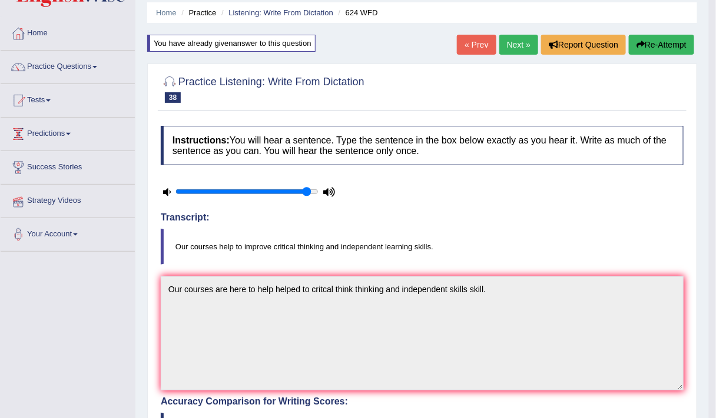
scroll to position [41, 0]
click at [71, 63] on link "Practice Questions" at bounding box center [68, 65] width 134 height 29
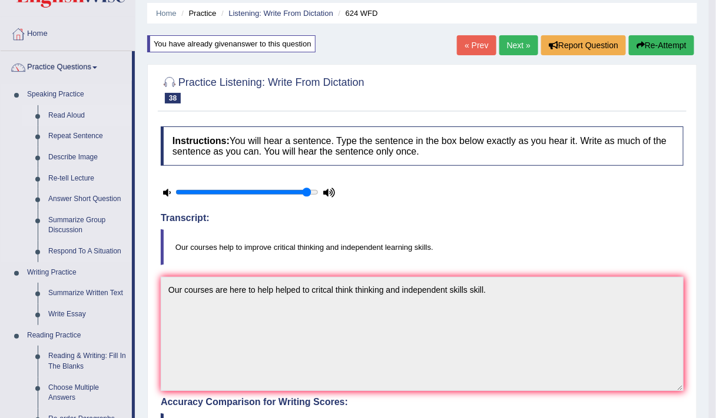
click at [74, 112] on link "Read Aloud" at bounding box center [87, 115] width 89 height 21
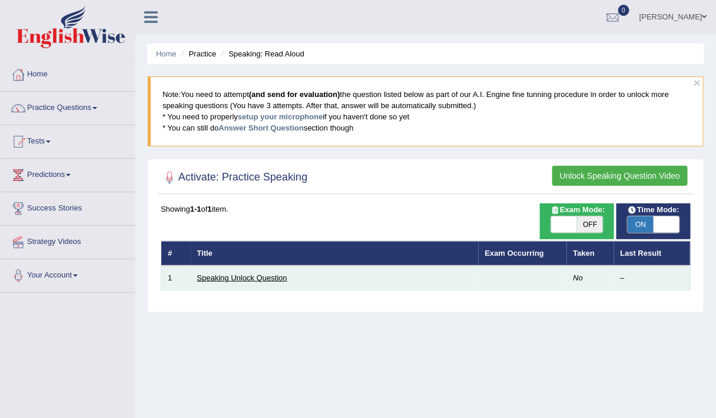
click at [231, 275] on link "Speaking Unlock Question" at bounding box center [242, 278] width 90 height 9
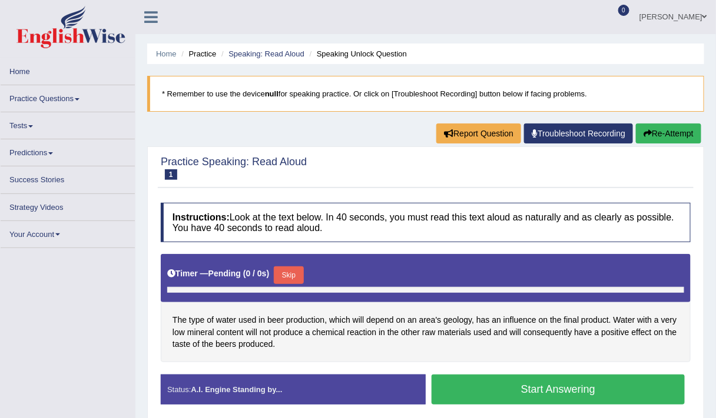
scroll to position [85, 0]
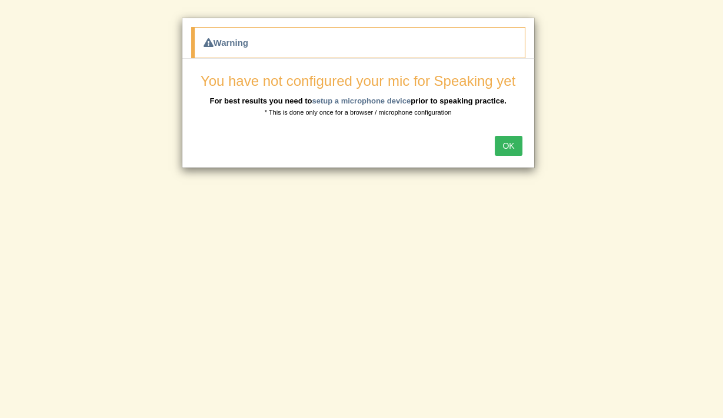
click at [498, 146] on button "OK" at bounding box center [508, 146] width 27 height 20
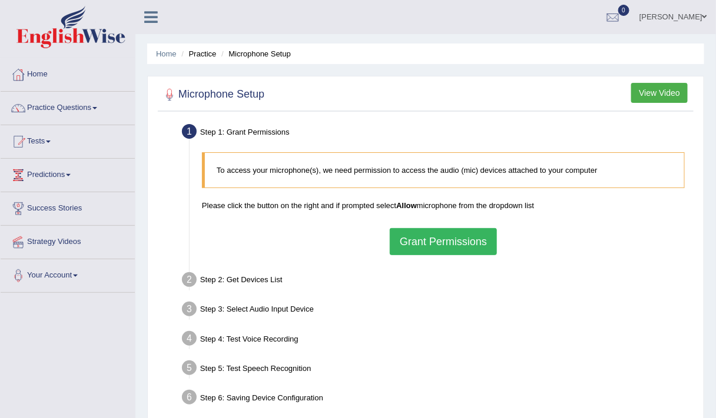
click at [434, 238] on button "Grant Permissions" at bounding box center [443, 241] width 107 height 27
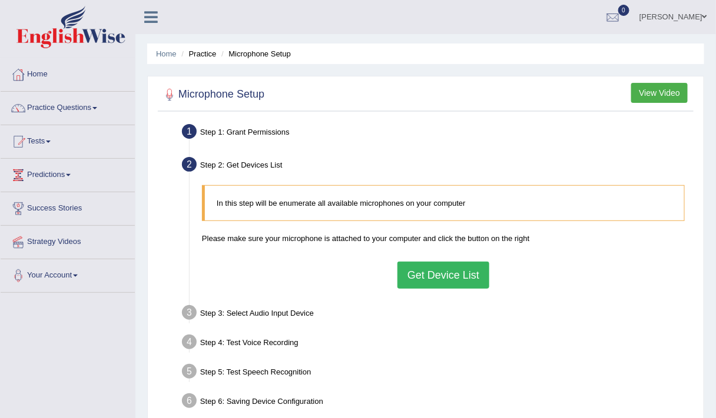
click at [431, 272] on button "Get Device List" at bounding box center [443, 275] width 92 height 27
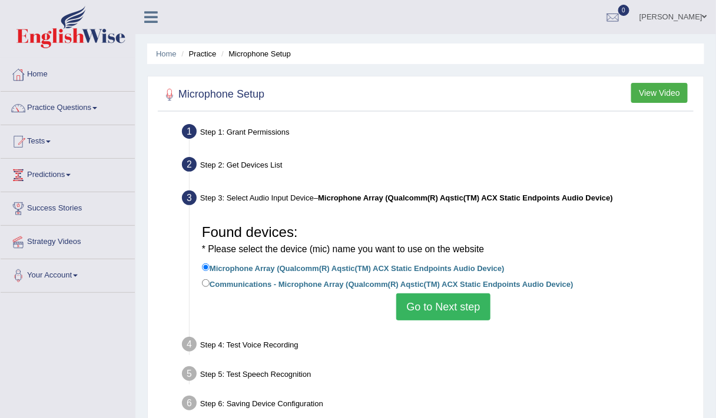
click at [429, 310] on button "Go to Next step" at bounding box center [443, 307] width 94 height 27
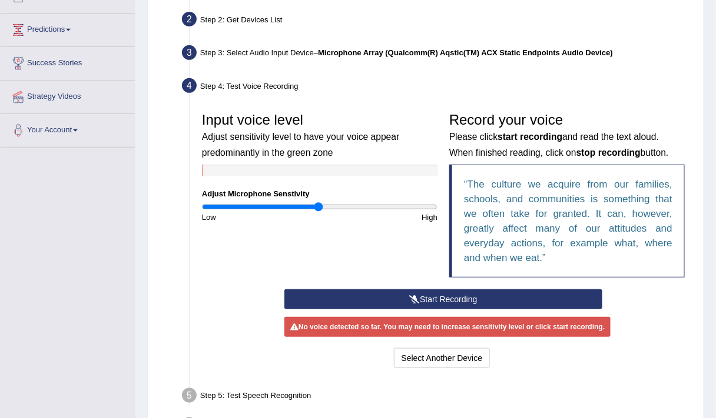
scroll to position [147, 0]
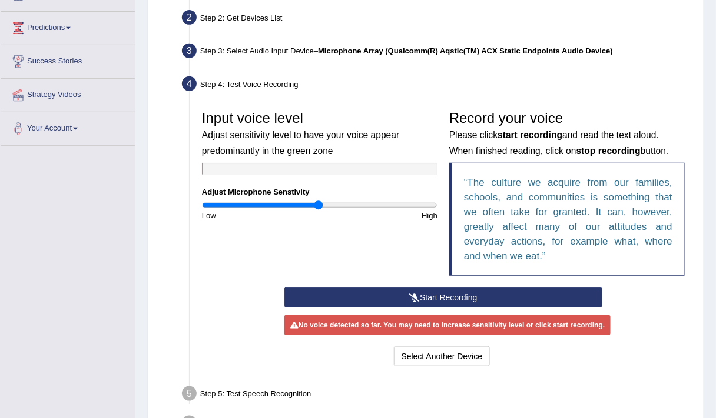
click at [397, 285] on div "Input voice level Adjust sensitivity level to have your voice appear predominan…" at bounding box center [443, 196] width 494 height 183
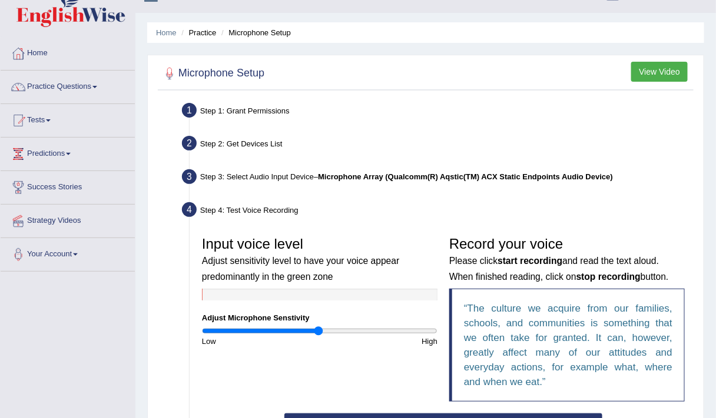
scroll to position [18, 0]
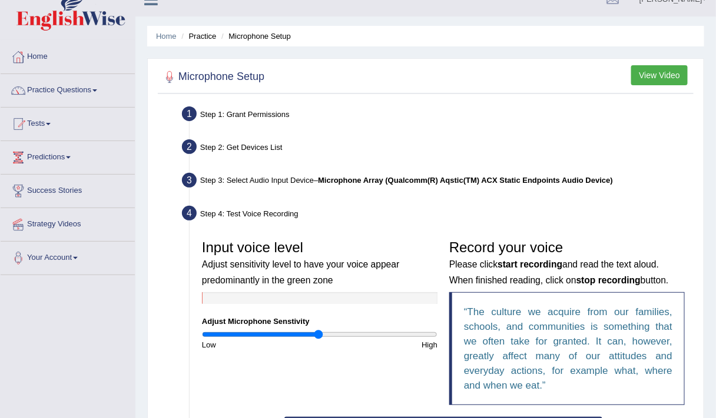
click at [642, 72] on button "View Video" at bounding box center [659, 75] width 56 height 20
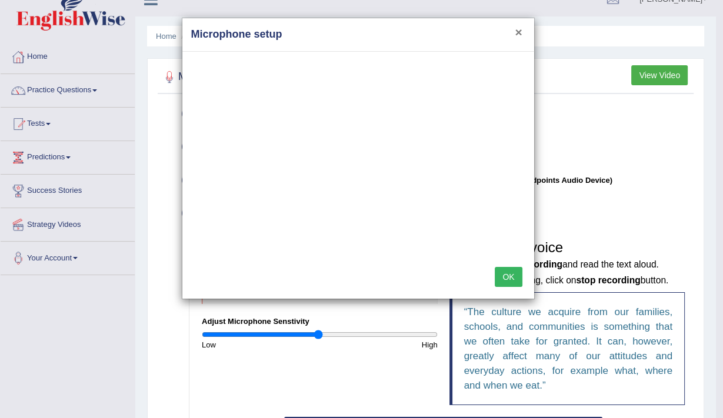
click at [516, 35] on button "×" at bounding box center [518, 32] width 7 height 12
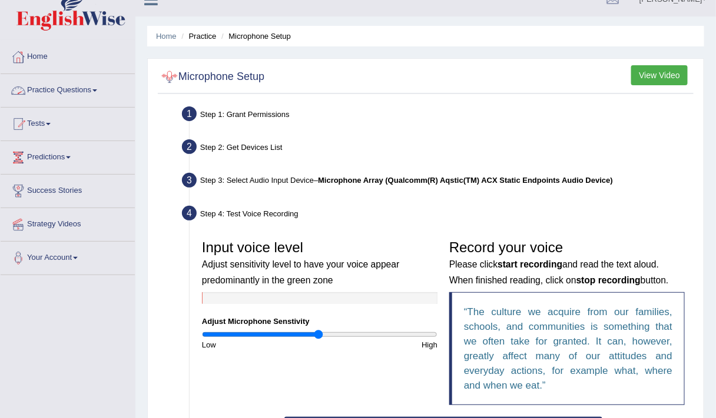
click at [56, 85] on link "Practice Questions" at bounding box center [68, 88] width 134 height 29
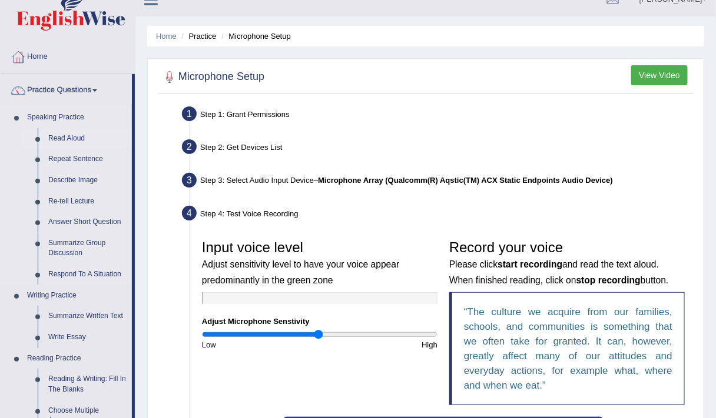
click at [62, 139] on link "Read Aloud" at bounding box center [87, 138] width 89 height 21
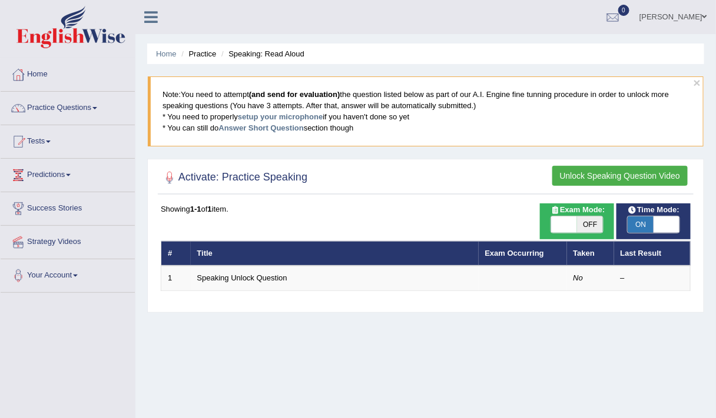
click at [631, 172] on button "Unlock Speaking Question Video" at bounding box center [619, 176] width 135 height 20
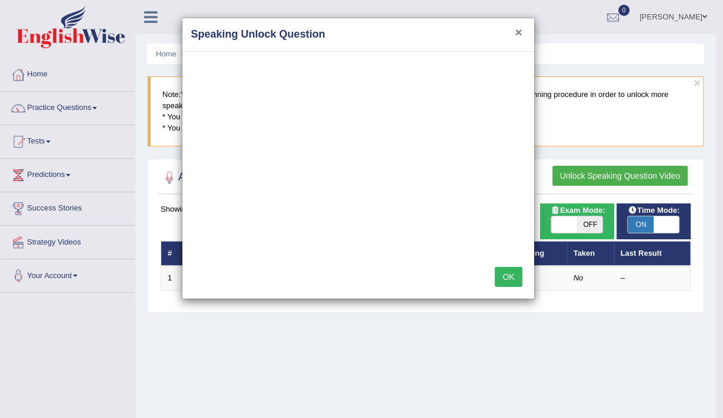
click at [519, 34] on button "×" at bounding box center [518, 32] width 7 height 12
